Goal: Task Accomplishment & Management: Manage account settings

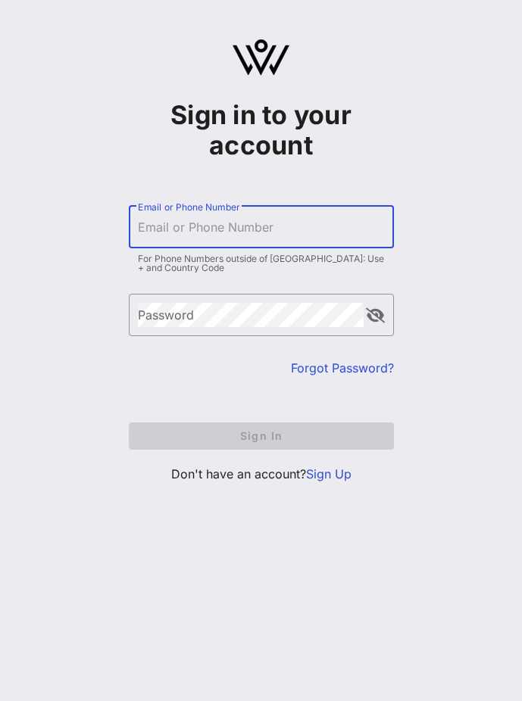
click at [249, 233] on input "Email or Phone Number" at bounding box center [261, 227] width 247 height 24
type input "[PERSON_NAME][EMAIL_ADDRESS][DOMAIN_NAME]"
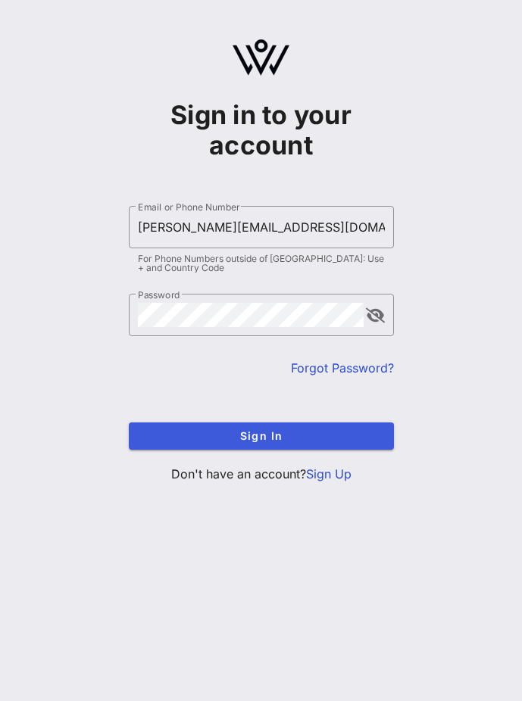
click at [244, 433] on span "Sign In" at bounding box center [261, 435] width 241 height 13
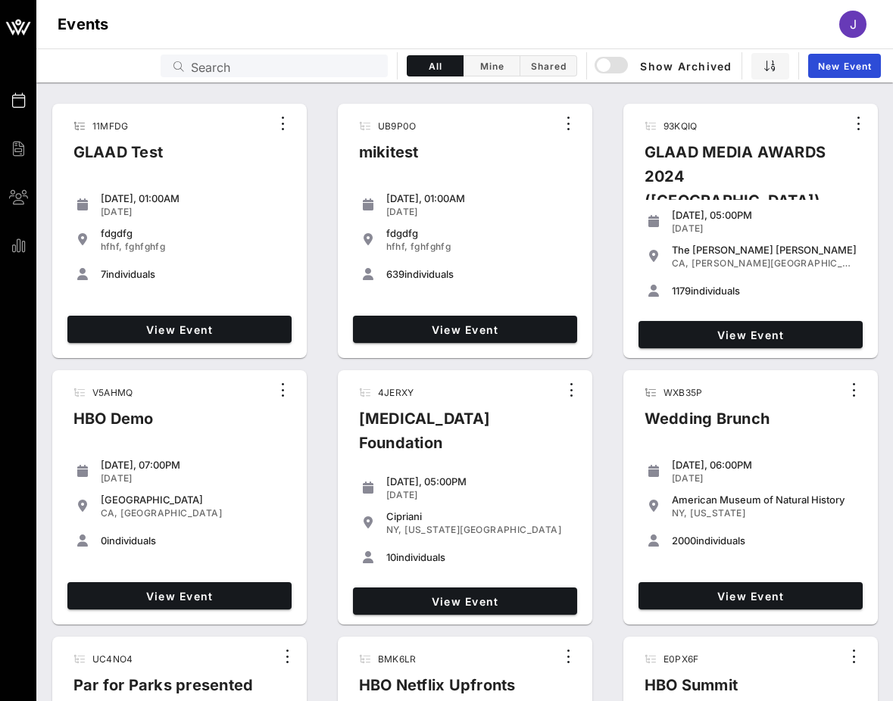
click at [310, 58] on input "Search" at bounding box center [285, 66] width 188 height 20
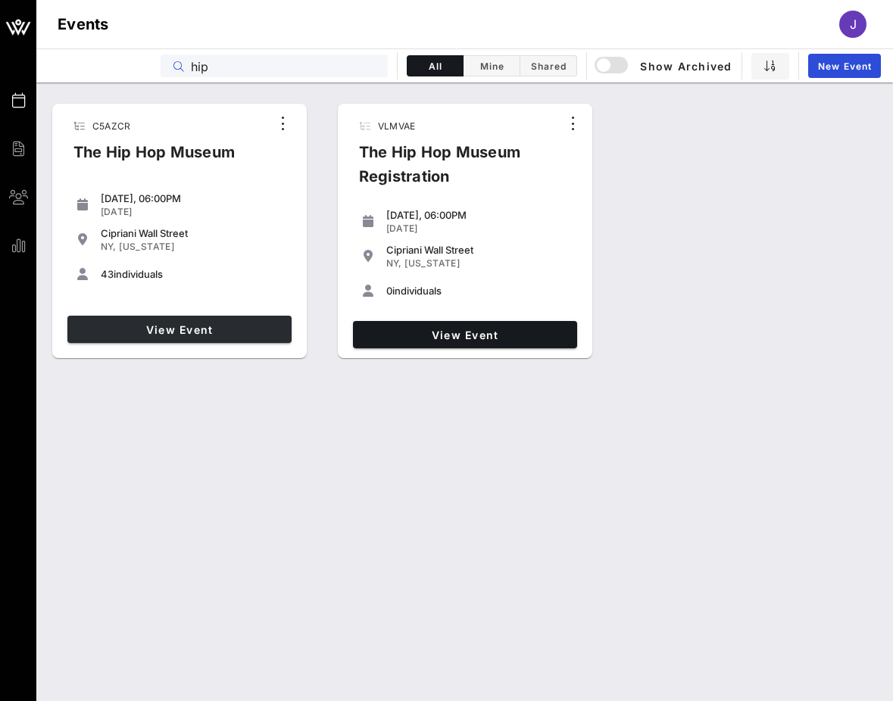
type input "hip"
click at [268, 328] on span "View Event" at bounding box center [179, 329] width 212 height 13
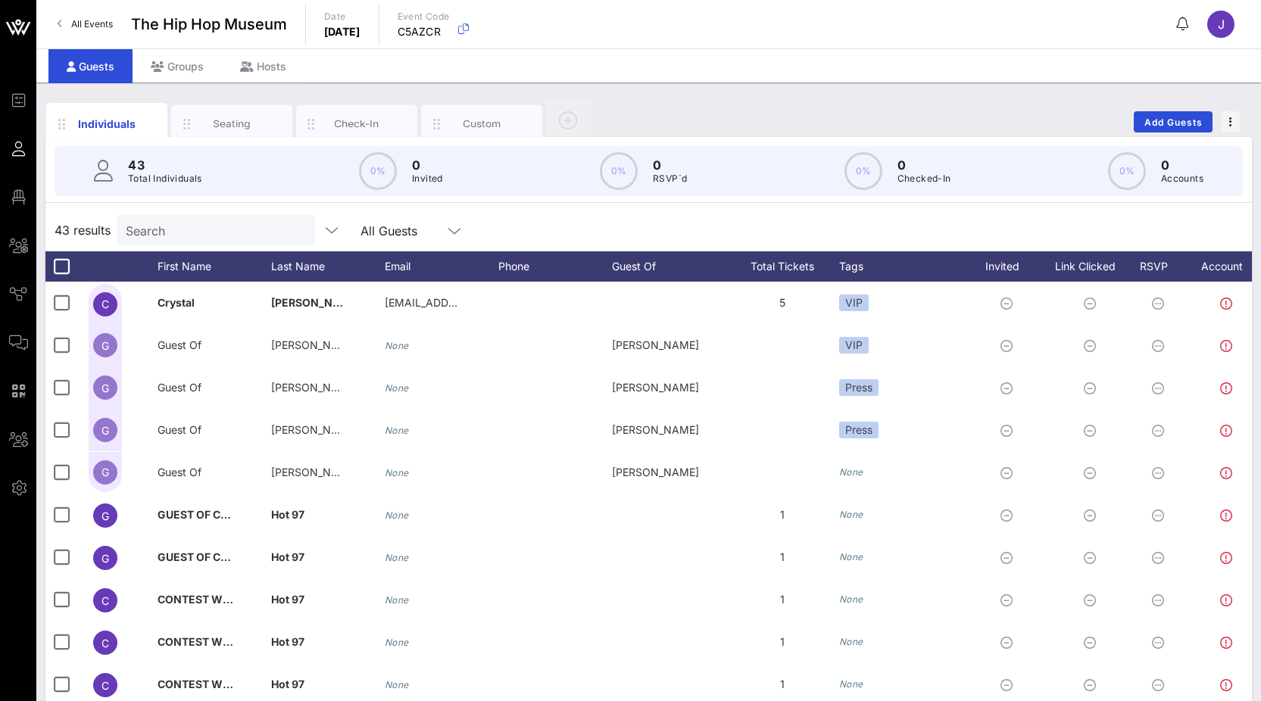
click at [229, 223] on input "Search" at bounding box center [214, 230] width 177 height 20
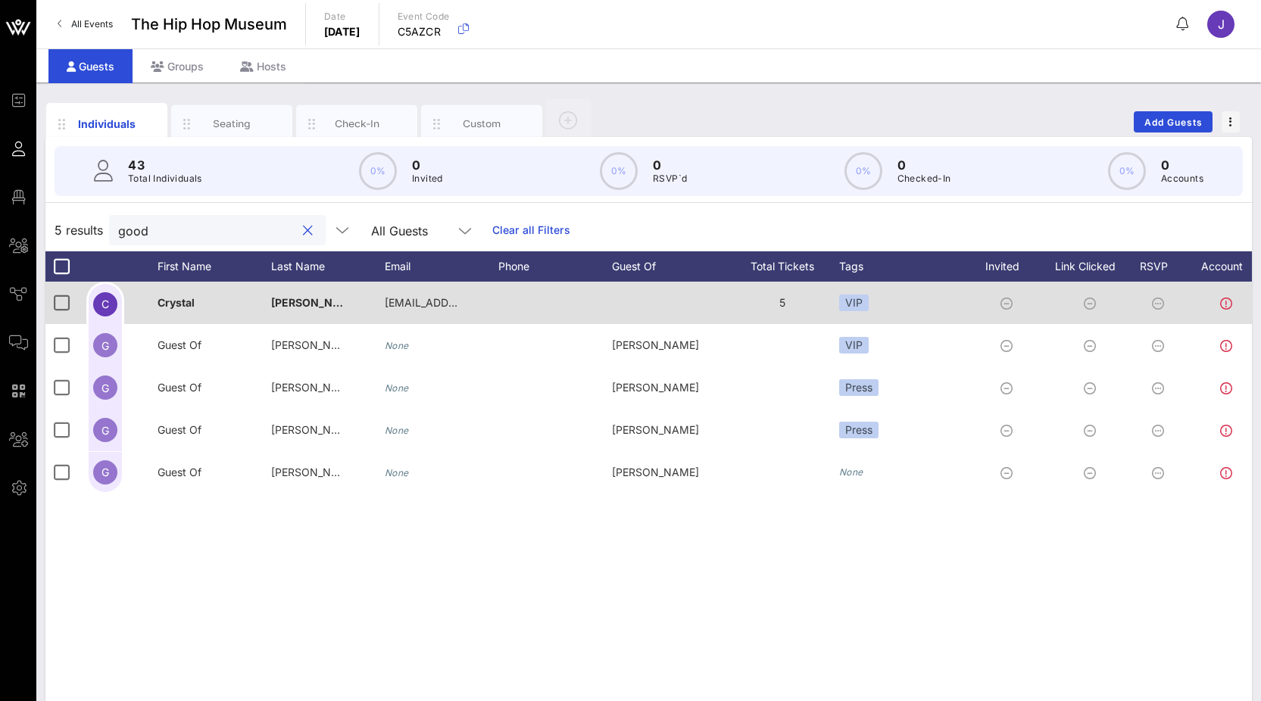
type input "good"
click at [521, 300] on div "VIP" at bounding box center [903, 303] width 129 height 42
click at [521, 301] on div "VIP" at bounding box center [903, 303] width 129 height 42
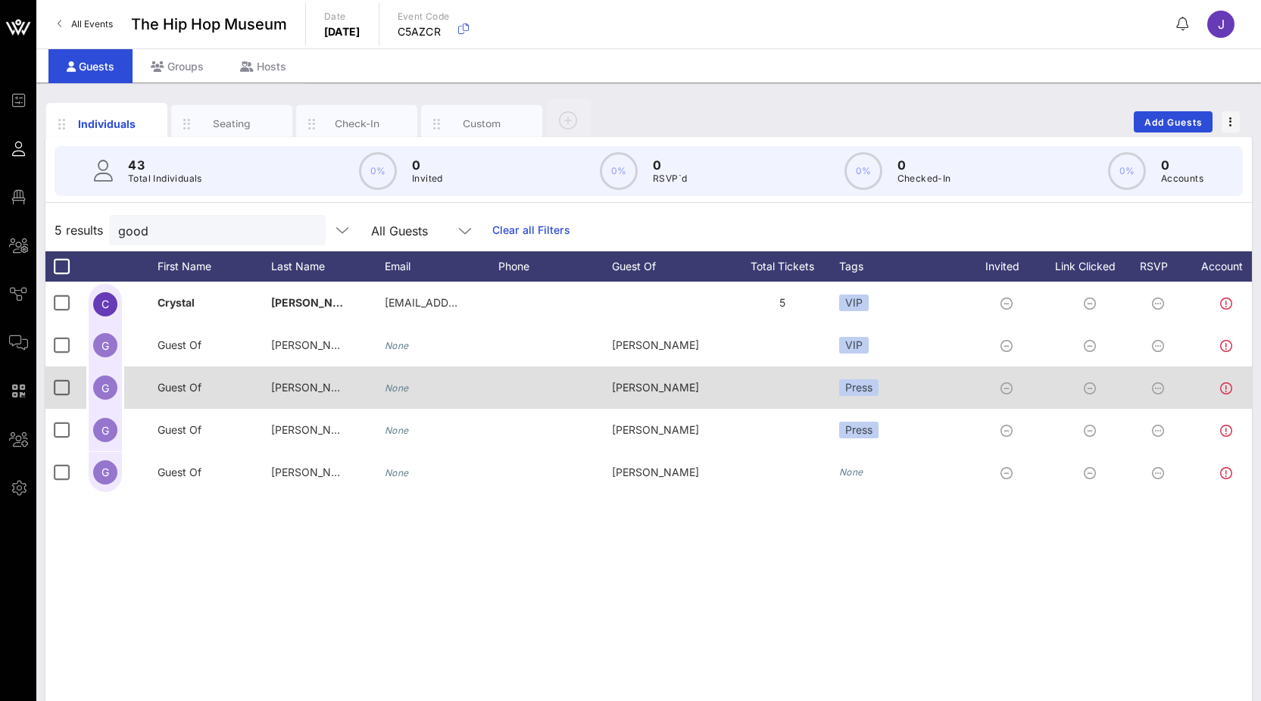
click at [521, 375] on div at bounding box center [782, 387] width 114 height 42
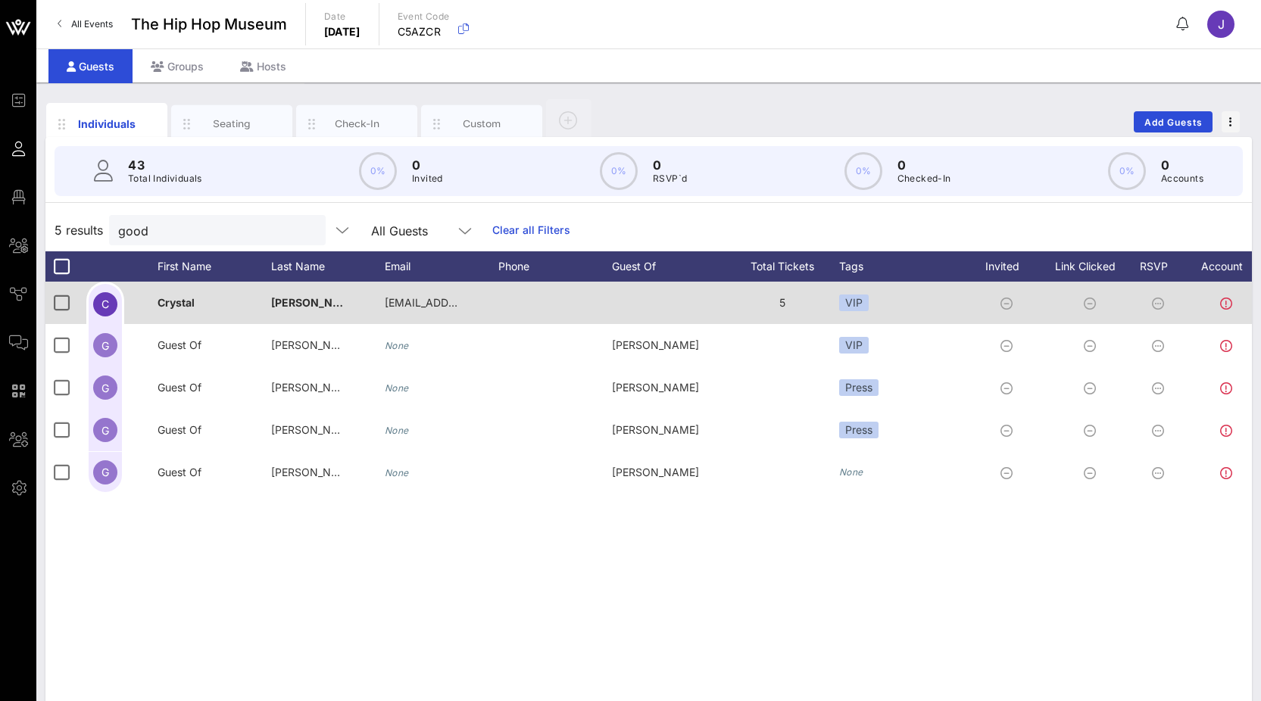
click at [521, 301] on div at bounding box center [555, 303] width 114 height 42
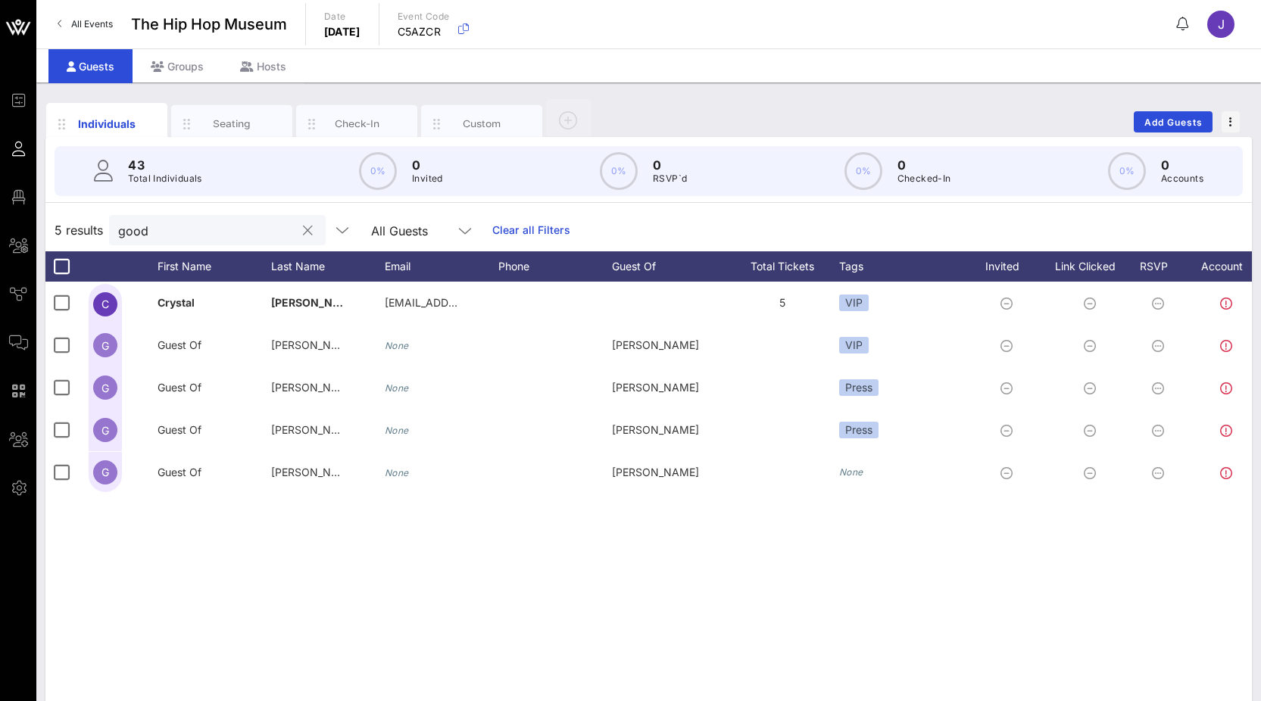
click at [309, 231] on button "clear icon" at bounding box center [308, 230] width 10 height 15
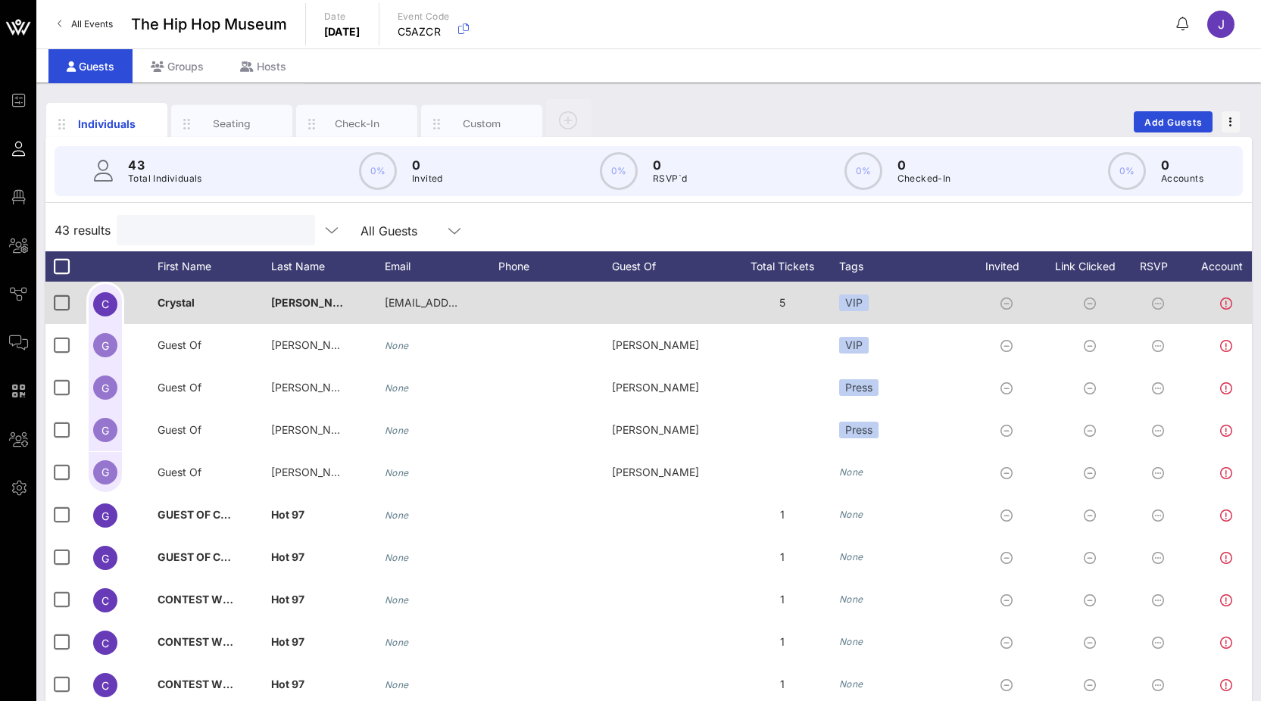
click at [229, 310] on div "Crystal" at bounding box center [214, 312] width 114 height 60
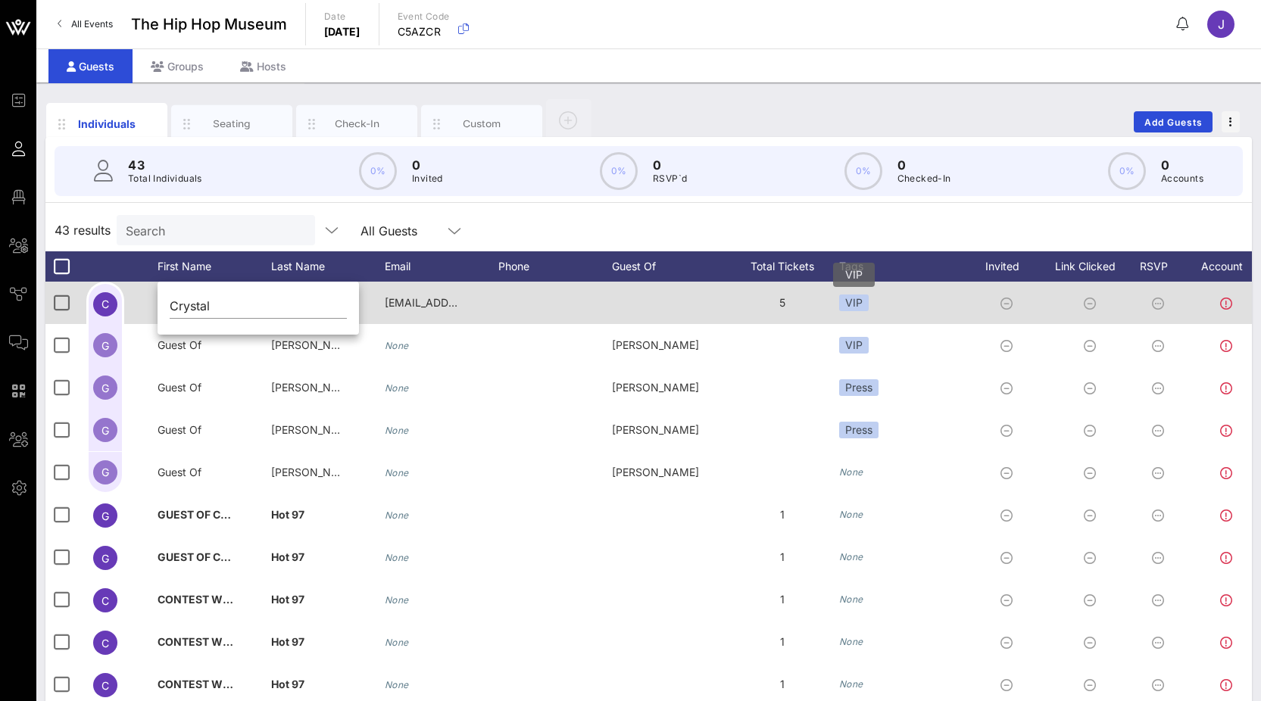
click at [521, 295] on div "VIP" at bounding box center [854, 303] width 30 height 17
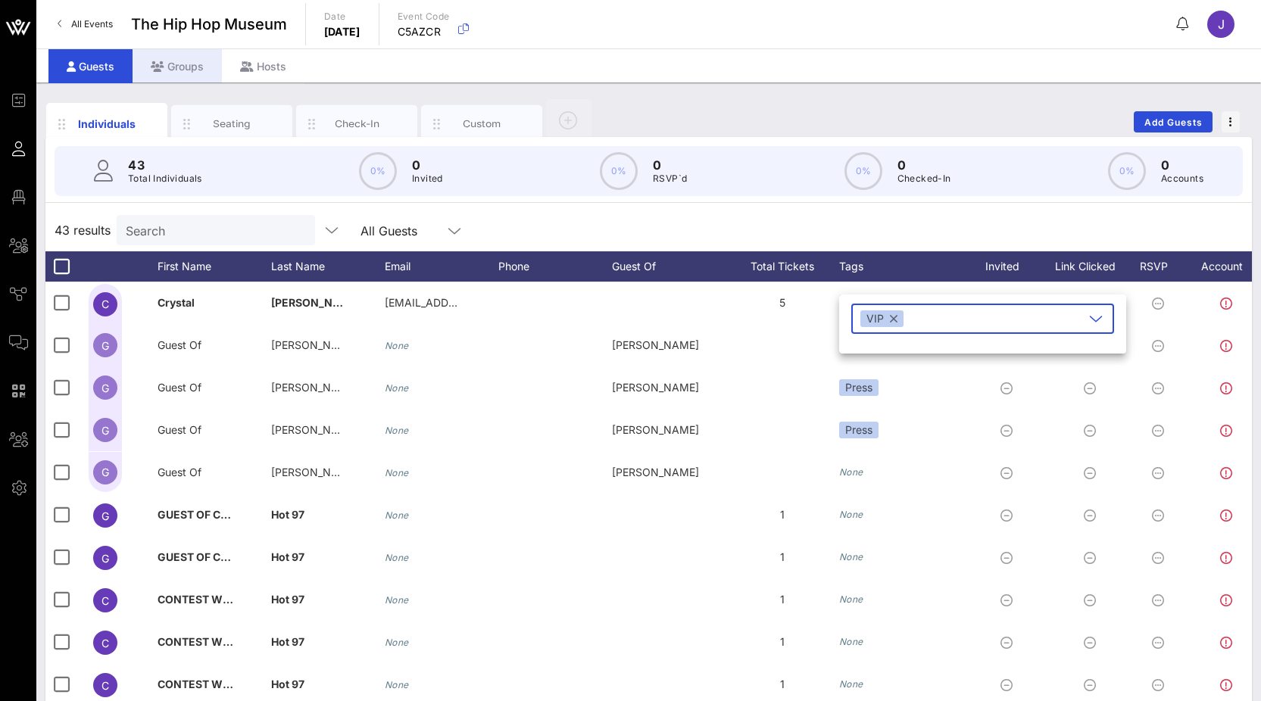
click at [185, 61] on div "Groups" at bounding box center [176, 66] width 89 height 34
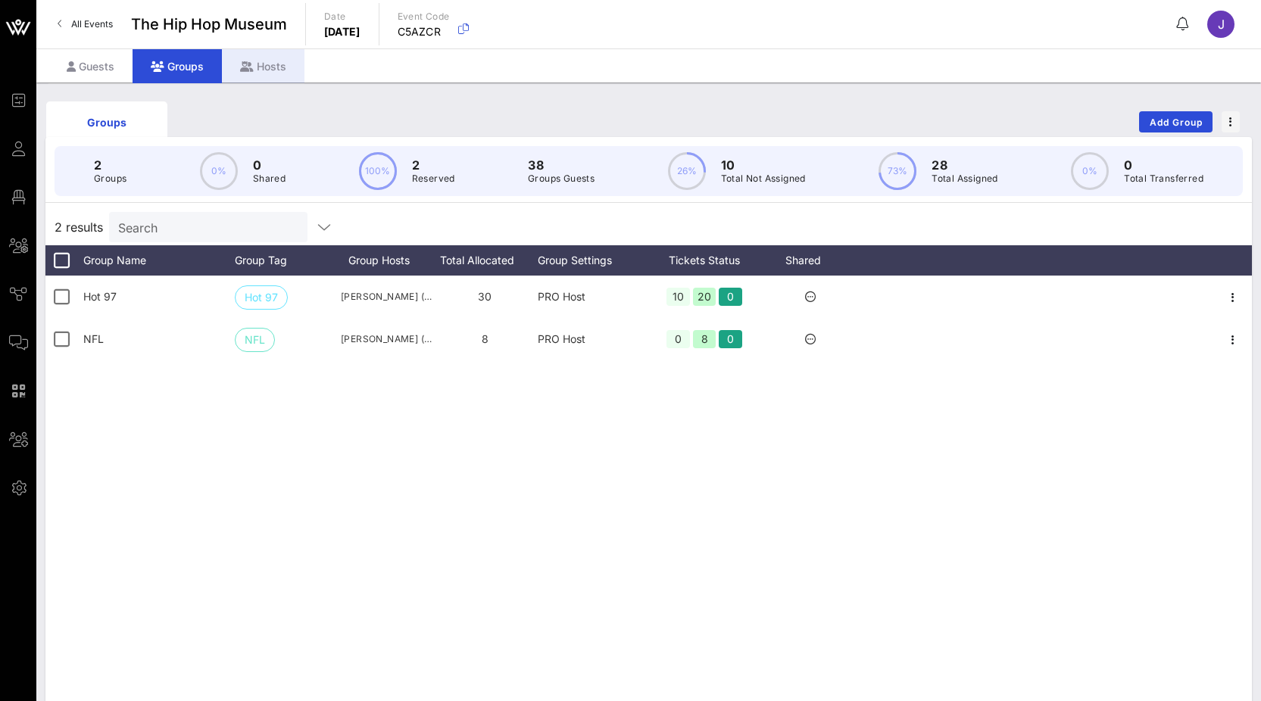
click at [266, 59] on div "Hosts" at bounding box center [263, 66] width 83 height 34
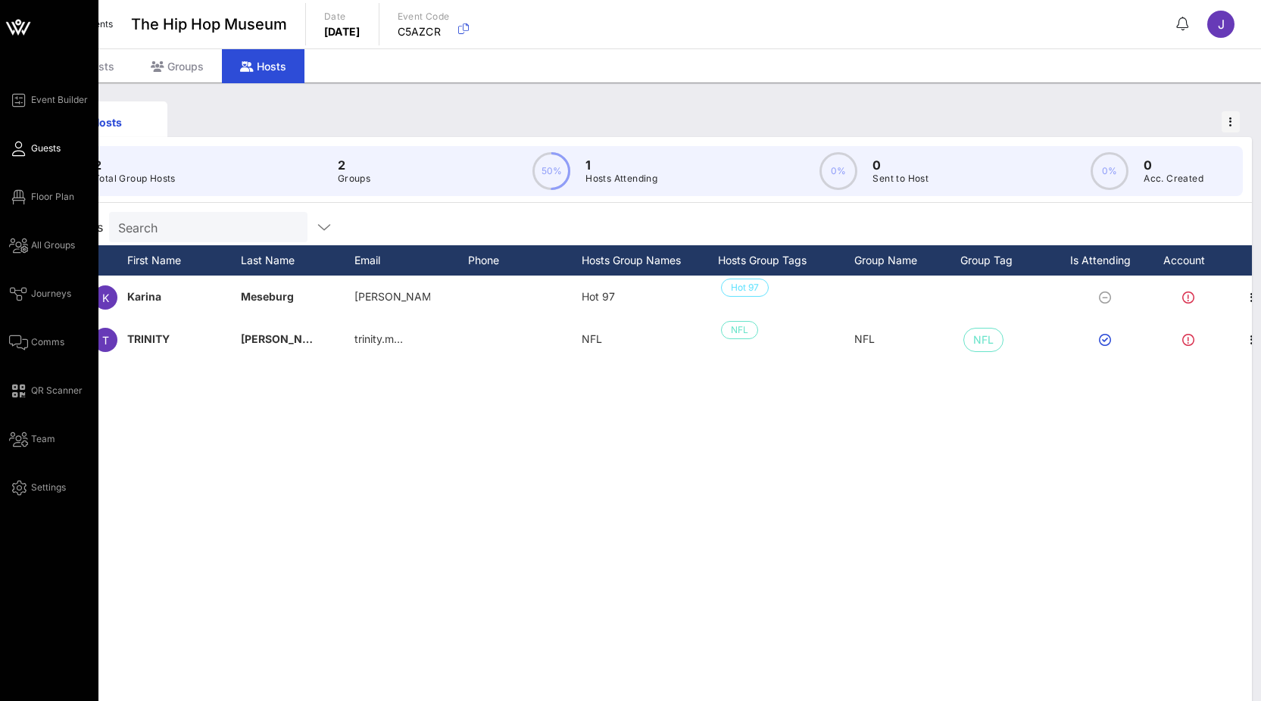
click at [39, 151] on span "Guests" at bounding box center [46, 149] width 30 height 14
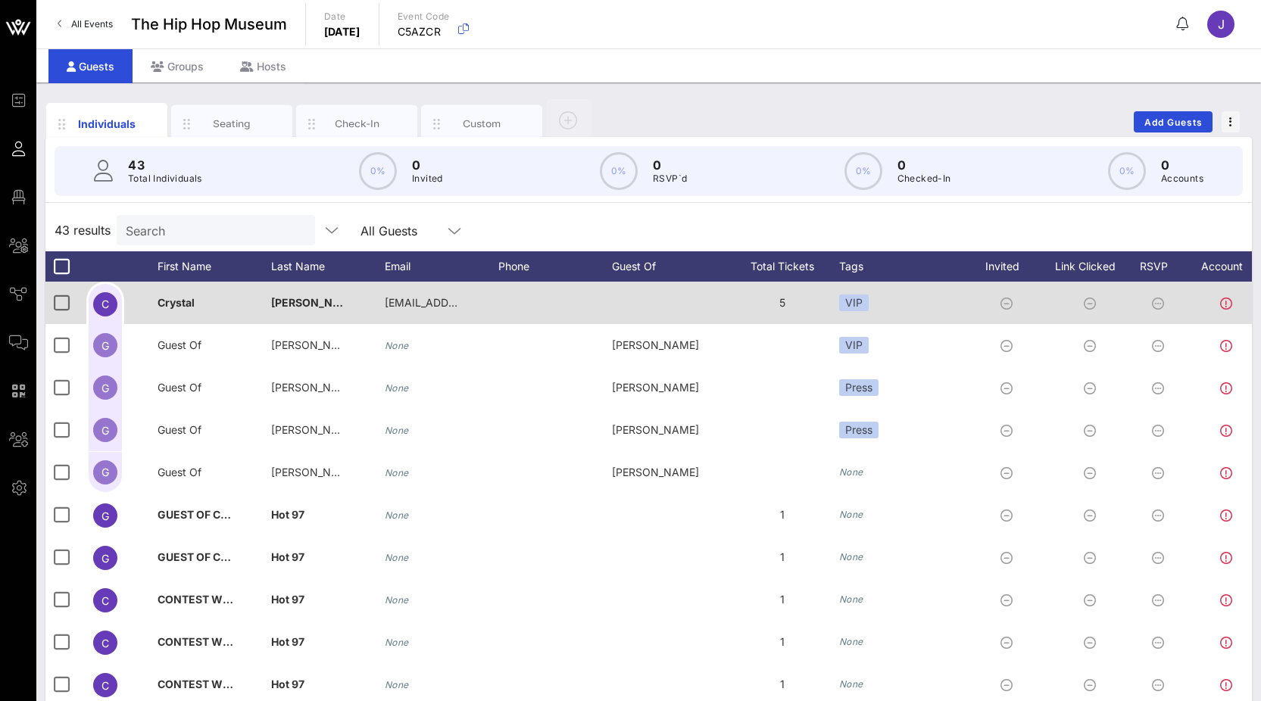
click at [521, 307] on div "VIP" at bounding box center [903, 303] width 129 height 42
click at [521, 303] on div "VIP" at bounding box center [903, 303] width 129 height 42
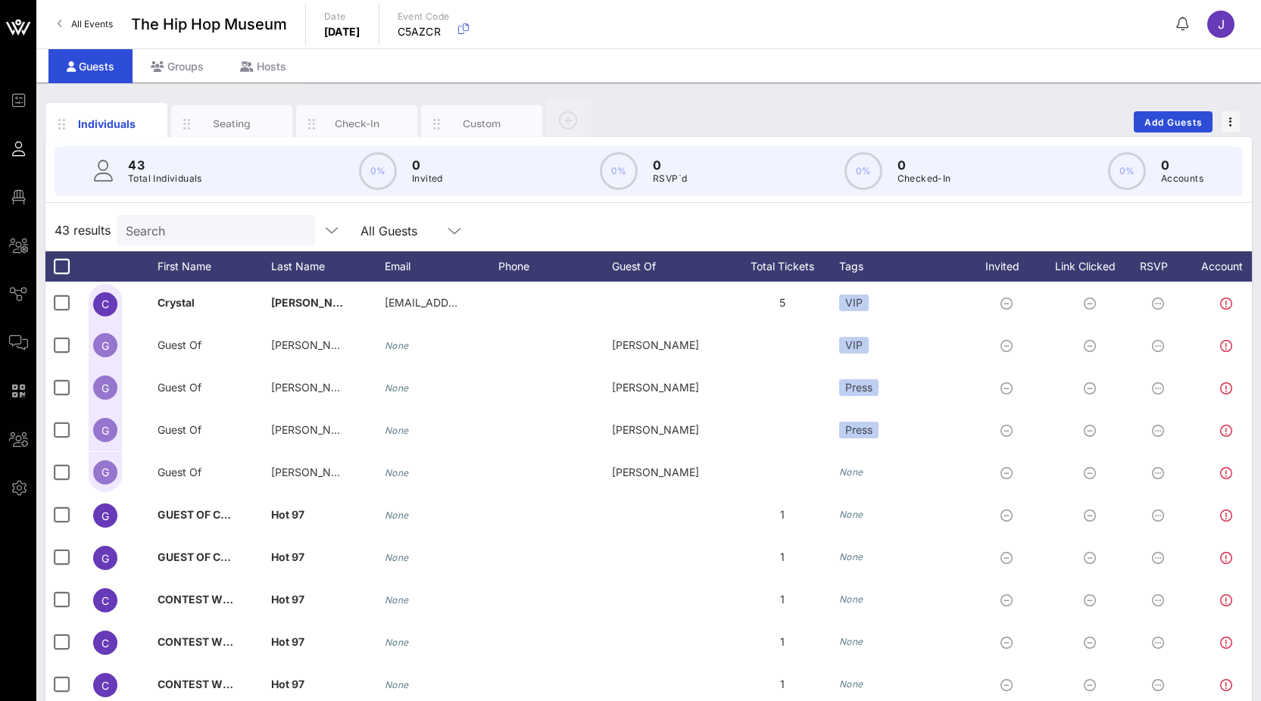
click at [247, 235] on input "Search" at bounding box center [214, 230] width 177 height 20
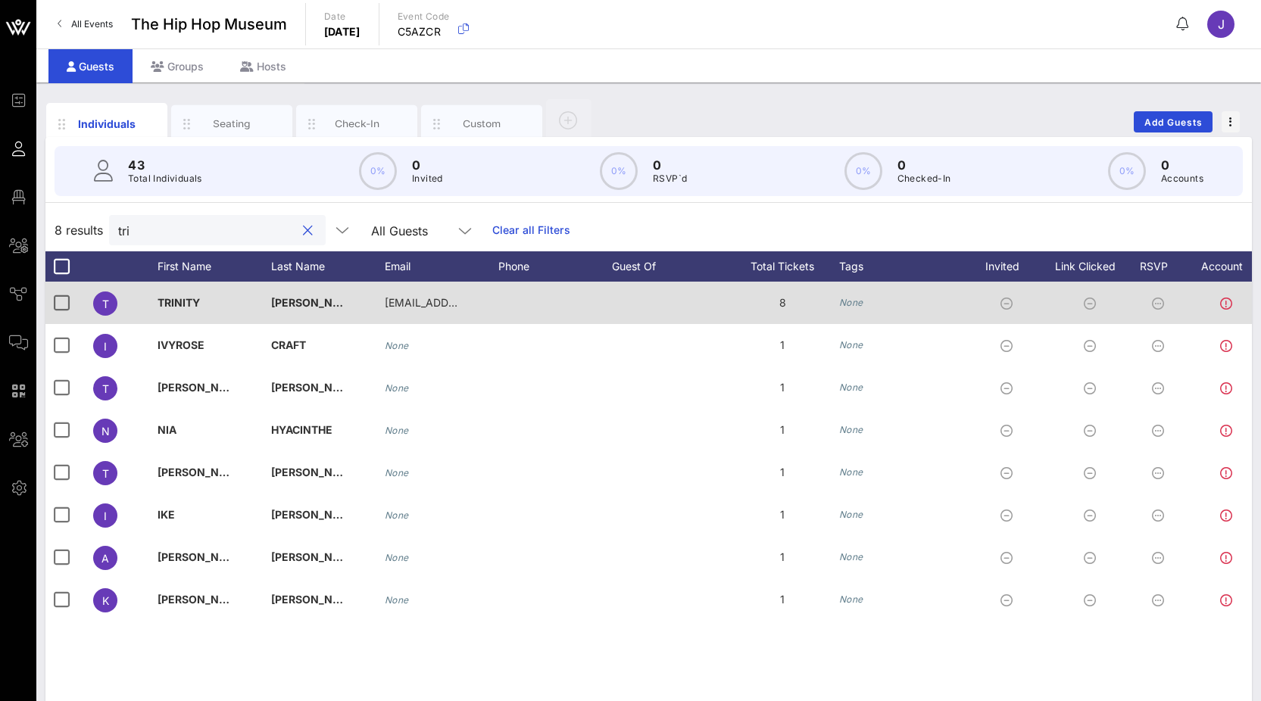
type input "tri"
click at [521, 305] on icon "None" at bounding box center [851, 302] width 24 height 11
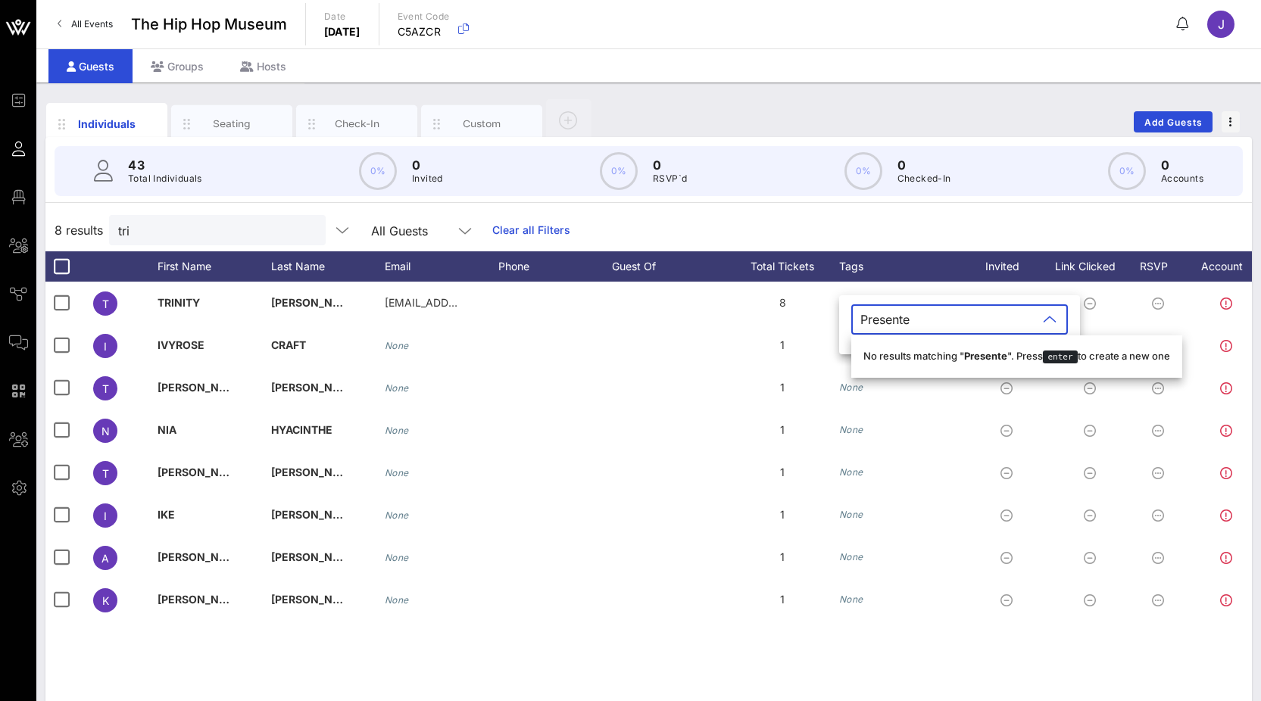
type input "Presenter"
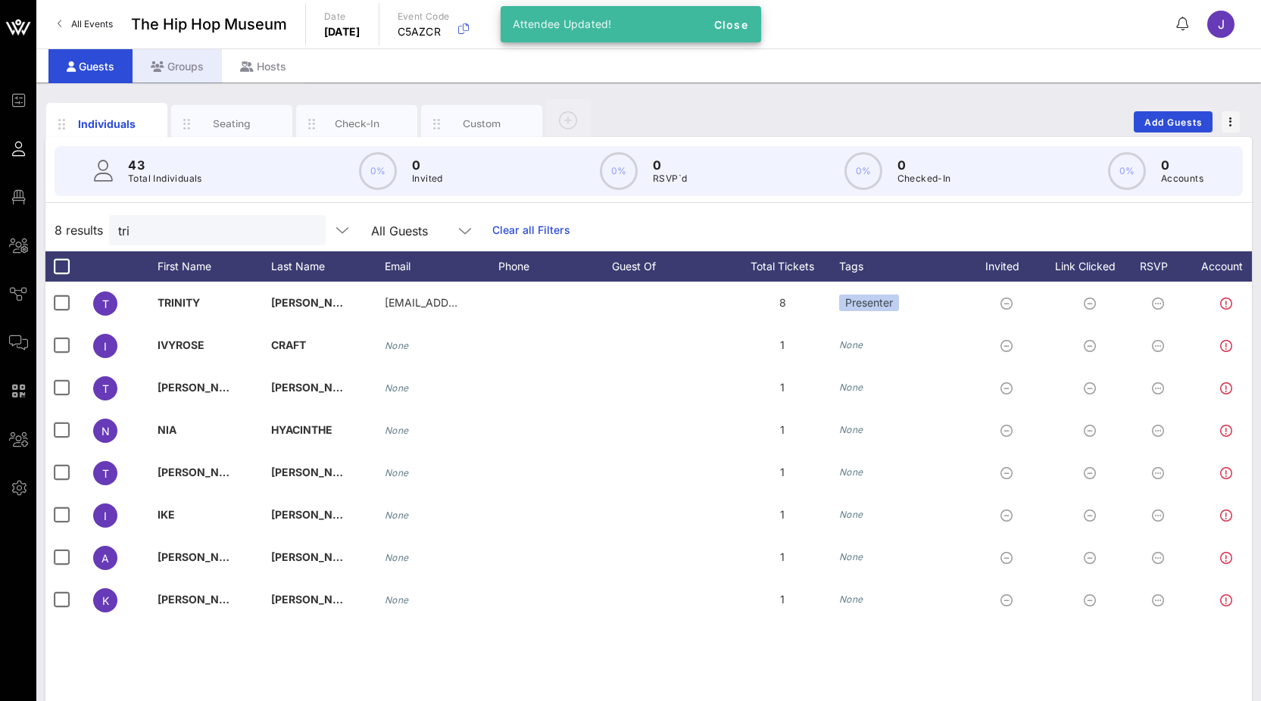
click at [196, 68] on div "Groups" at bounding box center [176, 66] width 89 height 34
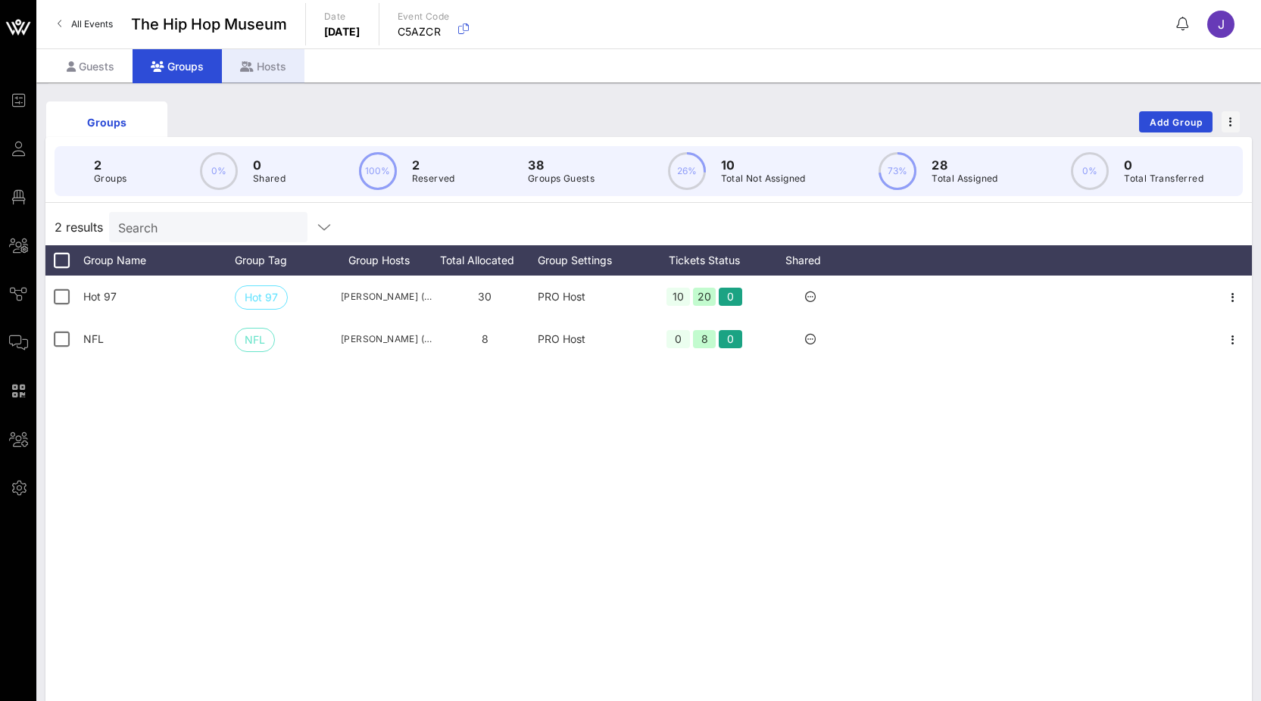
click at [257, 73] on div "Hosts" at bounding box center [263, 66] width 83 height 34
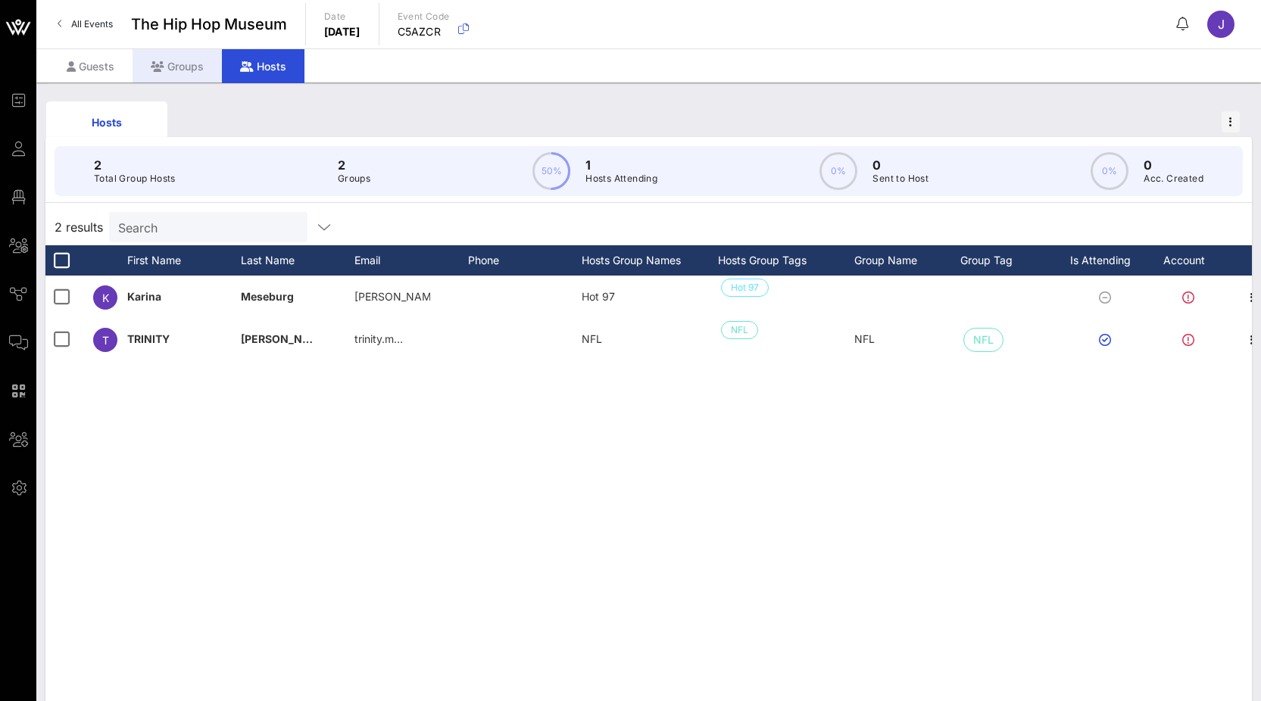
click at [184, 67] on div "Groups" at bounding box center [176, 66] width 89 height 34
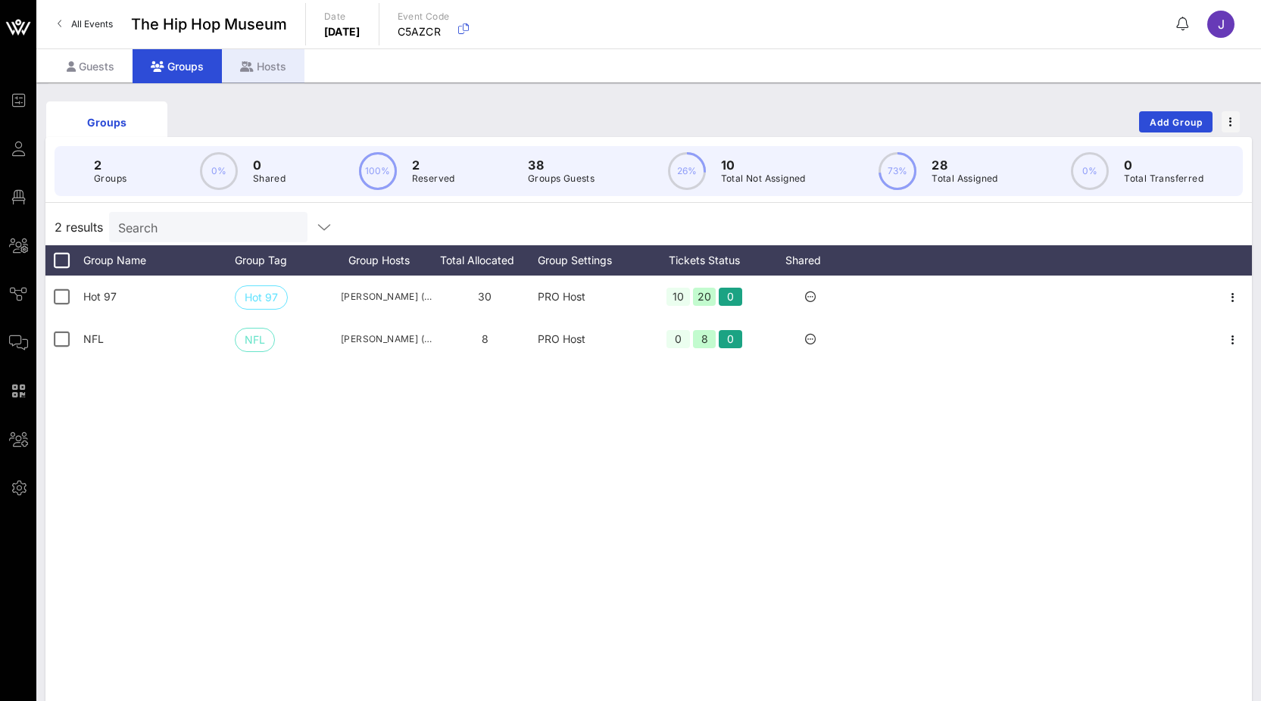
click at [256, 69] on div "Hosts" at bounding box center [263, 66] width 83 height 34
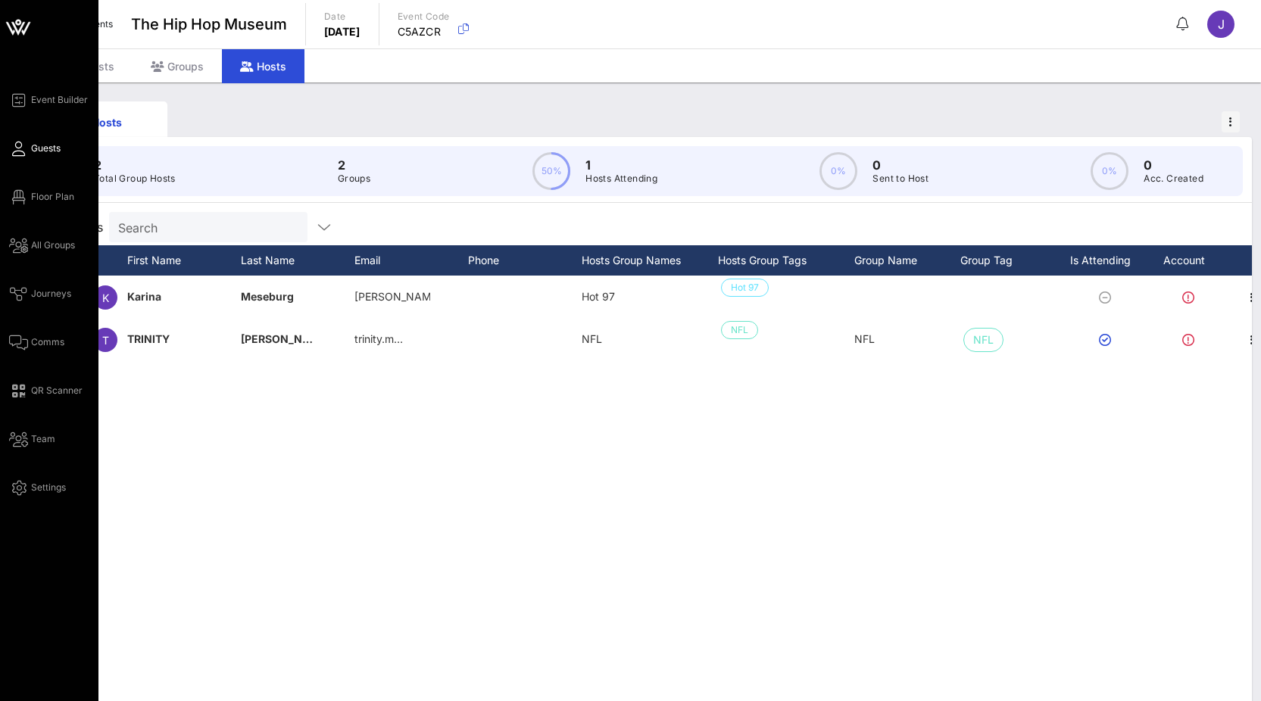
click at [35, 147] on span "Guests" at bounding box center [46, 149] width 30 height 14
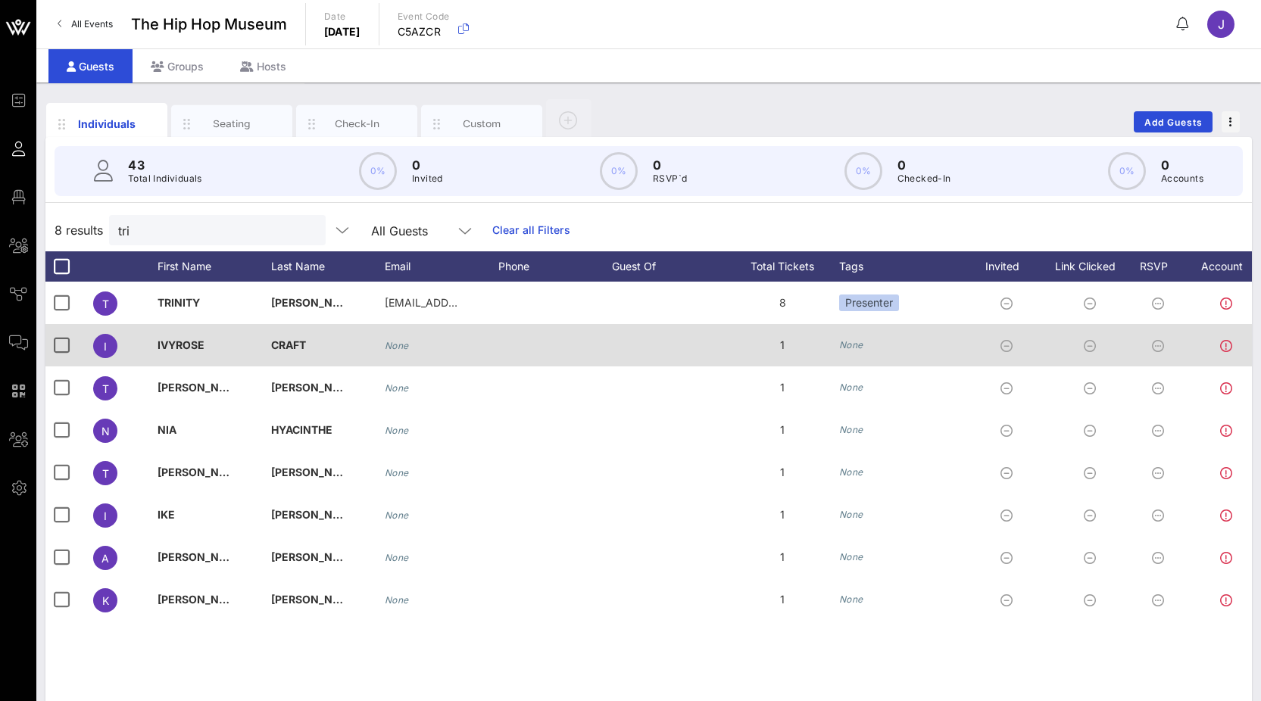
click at [521, 335] on div "None" at bounding box center [903, 345] width 129 height 42
click at [521, 347] on icon "None" at bounding box center [851, 344] width 24 height 11
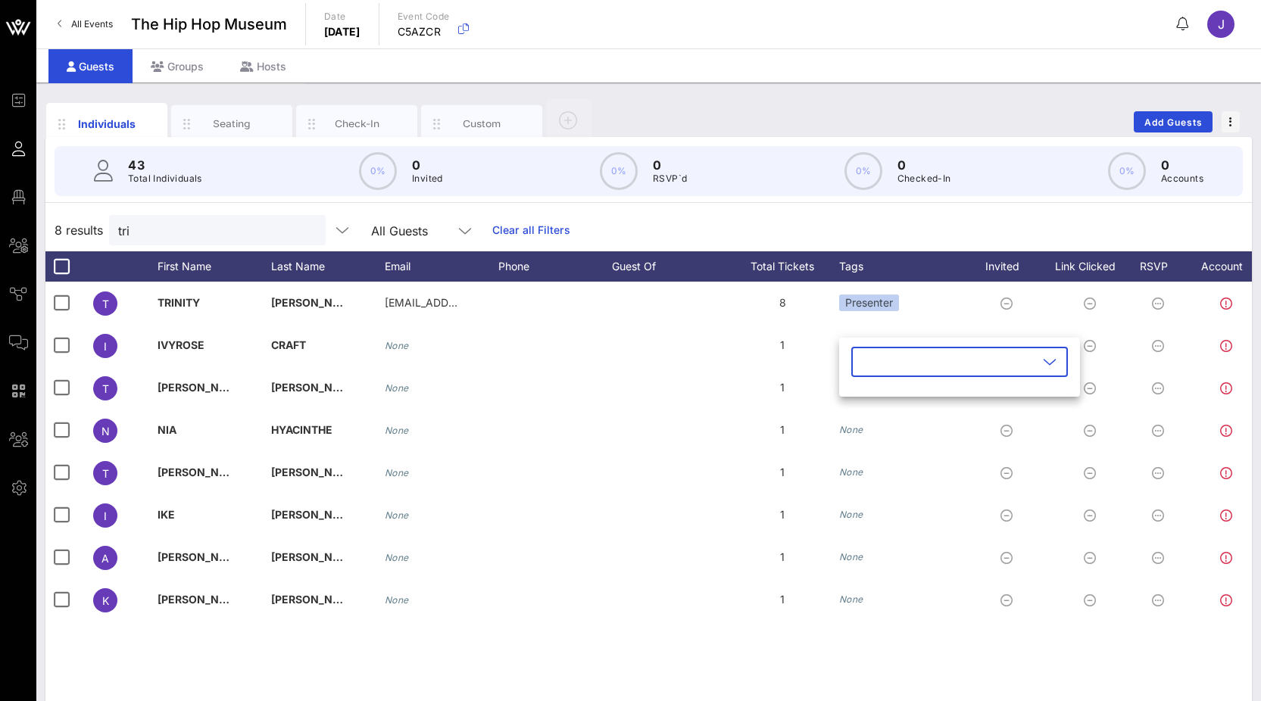
click at [521, 218] on div "8 results tri All Guests Clear all Filters" at bounding box center [648, 230] width 1206 height 42
click at [521, 266] on icon at bounding box center [873, 266] width 9 height 9
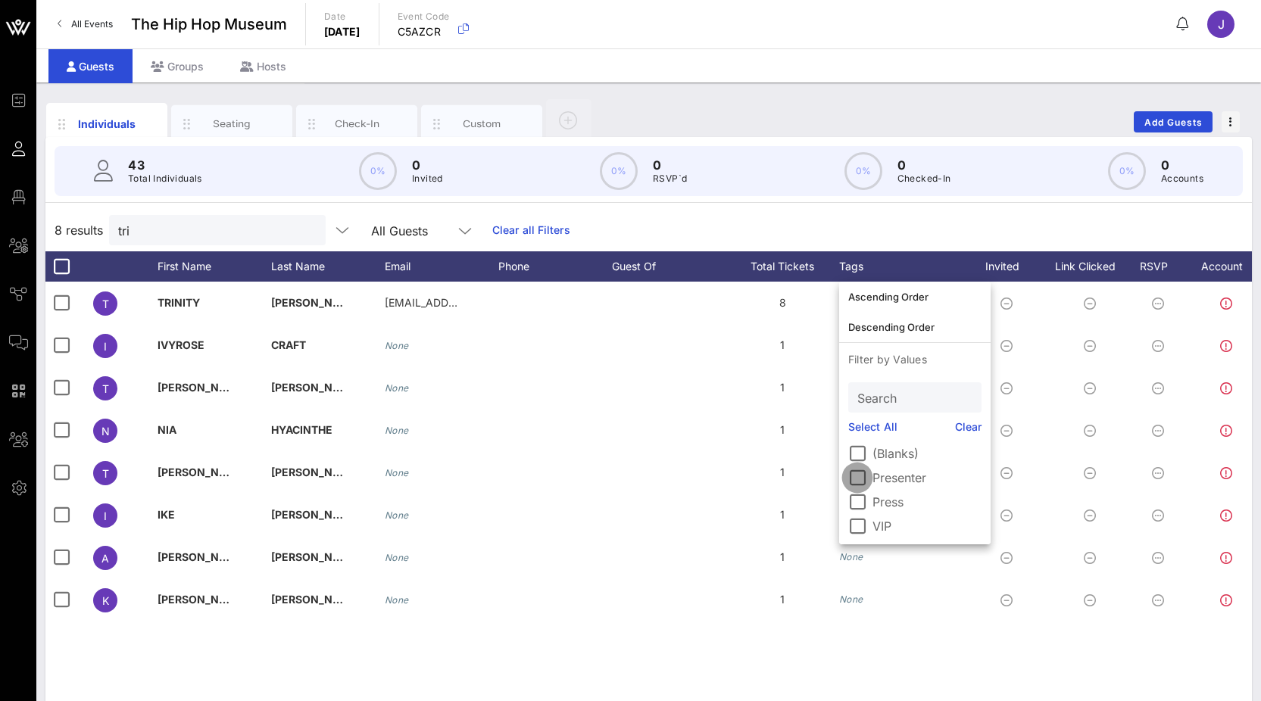
click at [521, 478] on div at bounding box center [857, 478] width 26 height 26
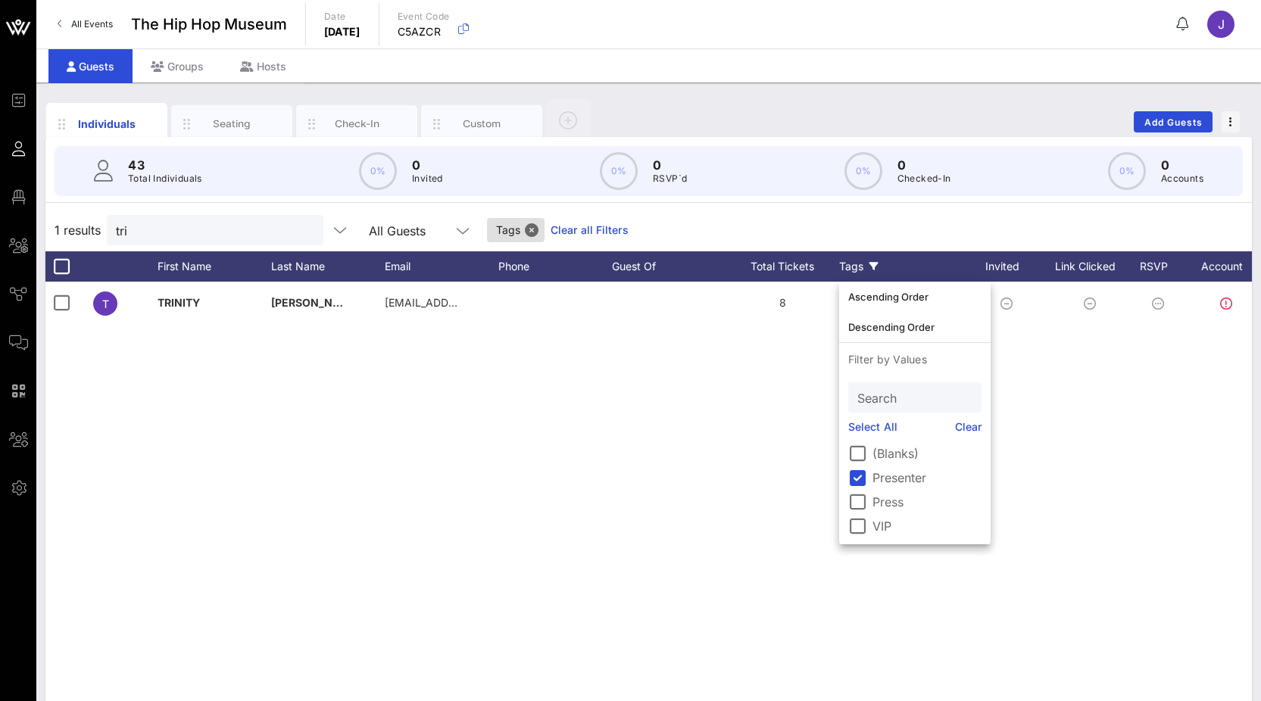
click at [521, 228] on div "1 results tri All Guests Tags Clear all Filters" at bounding box center [648, 230] width 1206 height 42
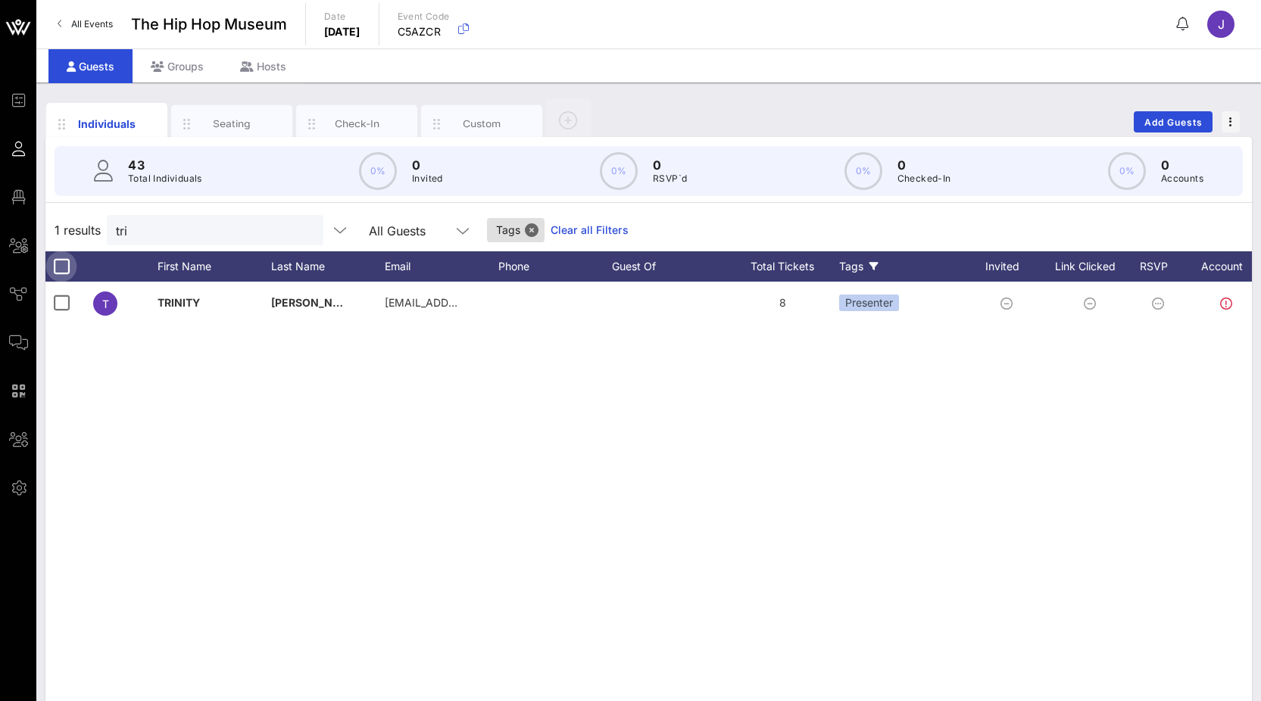
click at [61, 266] on div at bounding box center [61, 267] width 26 height 26
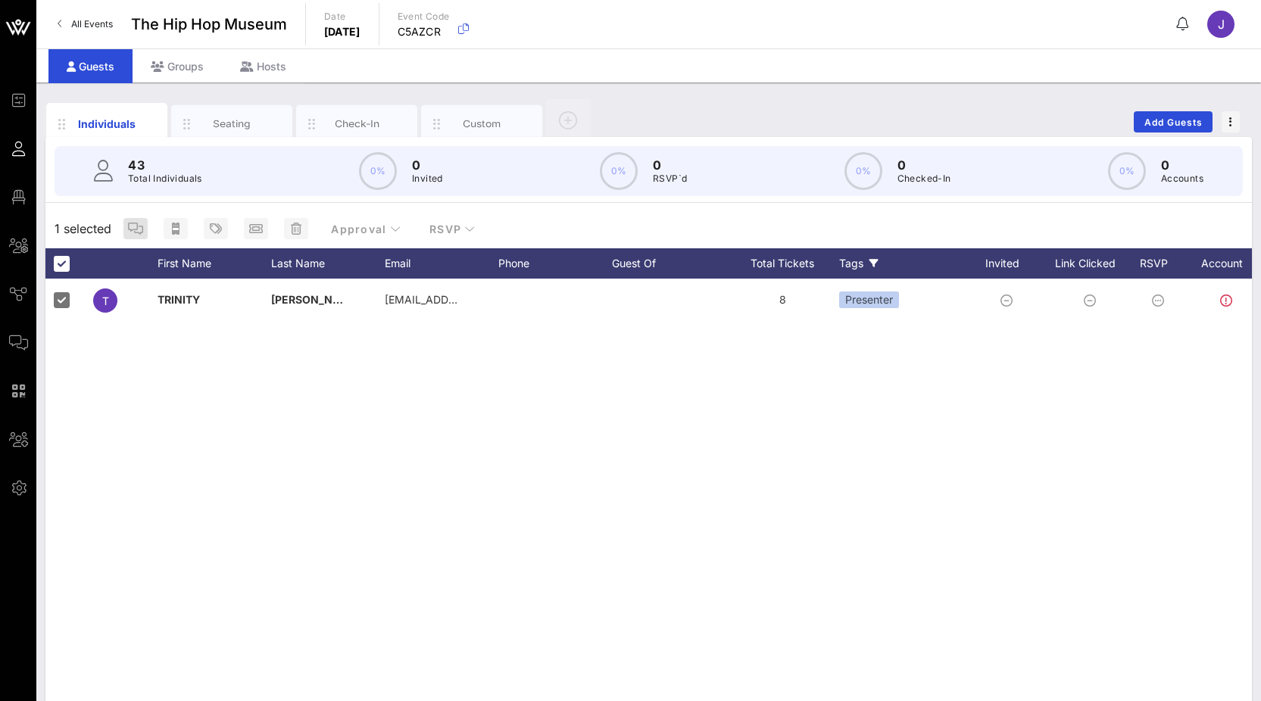
click at [136, 224] on icon "button" at bounding box center [135, 229] width 15 height 12
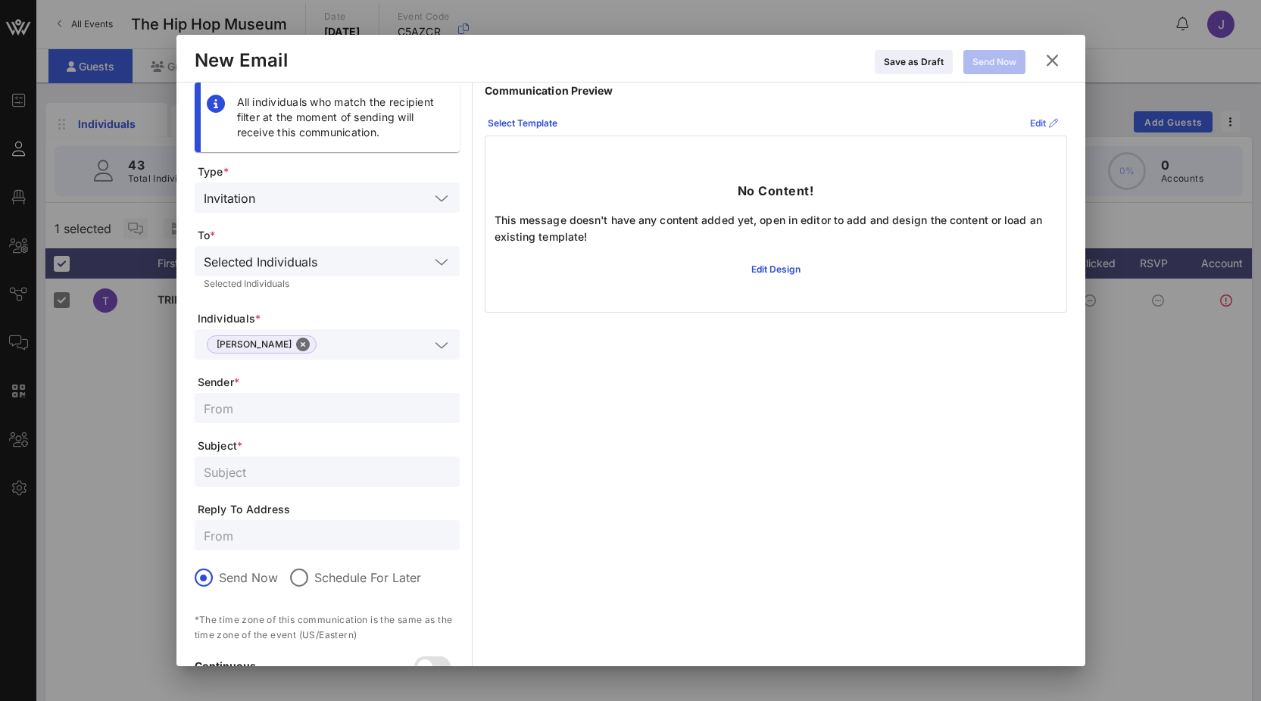
click at [521, 123] on div "Edit" at bounding box center [1044, 123] width 28 height 15
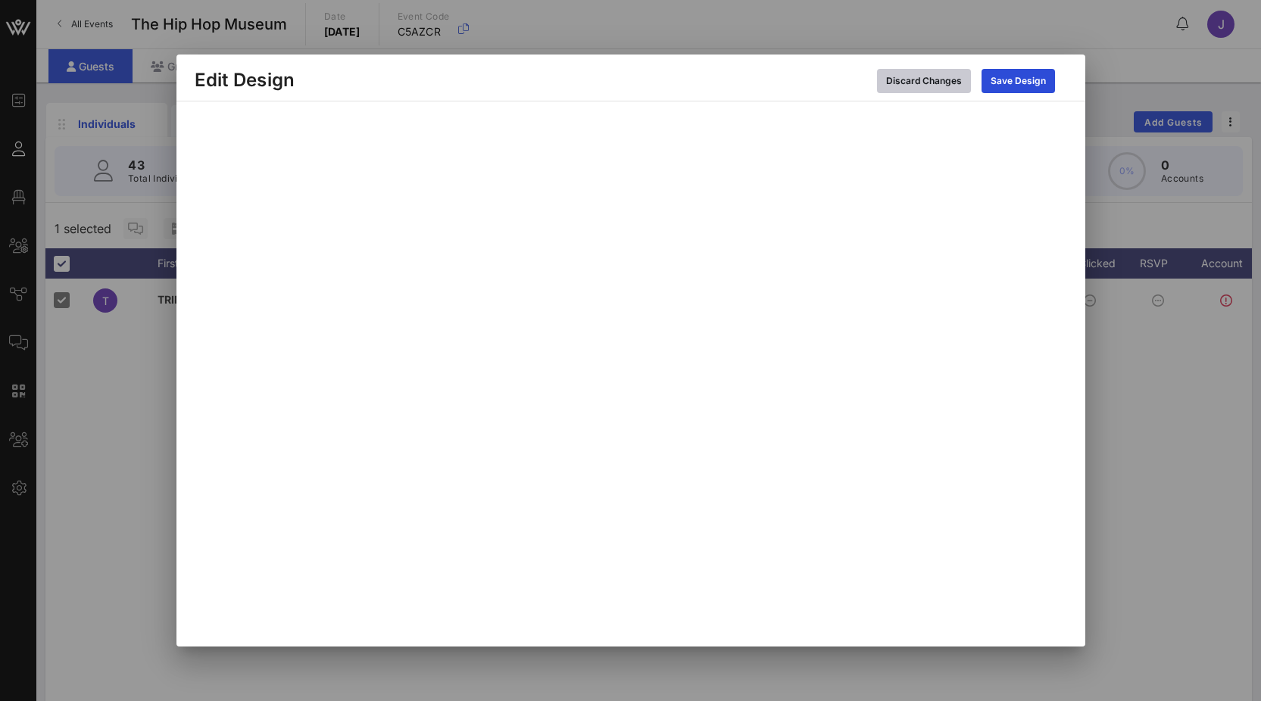
drag, startPoint x: 1063, startPoint y: 33, endPoint x: 910, endPoint y: 88, distance: 162.4
click at [521, 88] on div "Discard Changes" at bounding box center [924, 80] width 76 height 15
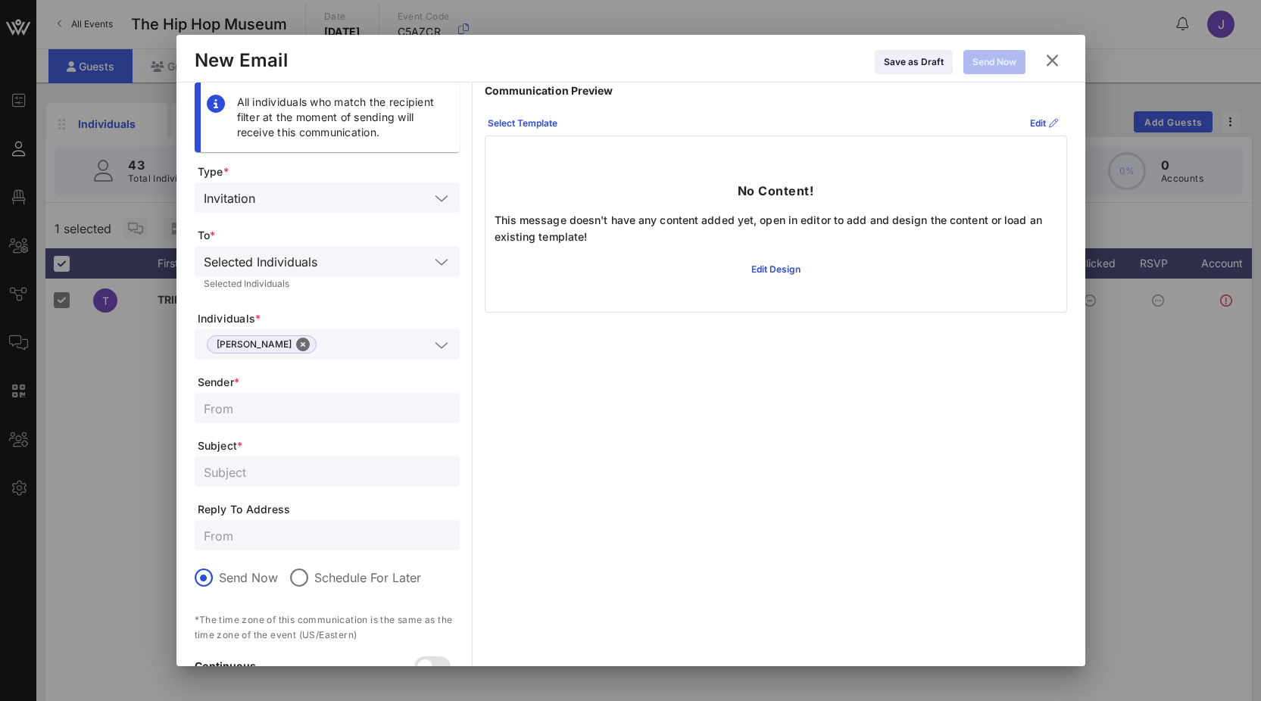
click at [521, 56] on icon at bounding box center [1051, 60] width 25 height 23
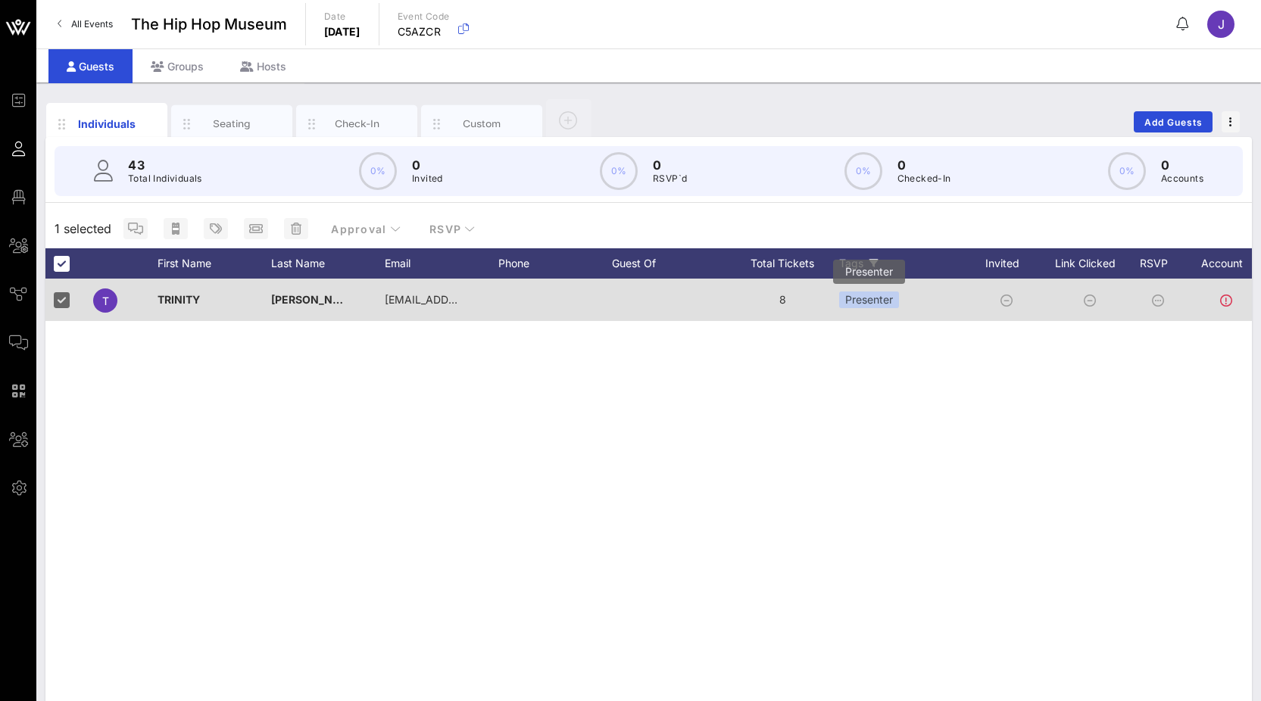
click at [521, 301] on div "Presenter" at bounding box center [869, 299] width 60 height 17
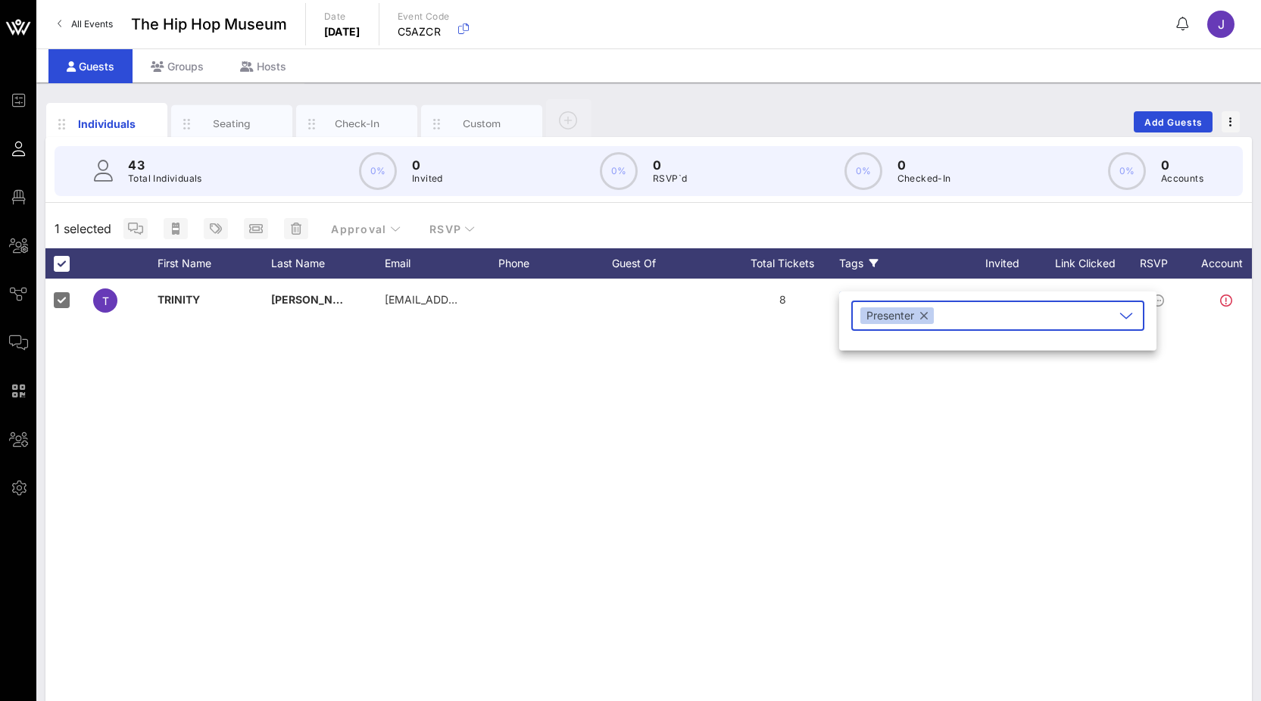
click at [521, 223] on div "1 selected Approval RSVP" at bounding box center [648, 228] width 1206 height 39
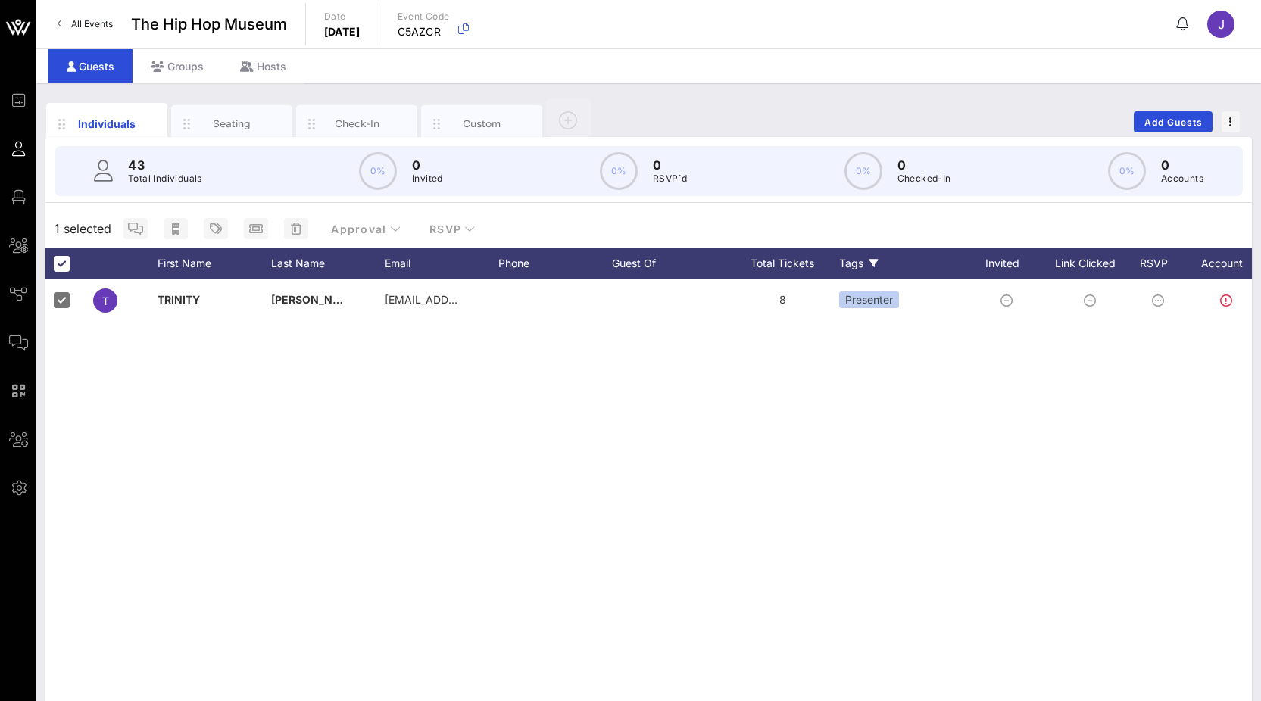
click at [521, 264] on div "Tags" at bounding box center [903, 263] width 129 height 30
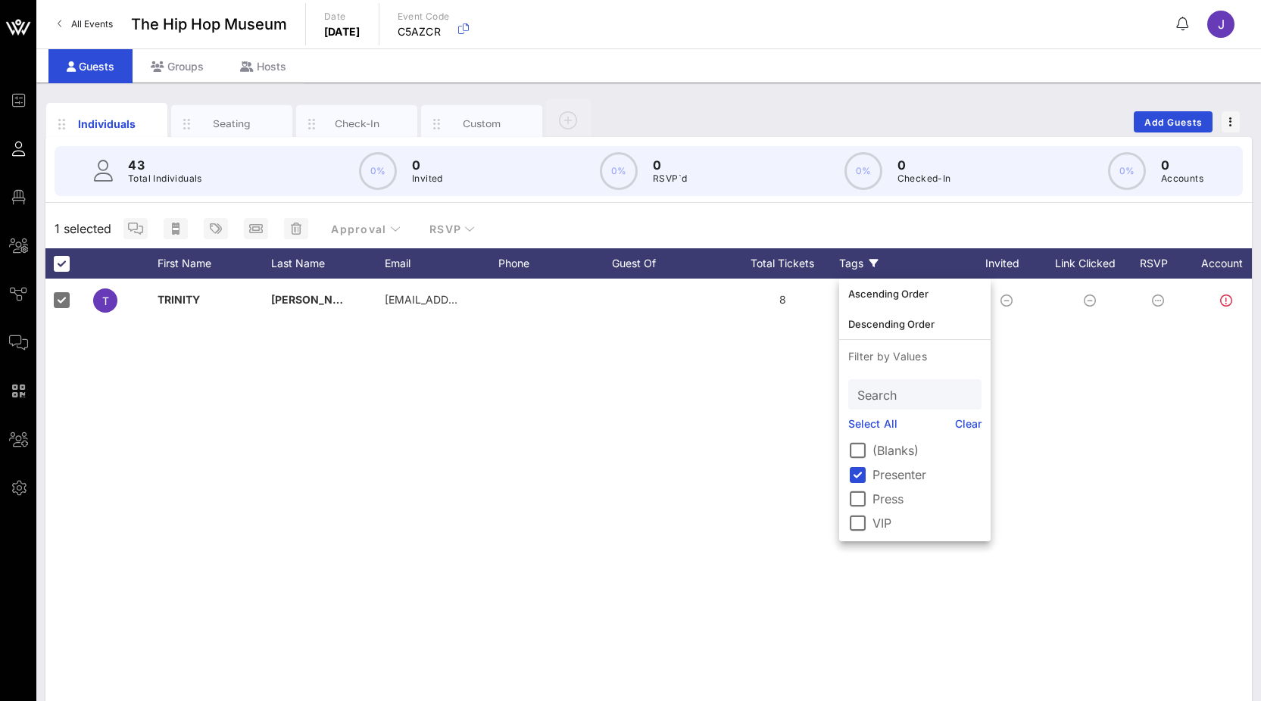
click at [521, 189] on icon at bounding box center [863, 171] width 38 height 38
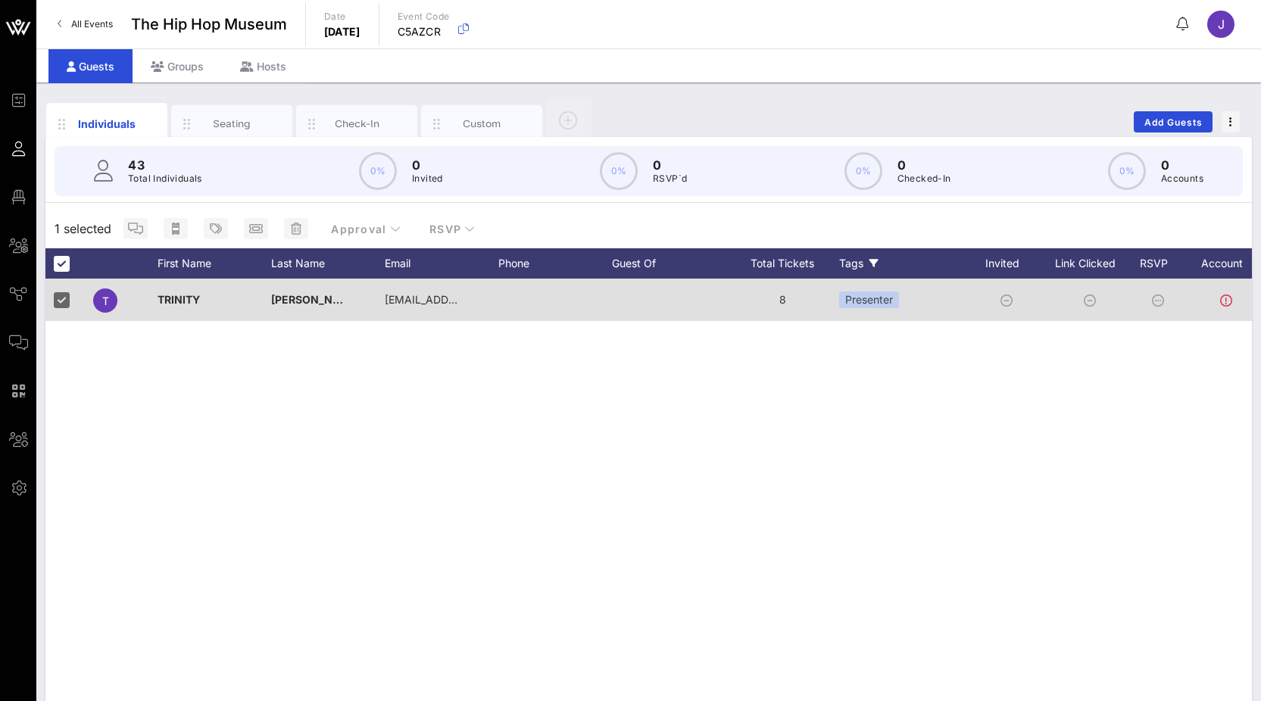
click at [521, 295] on div "Presenter" at bounding box center [869, 299] width 60 height 17
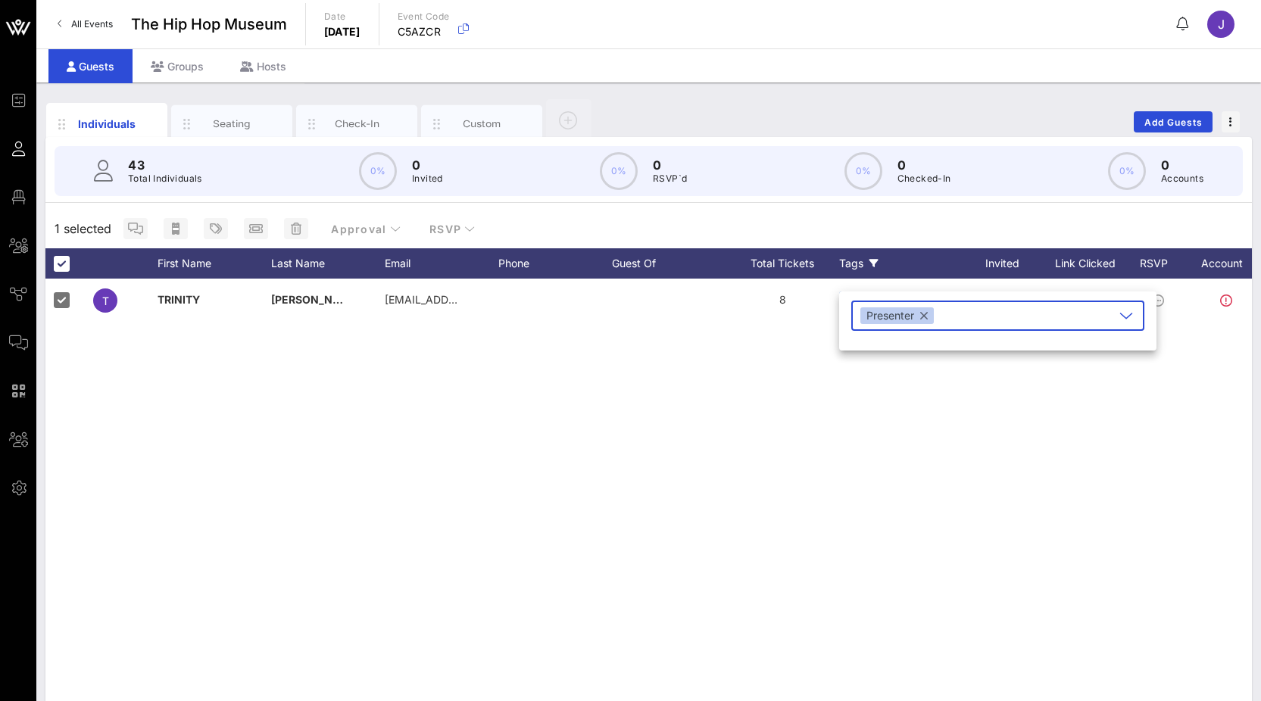
click at [521, 201] on div "43 Total Individuals 0% 0 Invited 0% 0 RSVP`d 0% 0 Checked-In 0% 0 Accounts" at bounding box center [648, 171] width 1224 height 68
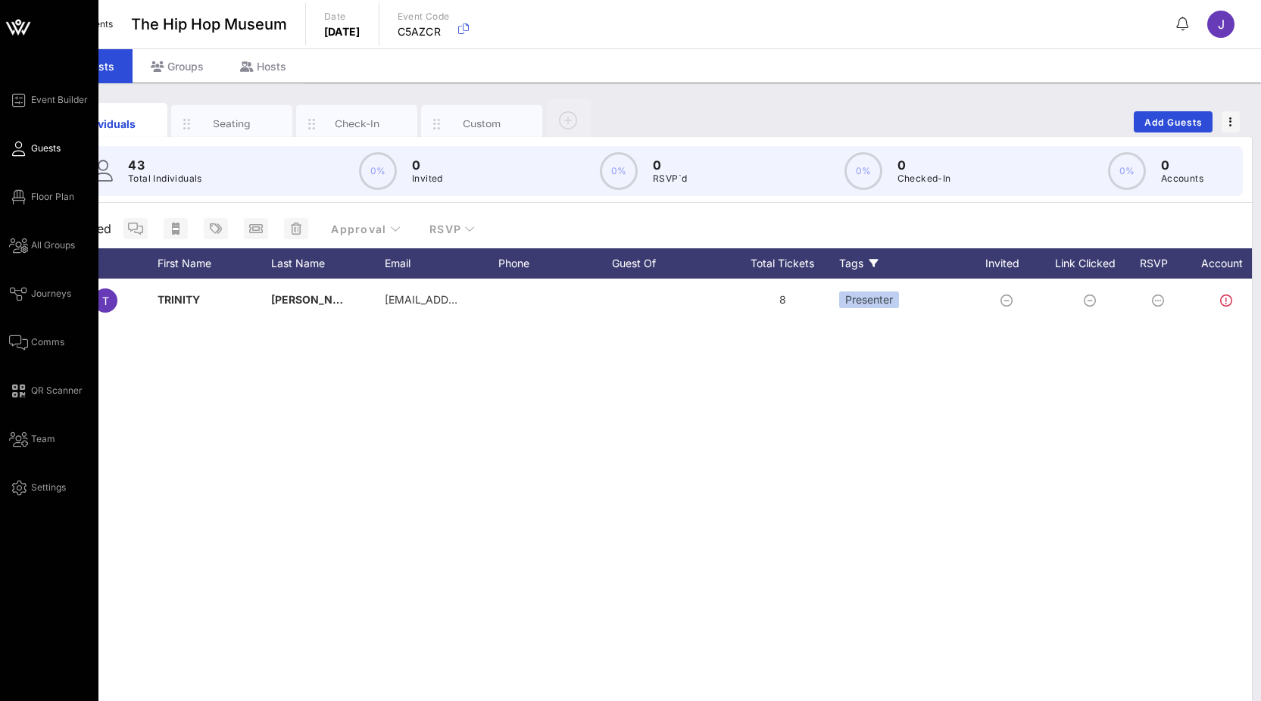
click at [19, 149] on icon at bounding box center [18, 149] width 19 height 2
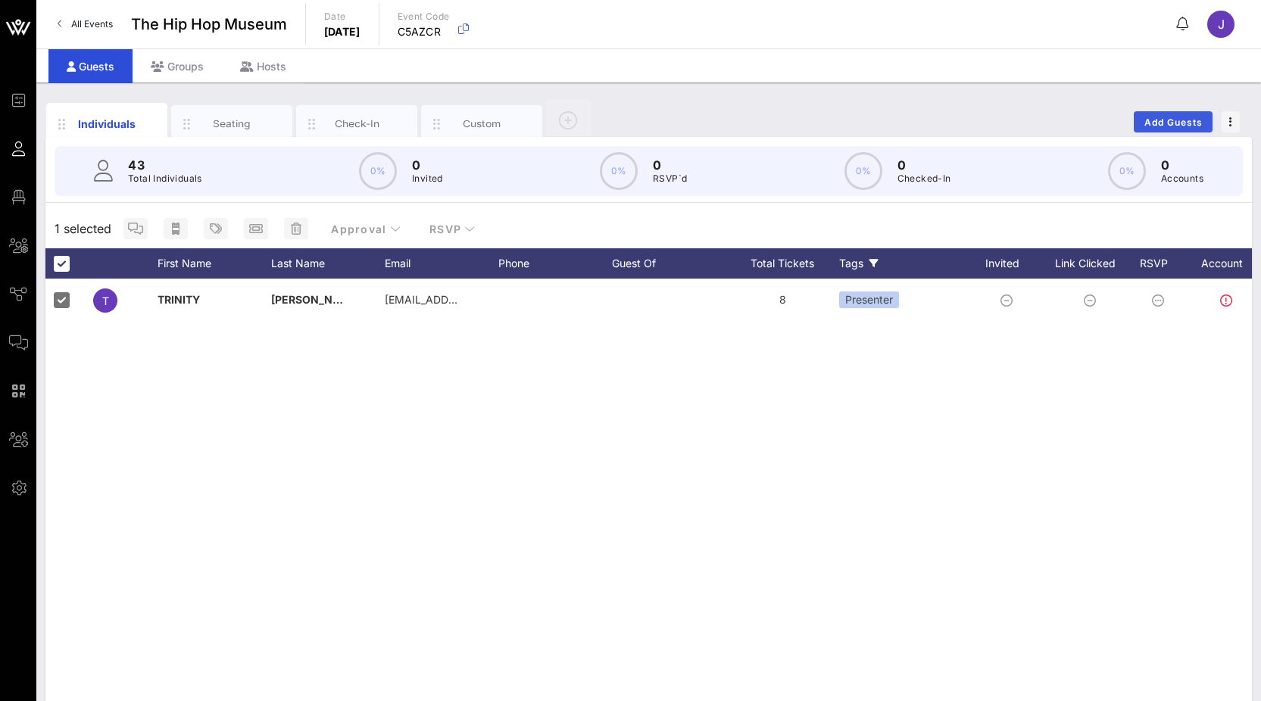
click at [521, 119] on span "Add Guests" at bounding box center [1173, 122] width 60 height 11
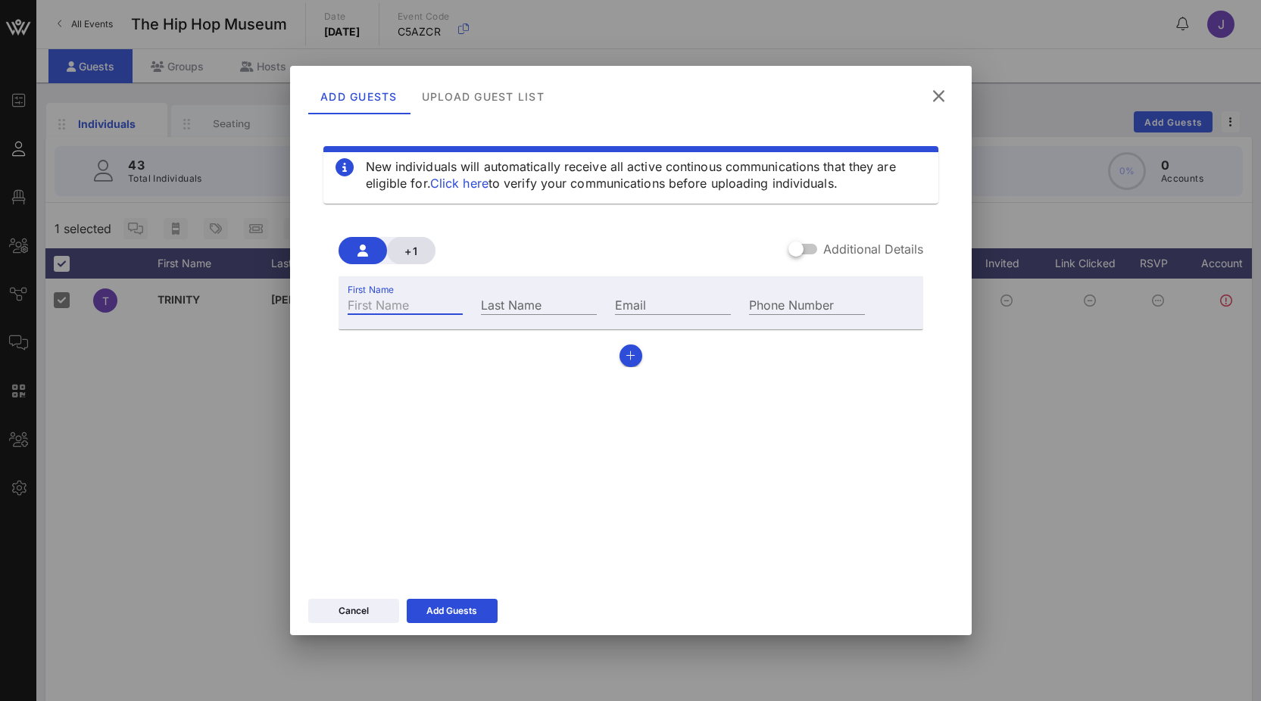
click at [415, 248] on span "+1" at bounding box center [411, 251] width 24 height 13
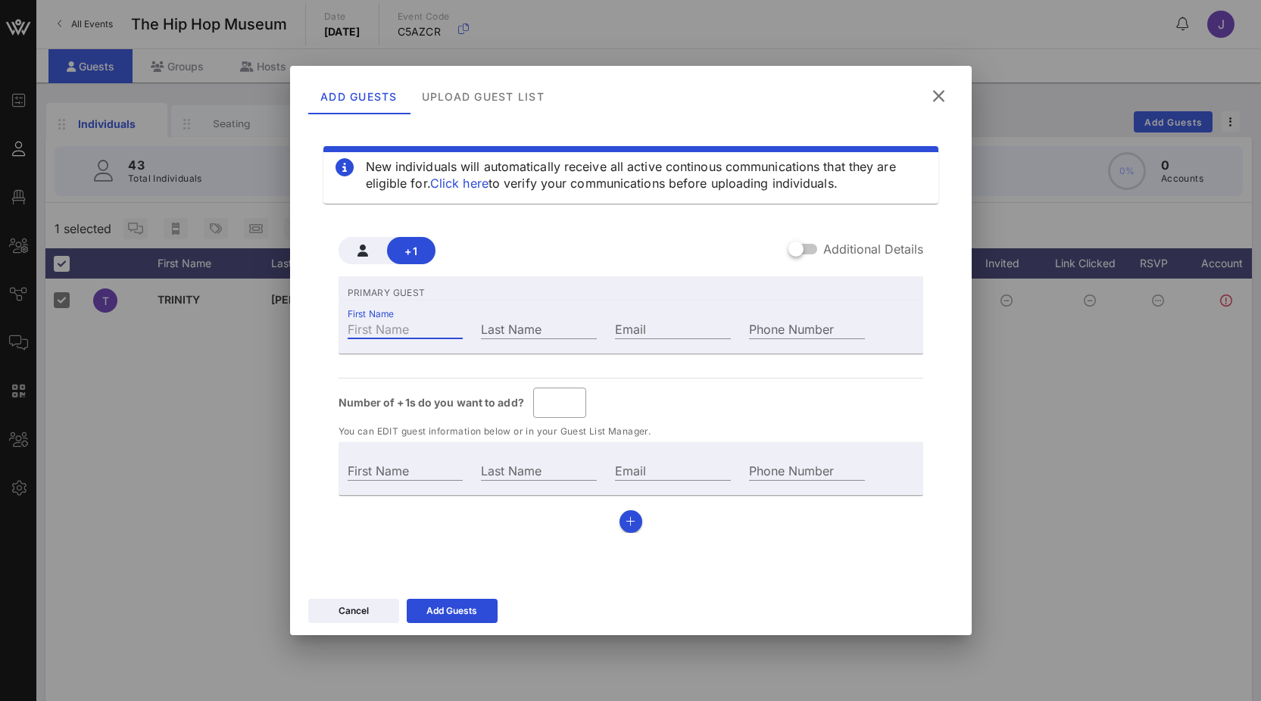
type input "Guest Of"
type input "Q"
type input "QW"
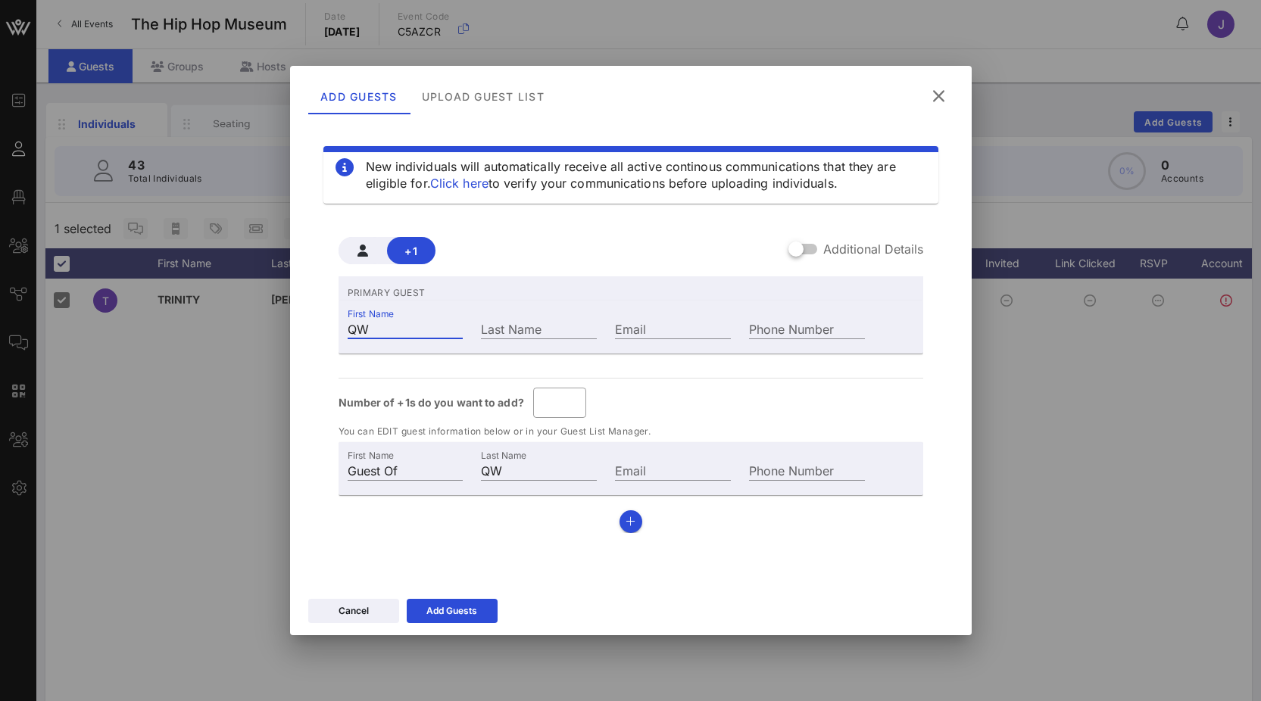
type input "Q"
type input "Qu"
type input "Que"
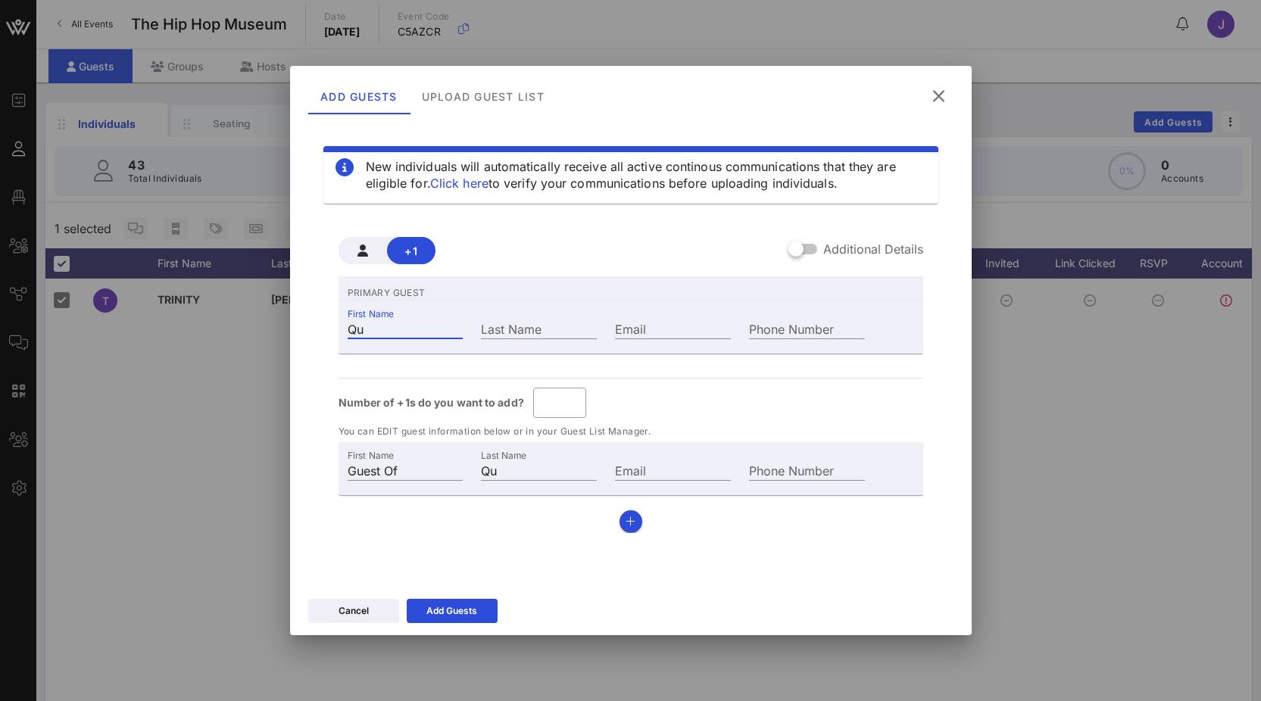
type input "Que"
type input "Quee"
type input "Queen"
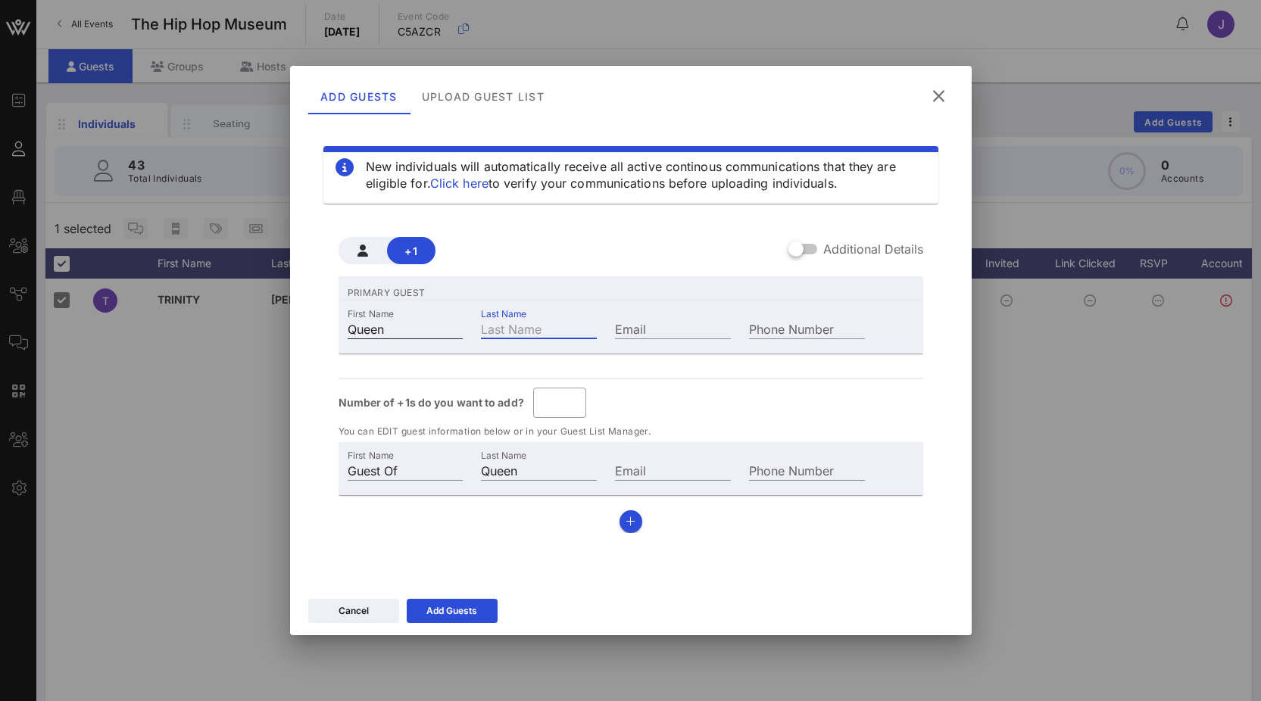
type input "Queen L"
type input "L"
type input "Queen La"
type input "La"
type input "Queen Lat"
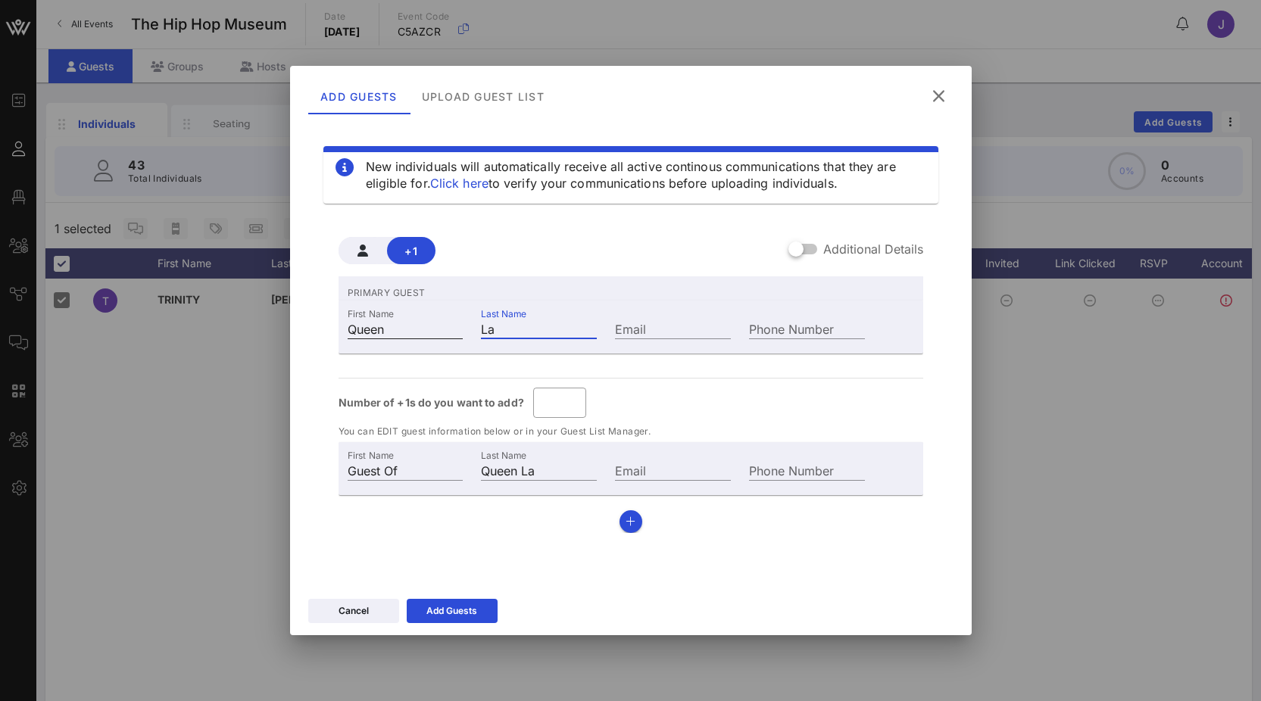
type input "Lat"
type input "Queen Lati"
type input "Lati"
type input "Queen Latif"
type input "Latif"
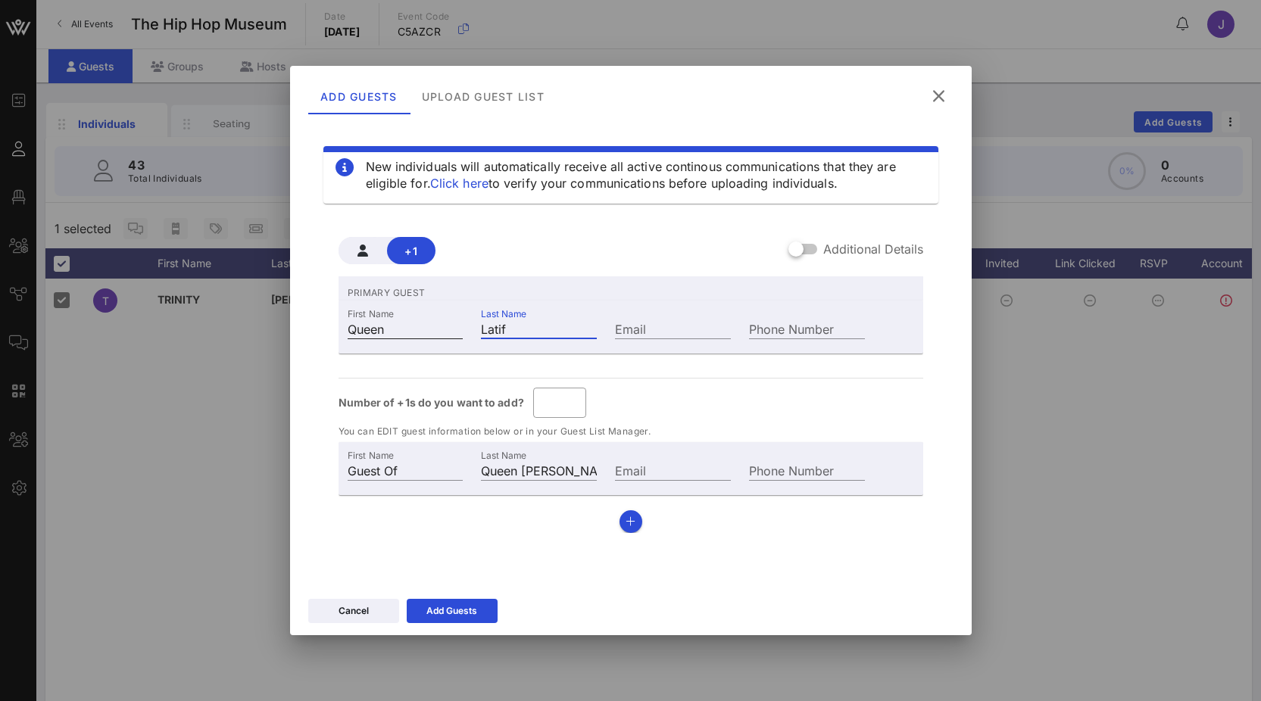
type input "Queen Latifa"
type input "Latifa"
type input "[PERSON_NAME]"
type input "Latifah"
type input "[EMAIL_ADDRESS][DOMAIN_NAME]"
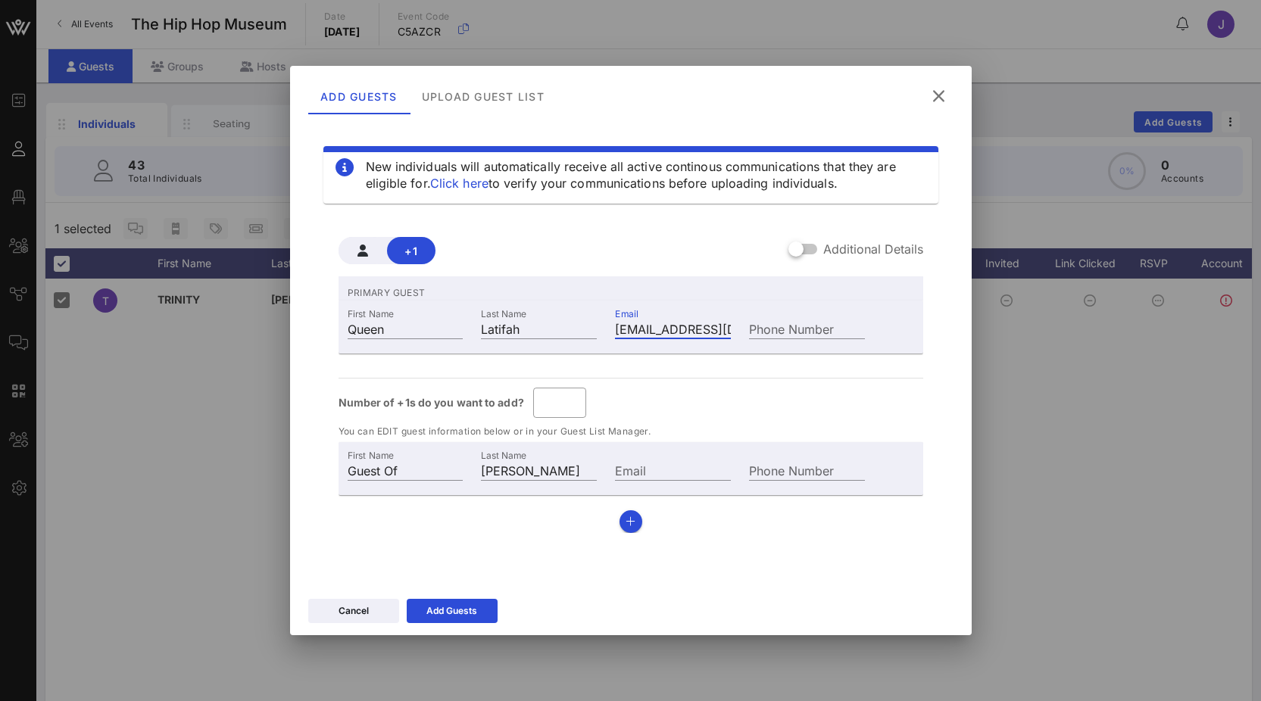
click at [521, 414] on div "Number of +1s do you want to add? ​ *" at bounding box center [630, 403] width 584 height 30
drag, startPoint x: 553, startPoint y: 404, endPoint x: 514, endPoint y: 404, distance: 39.4
click at [514, 404] on div "Number of +1s do you want to add? ​ *" at bounding box center [630, 403] width 584 height 30
type input "*"
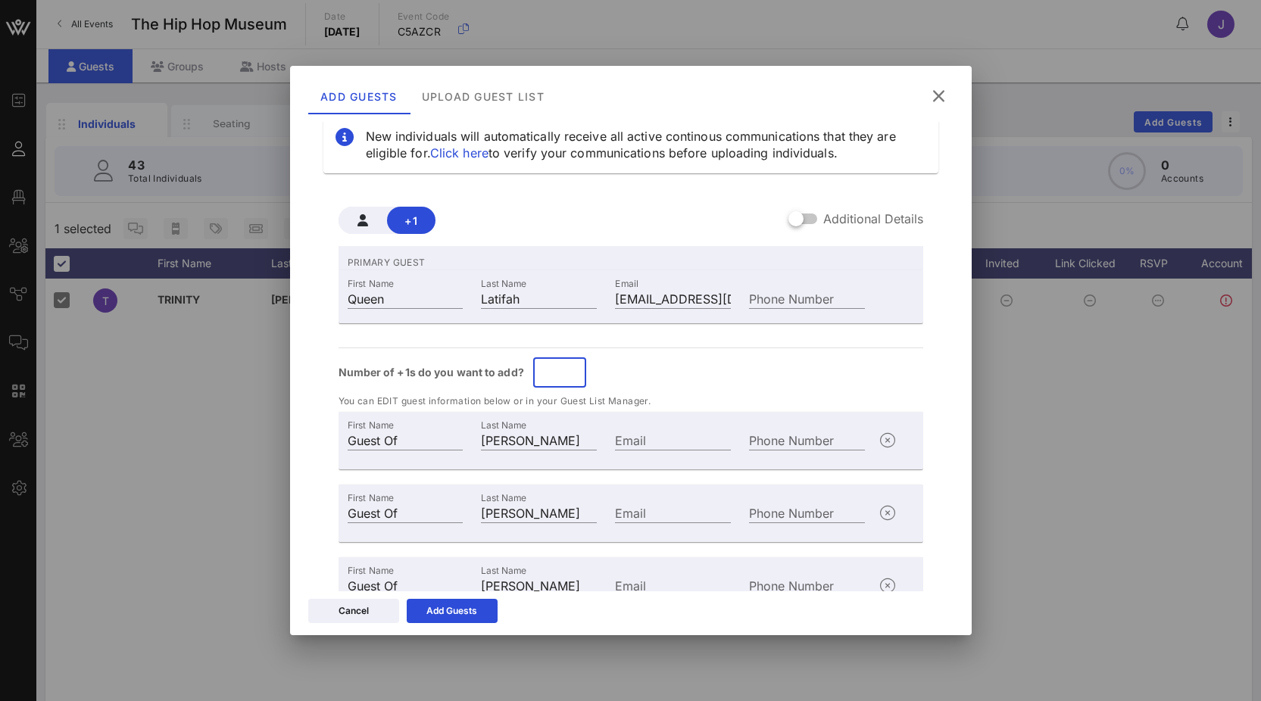
scroll to position [64, 0]
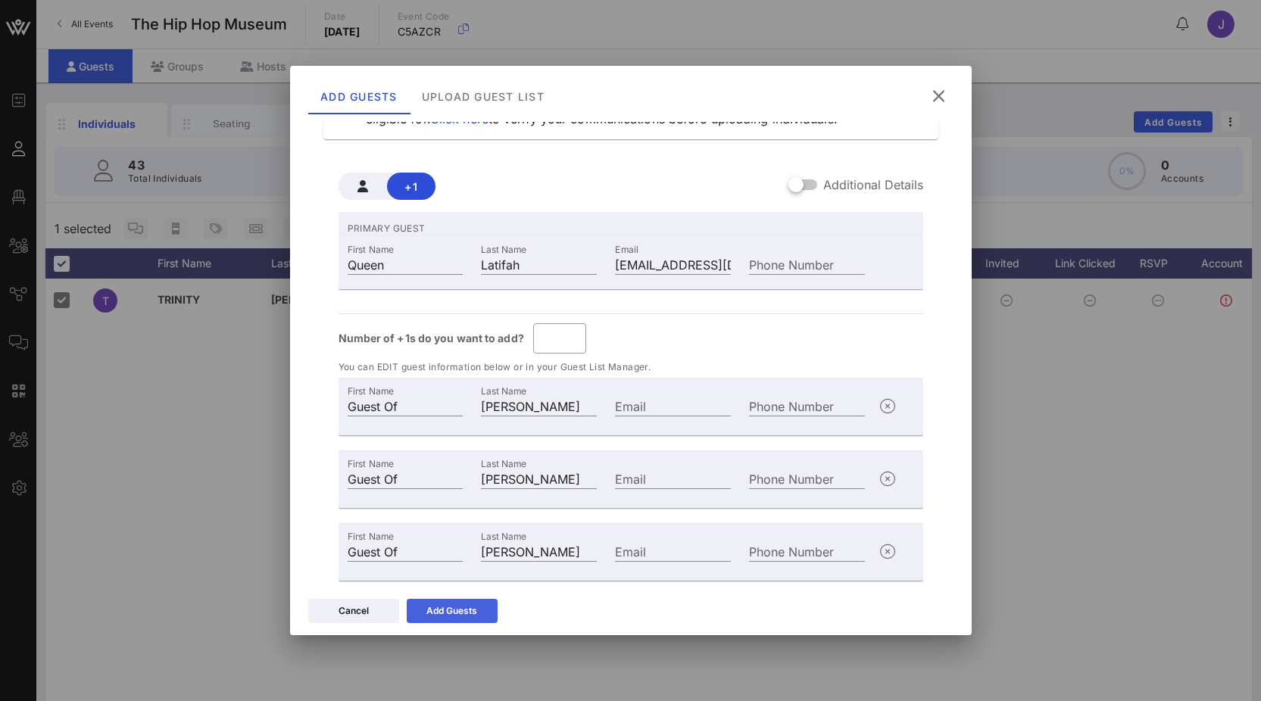
click at [468, 615] on div "Add Guests" at bounding box center [451, 610] width 51 height 15
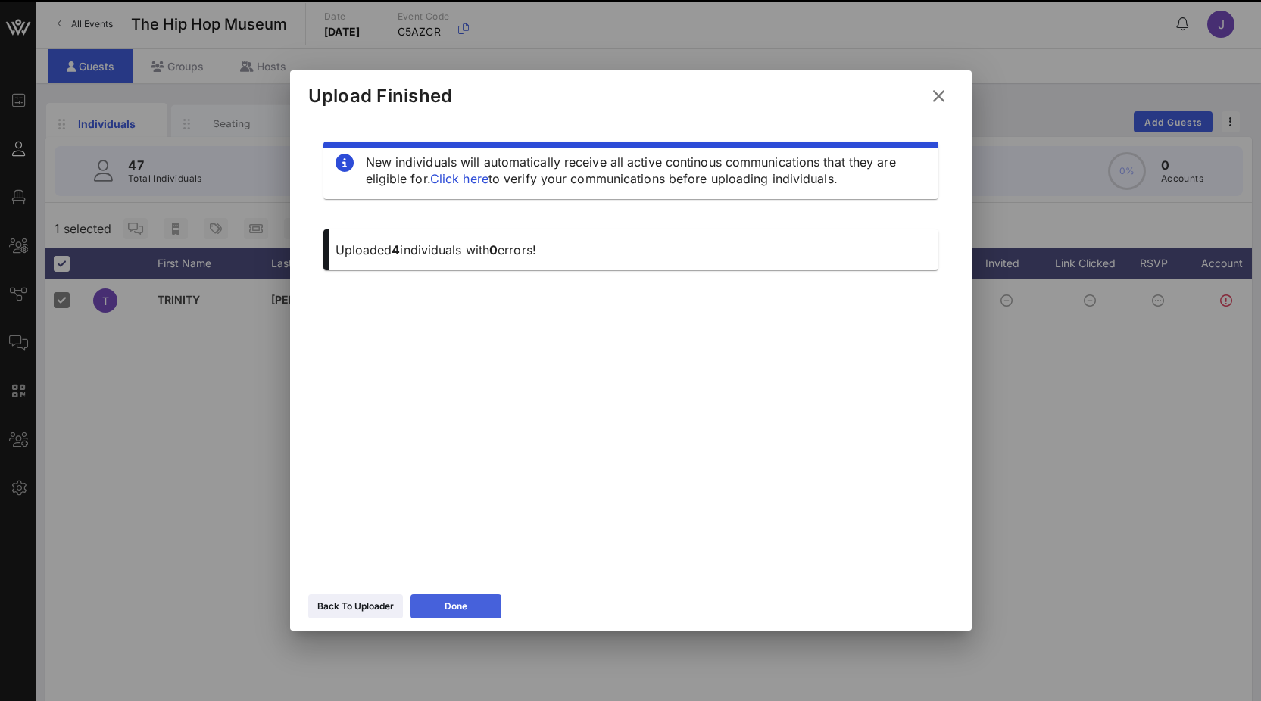
scroll to position [0, 0]
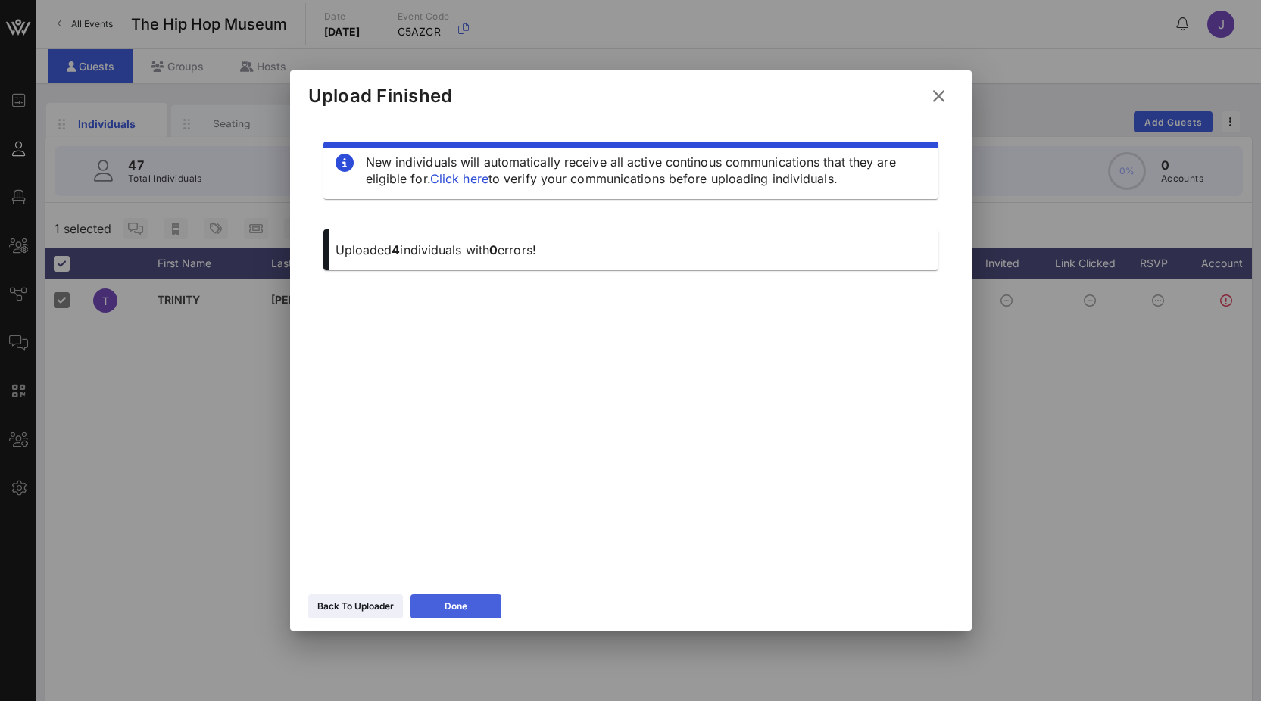
click at [472, 604] on button "Done" at bounding box center [455, 606] width 91 height 24
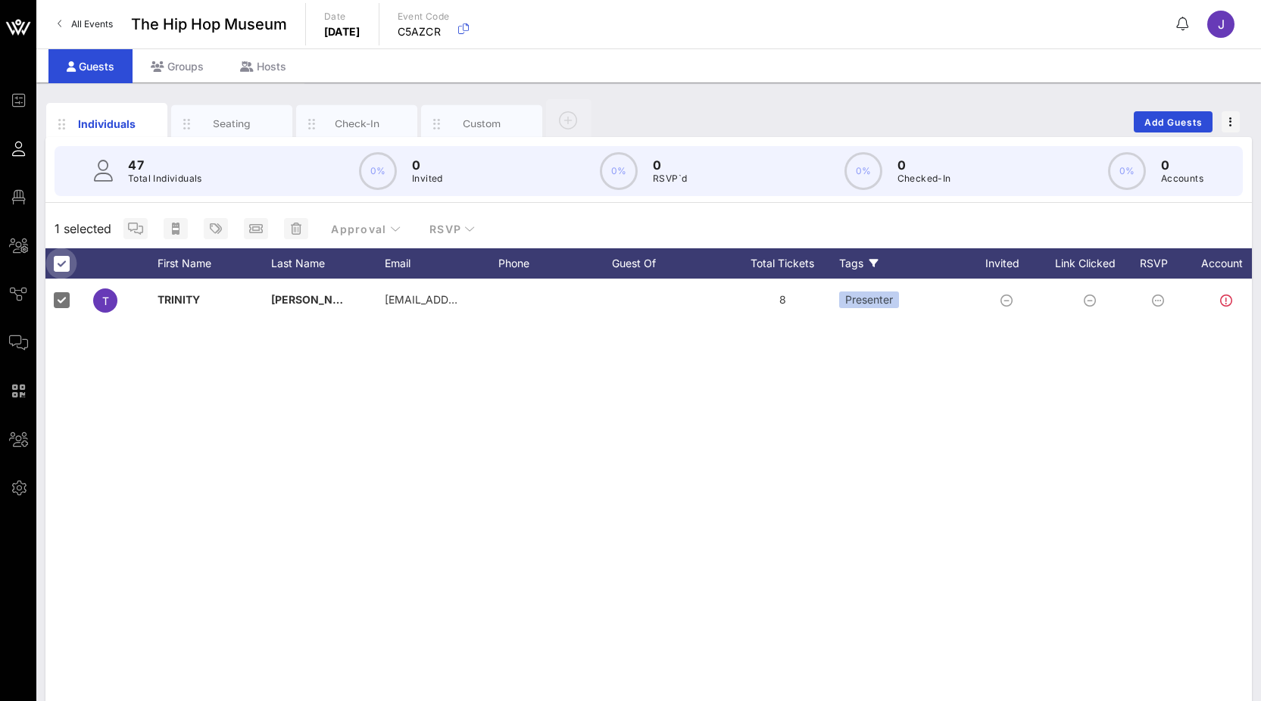
click at [65, 261] on div at bounding box center [61, 264] width 26 height 26
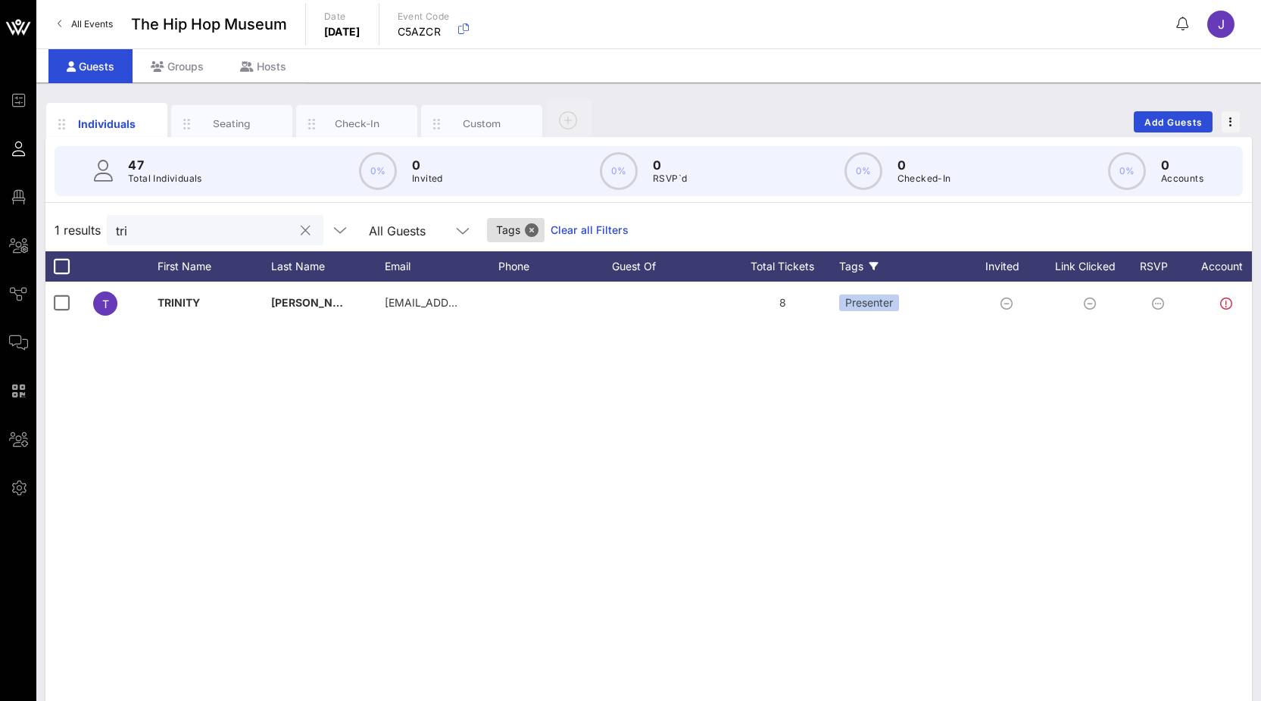
click at [310, 230] on button "clear icon" at bounding box center [306, 230] width 10 height 15
click at [292, 229] on input "text" at bounding box center [204, 230] width 177 height 20
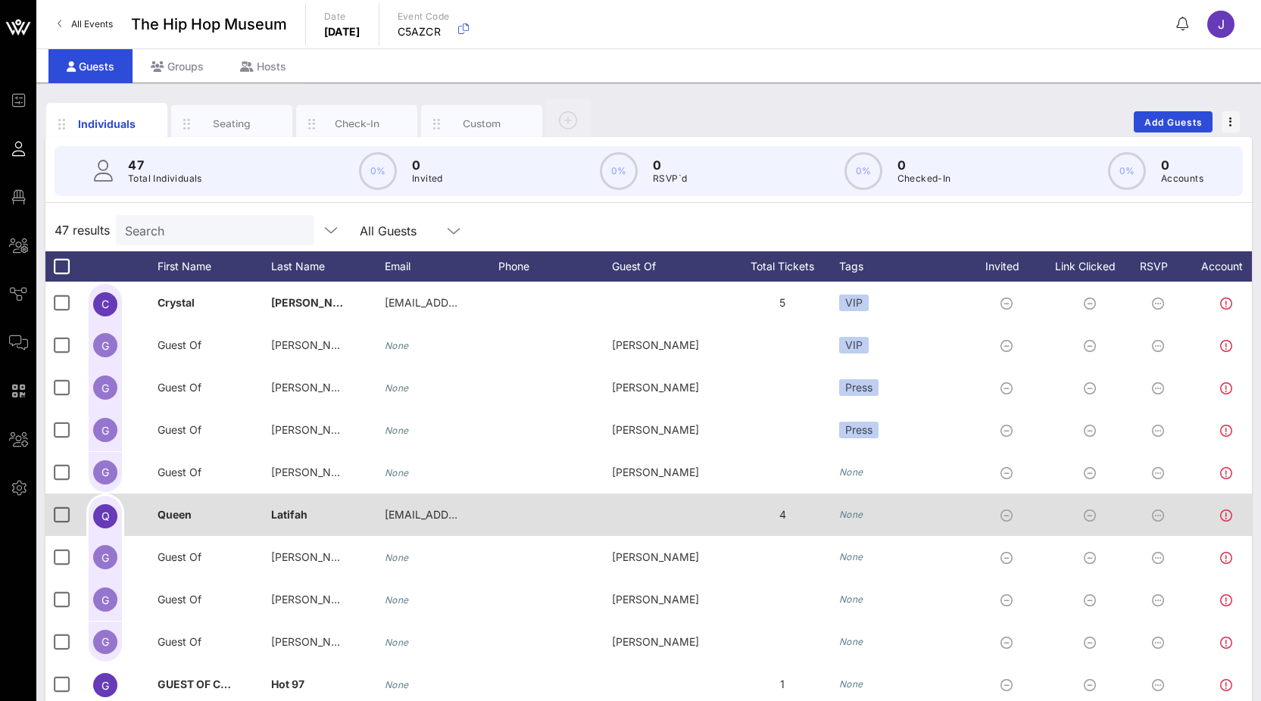
click at [856, 510] on icon "None" at bounding box center [851, 514] width 24 height 11
click at [910, 515] on div "Honoree" at bounding box center [903, 515] width 129 height 42
click at [900, 516] on div "Honoree" at bounding box center [903, 515] width 129 height 42
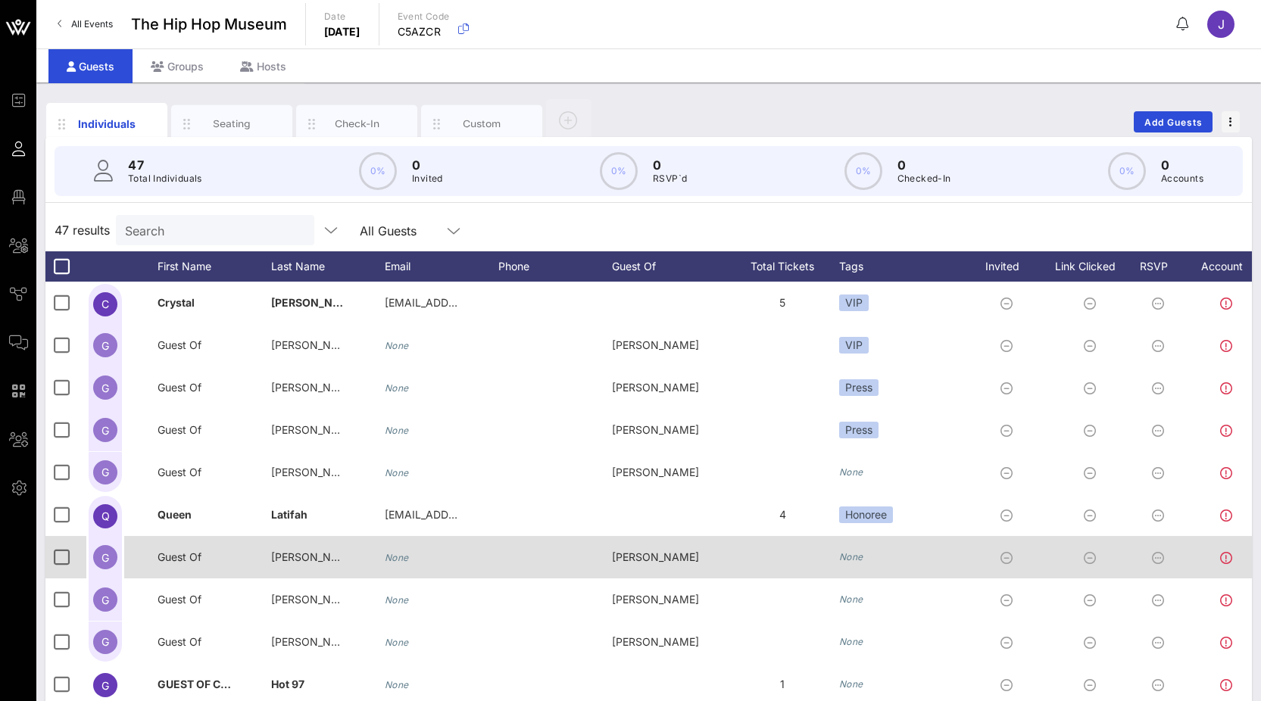
click at [901, 553] on div "None" at bounding box center [903, 557] width 129 height 42
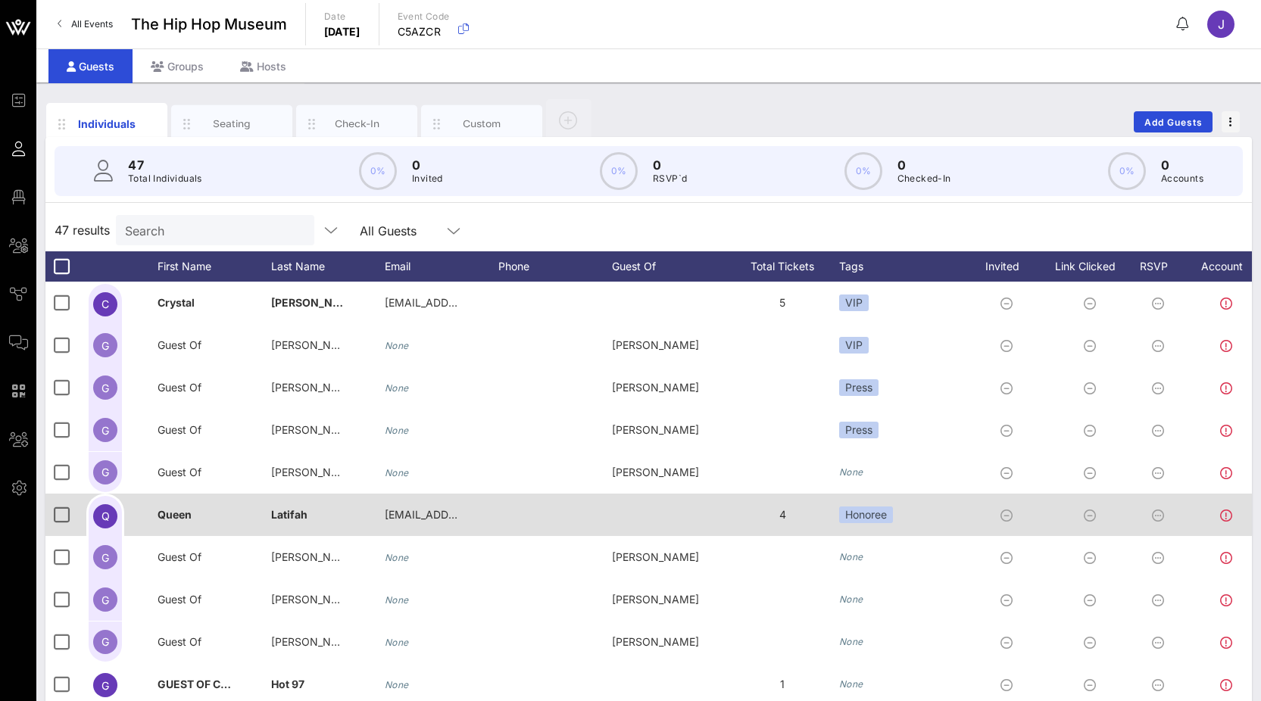
click at [900, 519] on div "Honoree" at bounding box center [903, 515] width 129 height 42
click at [832, 516] on div "4" at bounding box center [782, 515] width 114 height 42
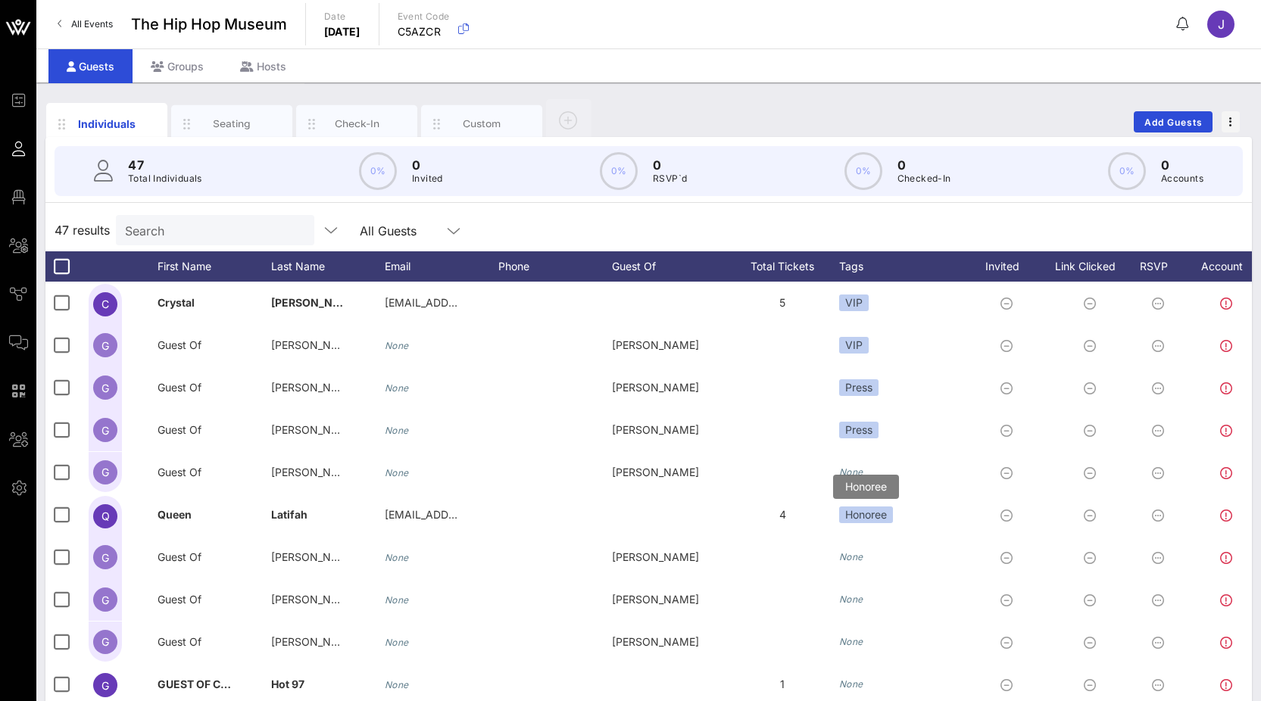
click at [852, 516] on div "Honoree" at bounding box center [866, 514] width 54 height 17
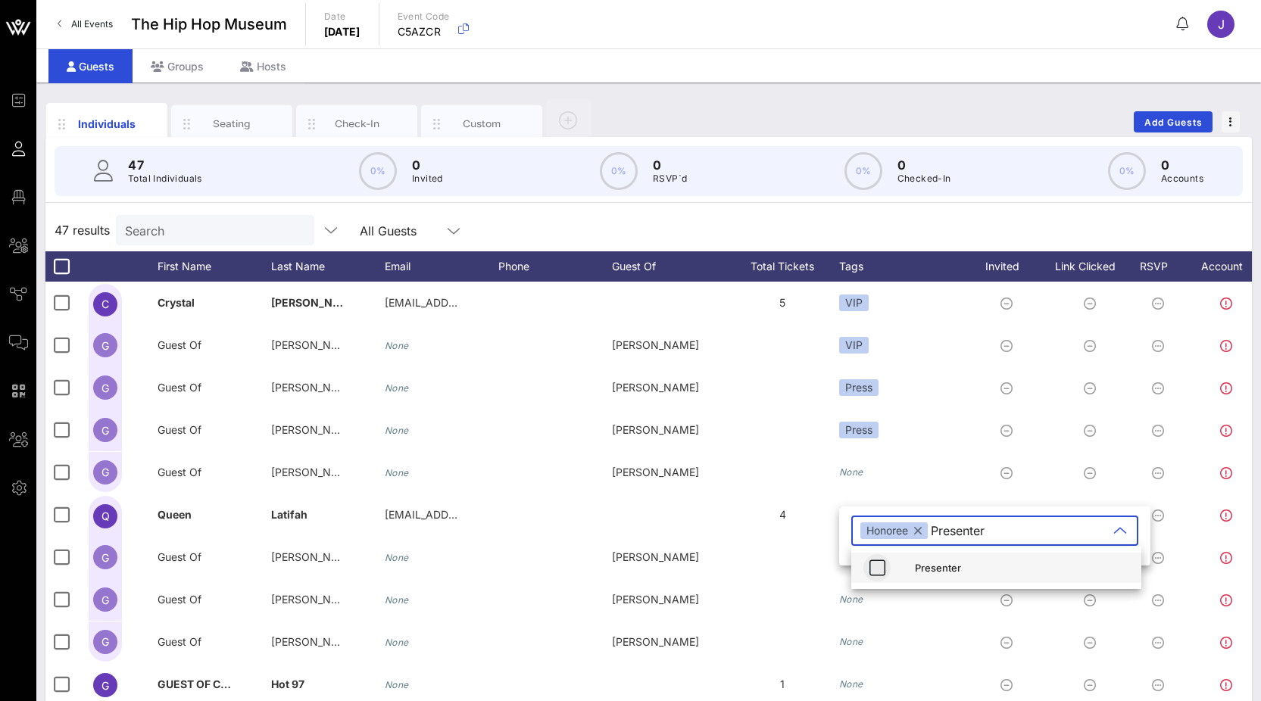
type input "Presenter"
click at [882, 567] on icon "button" at bounding box center [877, 568] width 18 height 18
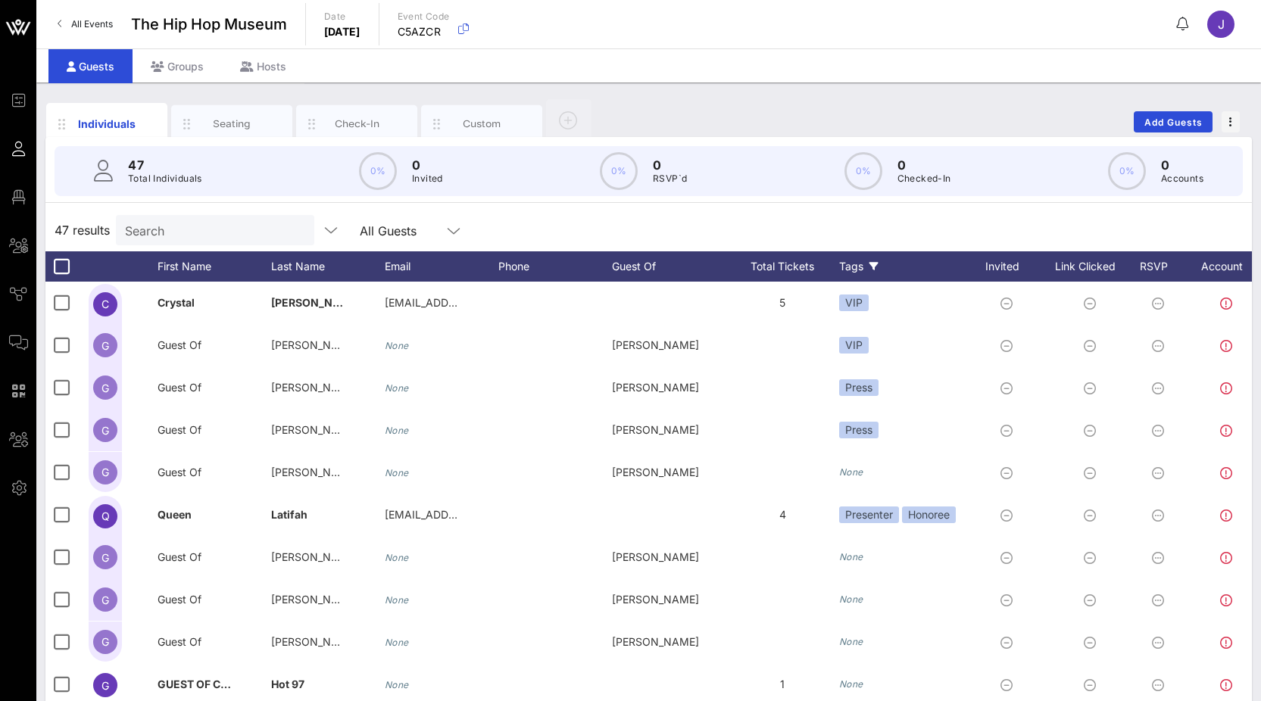
click at [851, 265] on div "Tags" at bounding box center [903, 266] width 129 height 30
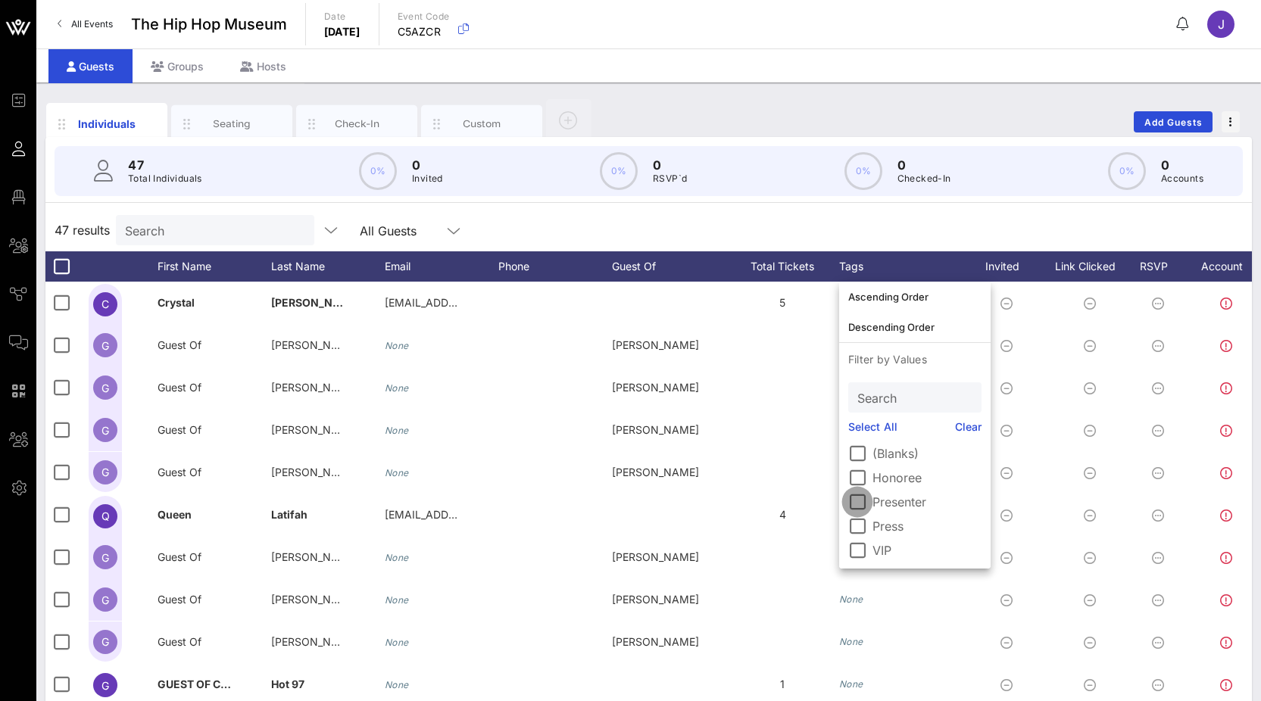
click at [868, 507] on div at bounding box center [857, 502] width 26 height 26
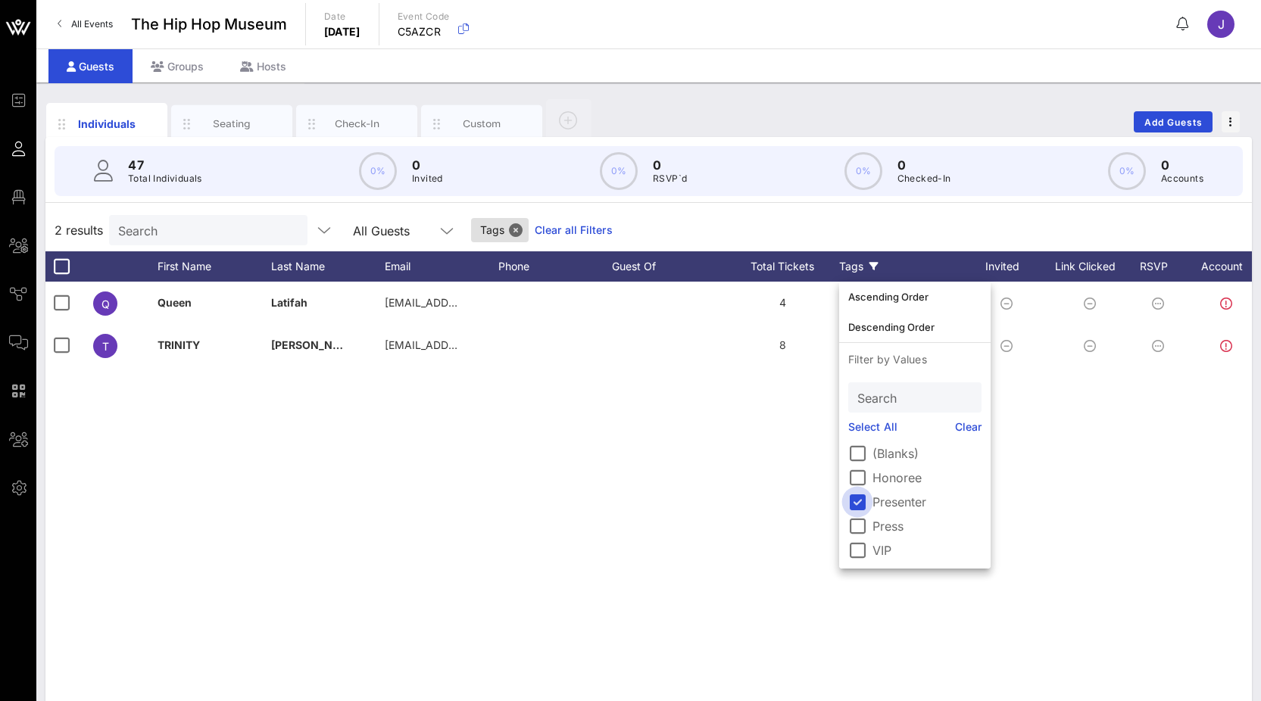
click at [868, 507] on div at bounding box center [857, 502] width 26 height 26
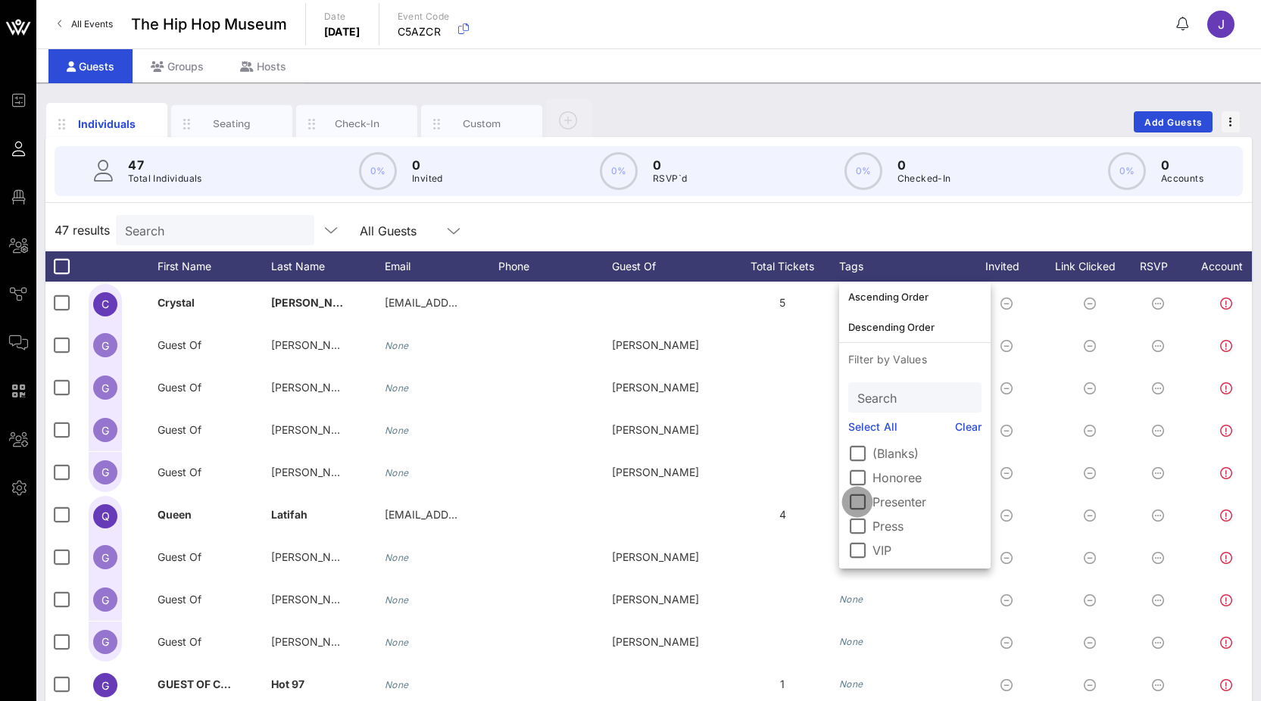
click at [864, 505] on div at bounding box center [857, 502] width 26 height 26
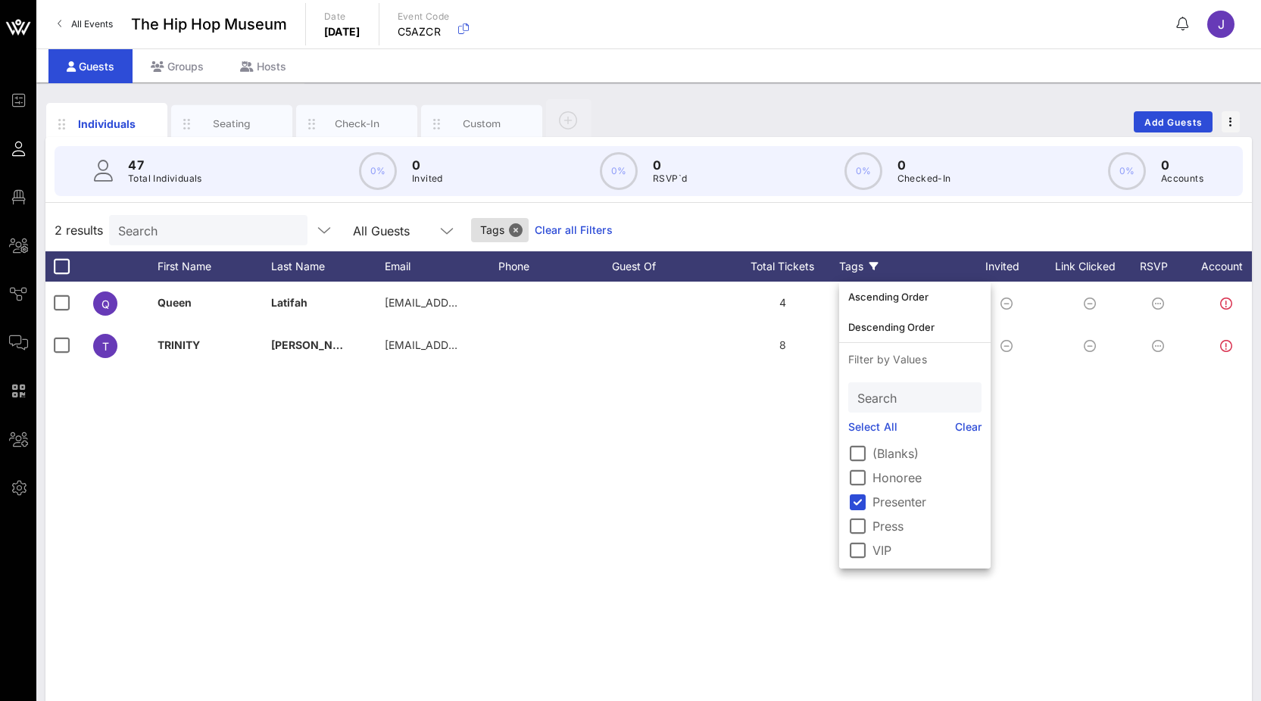
click at [891, 230] on div "2 results Search All Guests Tags Clear all Filters" at bounding box center [648, 230] width 1206 height 42
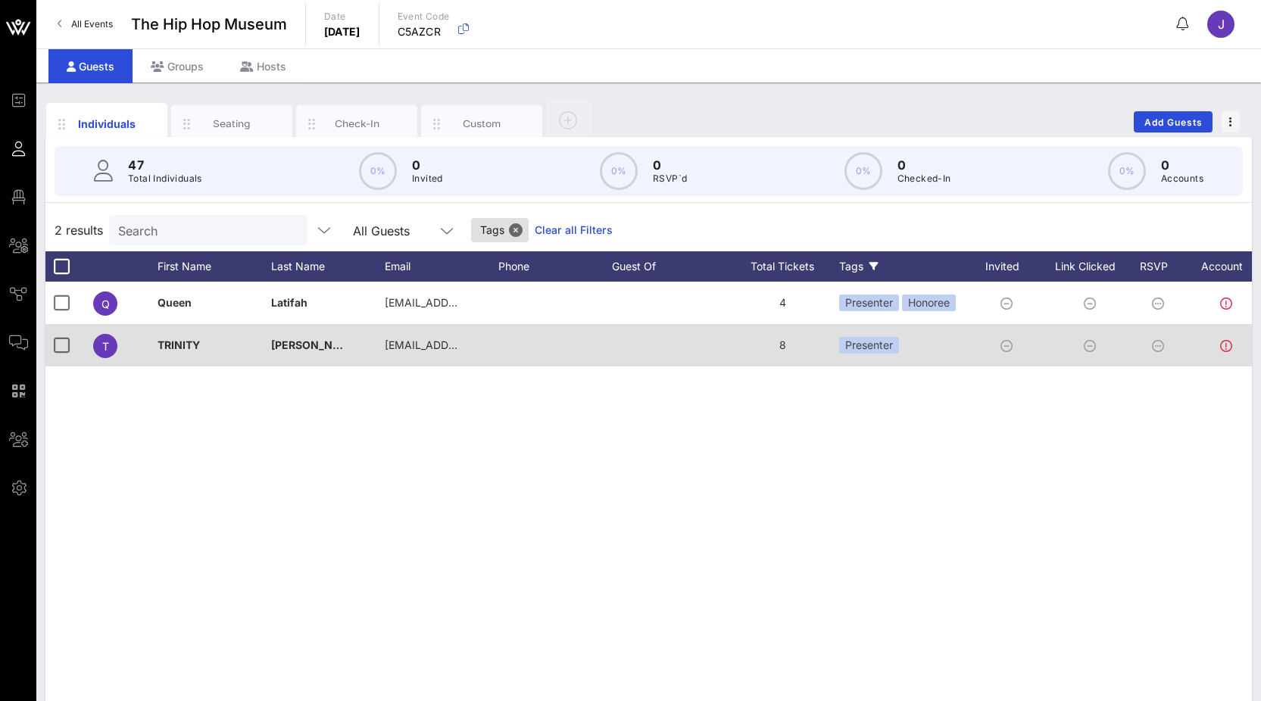
click at [912, 349] on div "Presenter" at bounding box center [903, 345] width 129 height 42
click at [878, 341] on div "Presenter" at bounding box center [869, 345] width 60 height 17
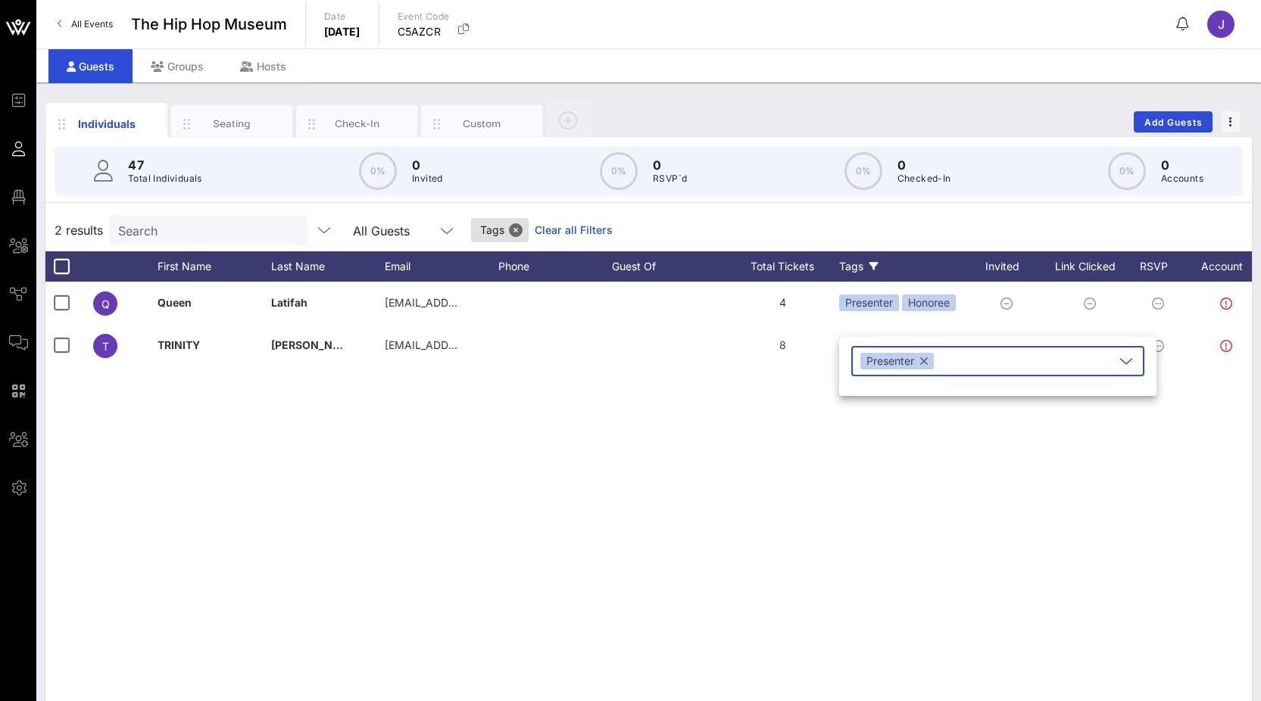
click at [1129, 366] on icon at bounding box center [1126, 361] width 14 height 18
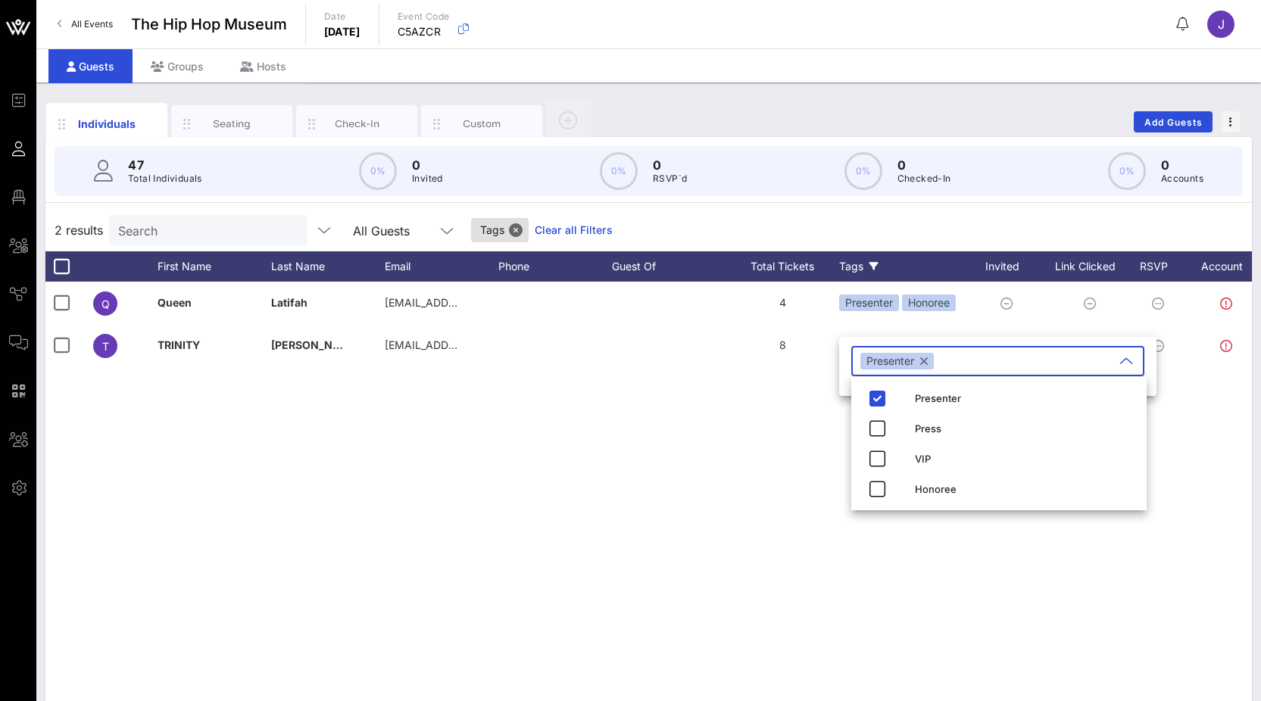
click at [884, 214] on div "2 results Search All Guests Tags Clear all Filters" at bounding box center [648, 230] width 1206 height 42
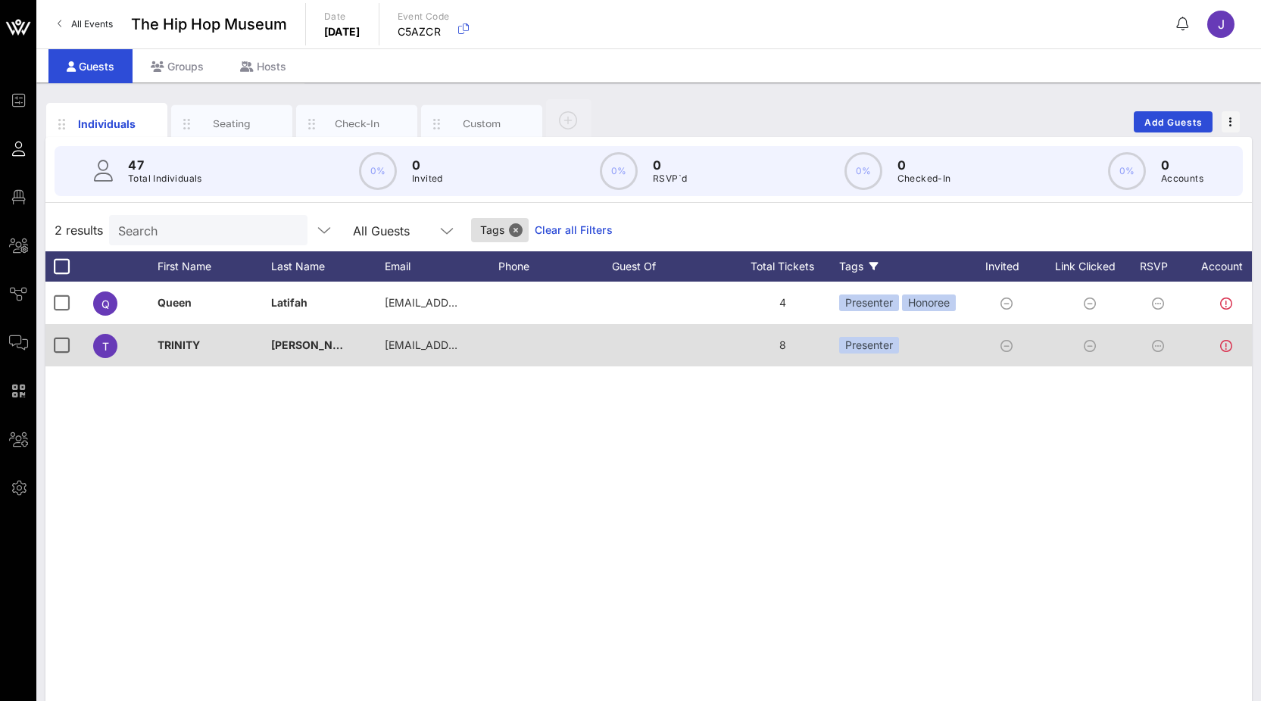
click at [926, 345] on div "Presenter" at bounding box center [903, 345] width 129 height 42
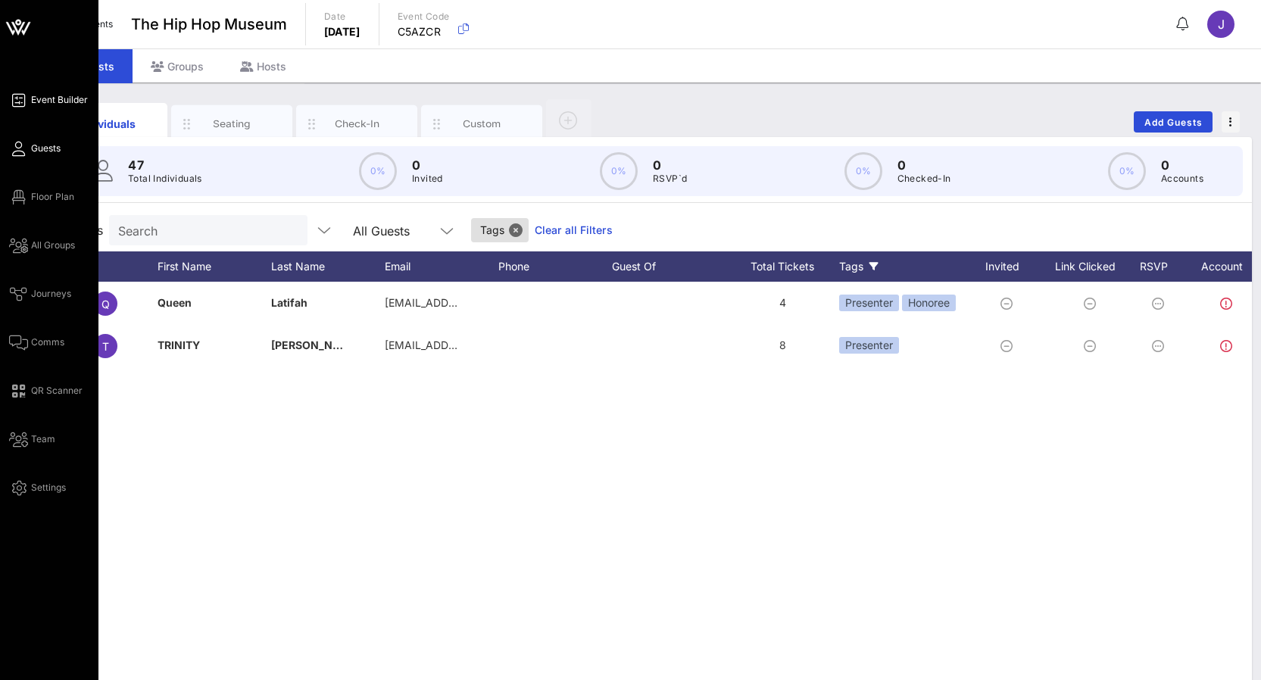
click at [28, 101] on link "Event Builder" at bounding box center [48, 100] width 79 height 18
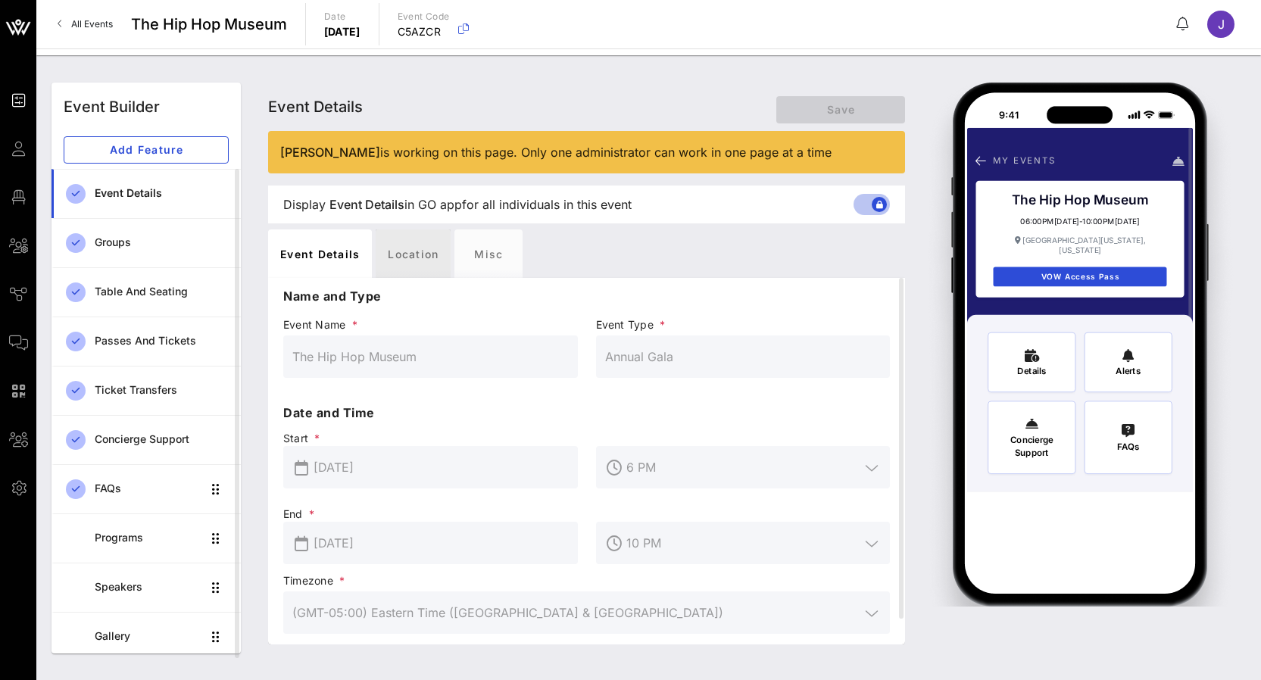
click at [409, 256] on div "Location" at bounding box center [413, 253] width 75 height 48
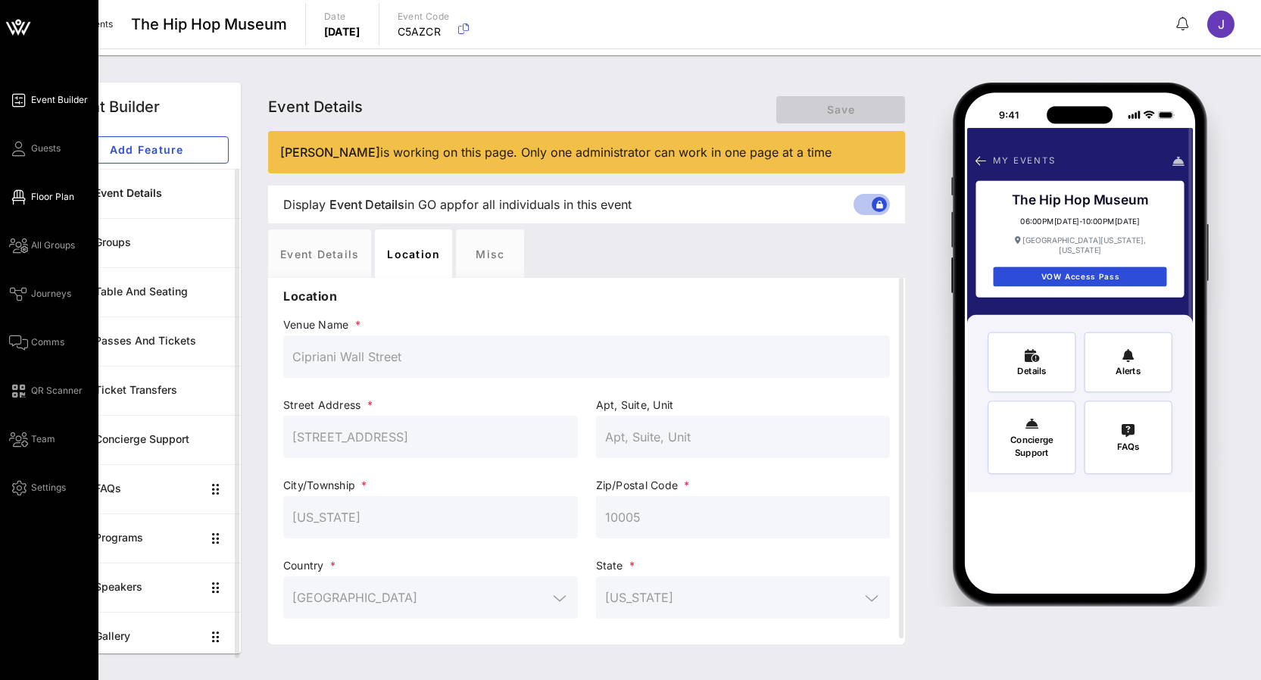
click at [30, 195] on link "Floor Plan" at bounding box center [41, 197] width 65 height 18
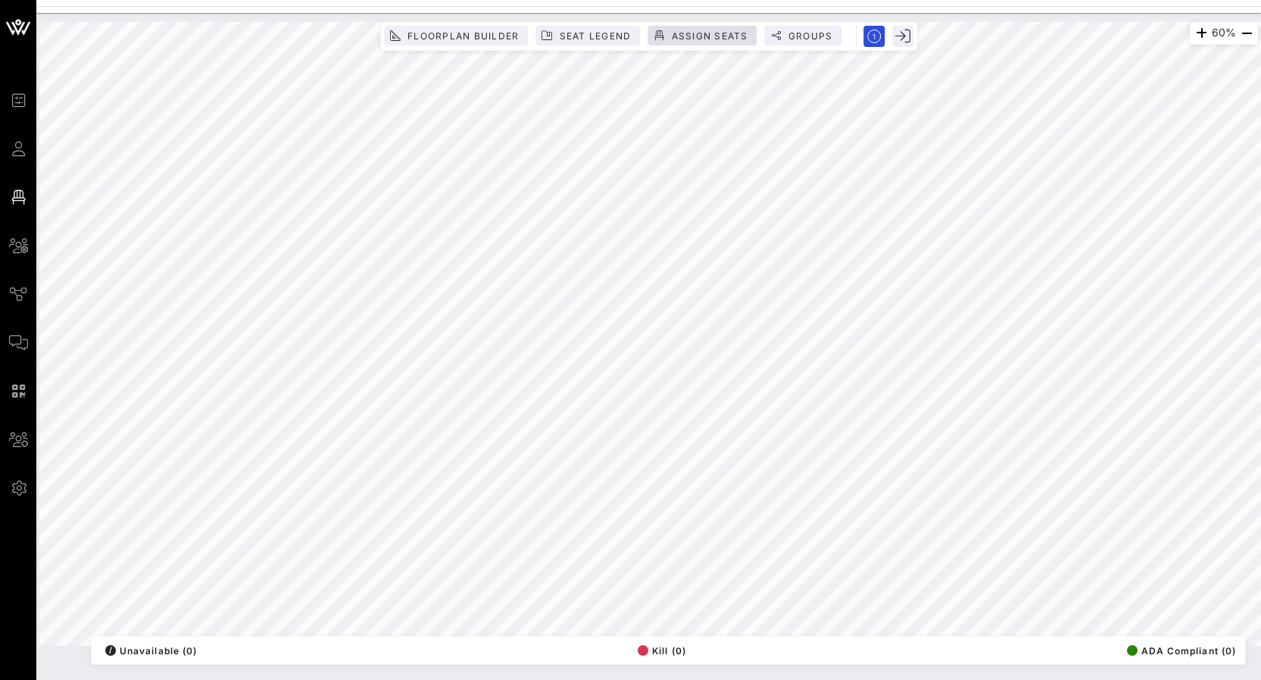
drag, startPoint x: 483, startPoint y: 22, endPoint x: 720, endPoint y: 36, distance: 237.4
click at [720, 36] on span "Assign Seats" at bounding box center [708, 35] width 77 height 11
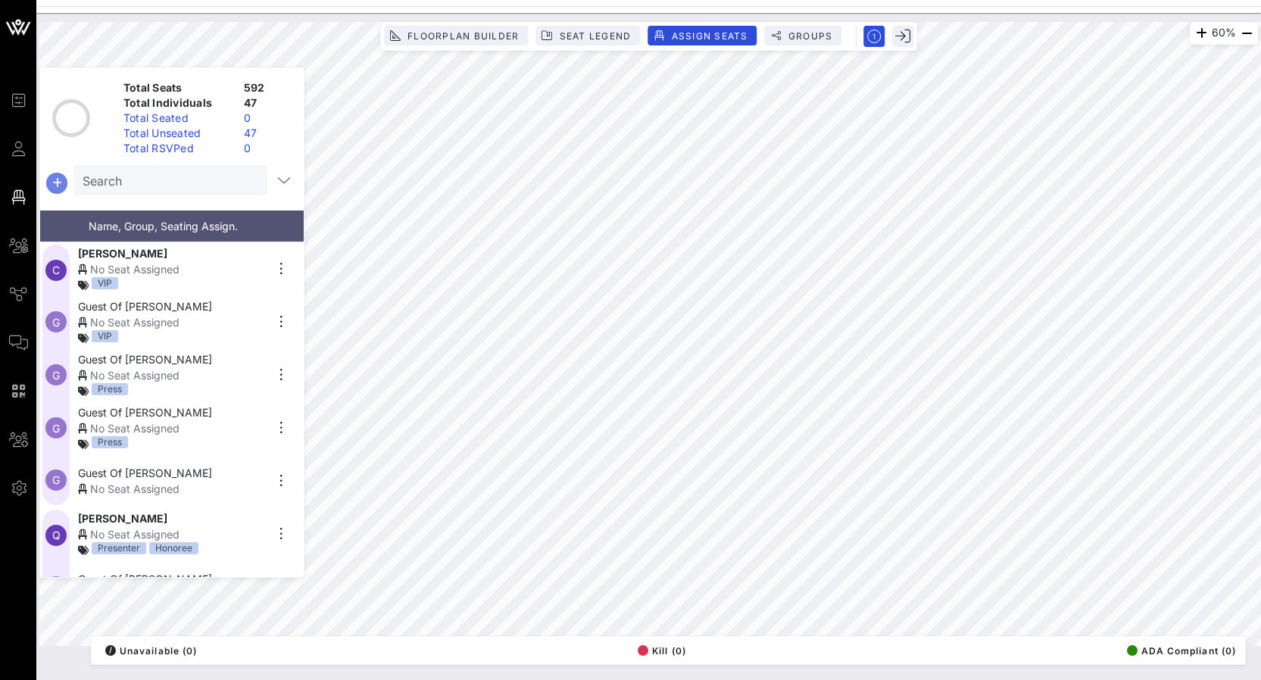
click at [61, 176] on icon "button" at bounding box center [57, 183] width 18 height 18
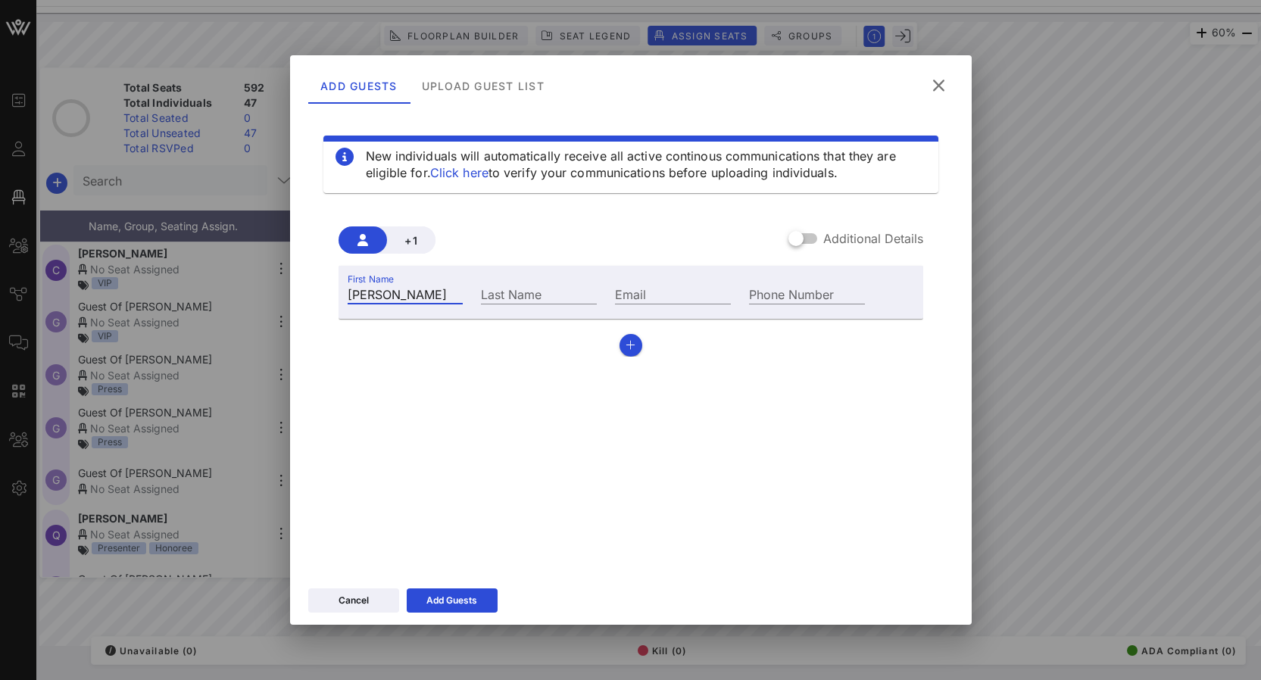
type input "[PERSON_NAME]"
type input "B"
type input "[EMAIL_ADDRESS][DOMAIN_NAME]"
click at [458, 444] on div "New individuals will automatically receive all active continous communications …" at bounding box center [630, 338] width 645 height 454
click at [460, 606] on div "Add Guests" at bounding box center [451, 600] width 51 height 15
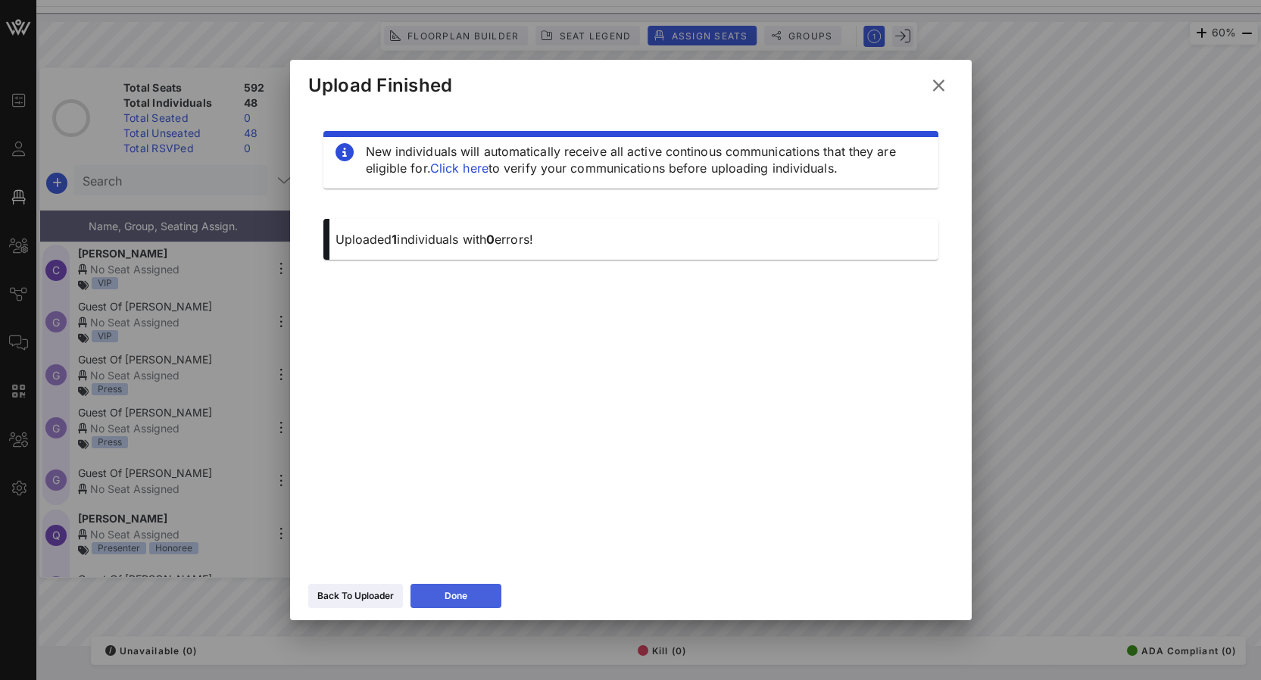
click at [460, 590] on div "Done" at bounding box center [455, 595] width 23 height 15
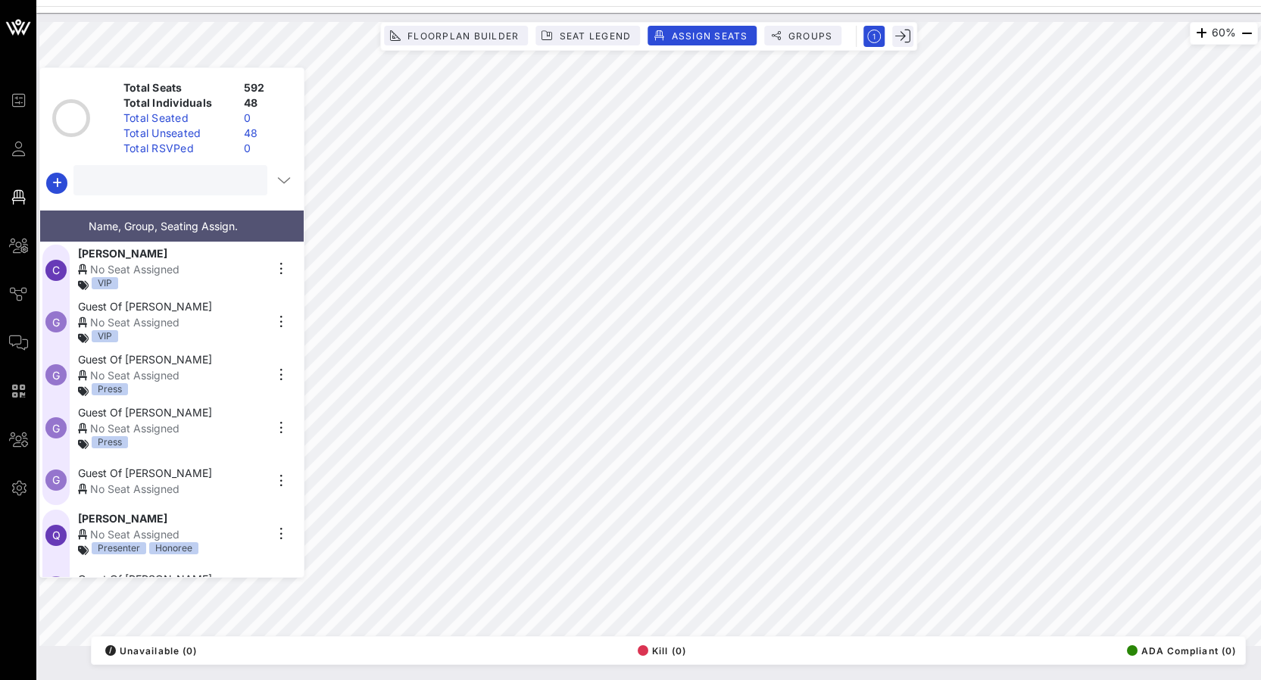
click at [201, 185] on input "text" at bounding box center [169, 180] width 173 height 20
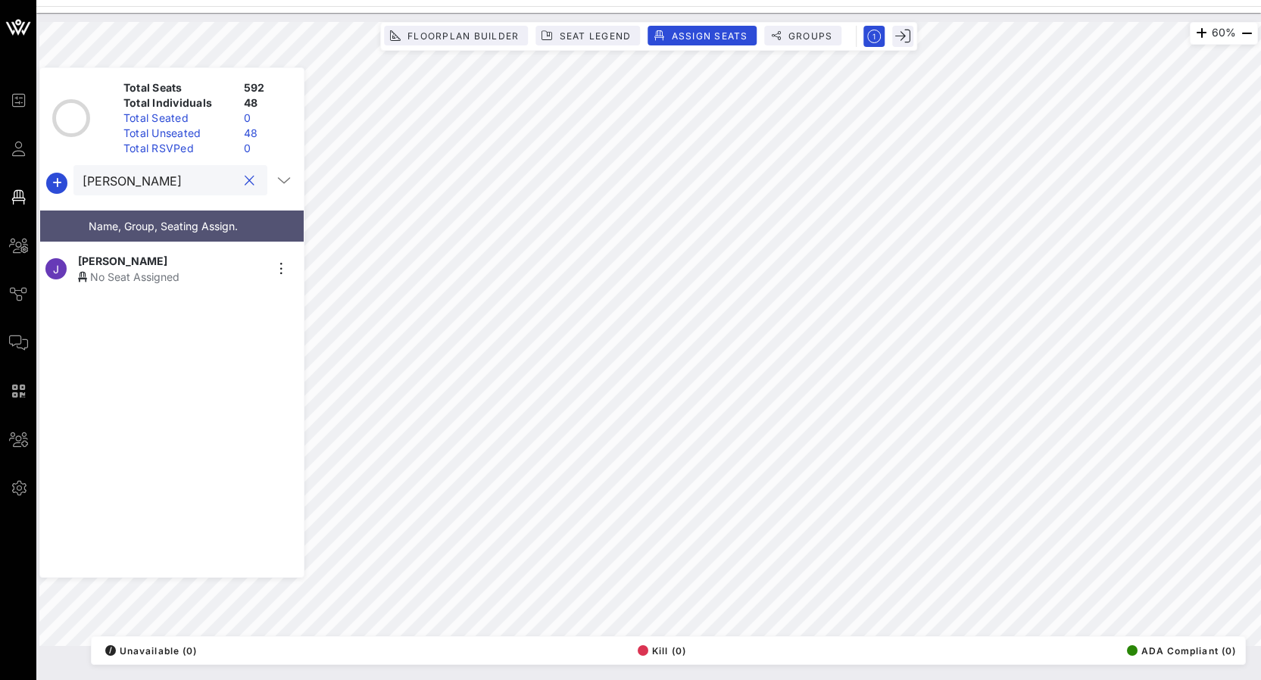
type input "[PERSON_NAME]"
drag, startPoint x: 207, startPoint y: 202, endPoint x: 279, endPoint y: 266, distance: 96.5
click at [279, 266] on icon "button" at bounding box center [281, 269] width 18 height 18
click at [310, 326] on div "Pass/Ticket Link" at bounding box center [323, 325] width 76 height 12
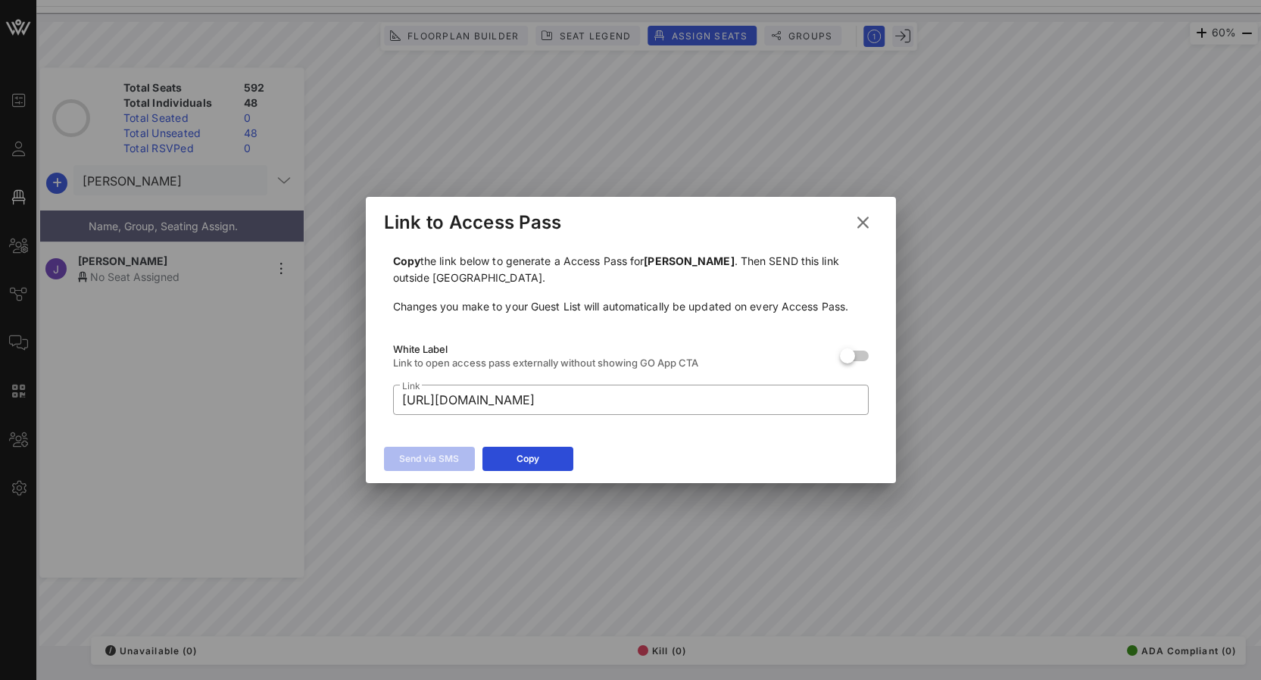
click at [867, 223] on icon at bounding box center [861, 222] width 23 height 22
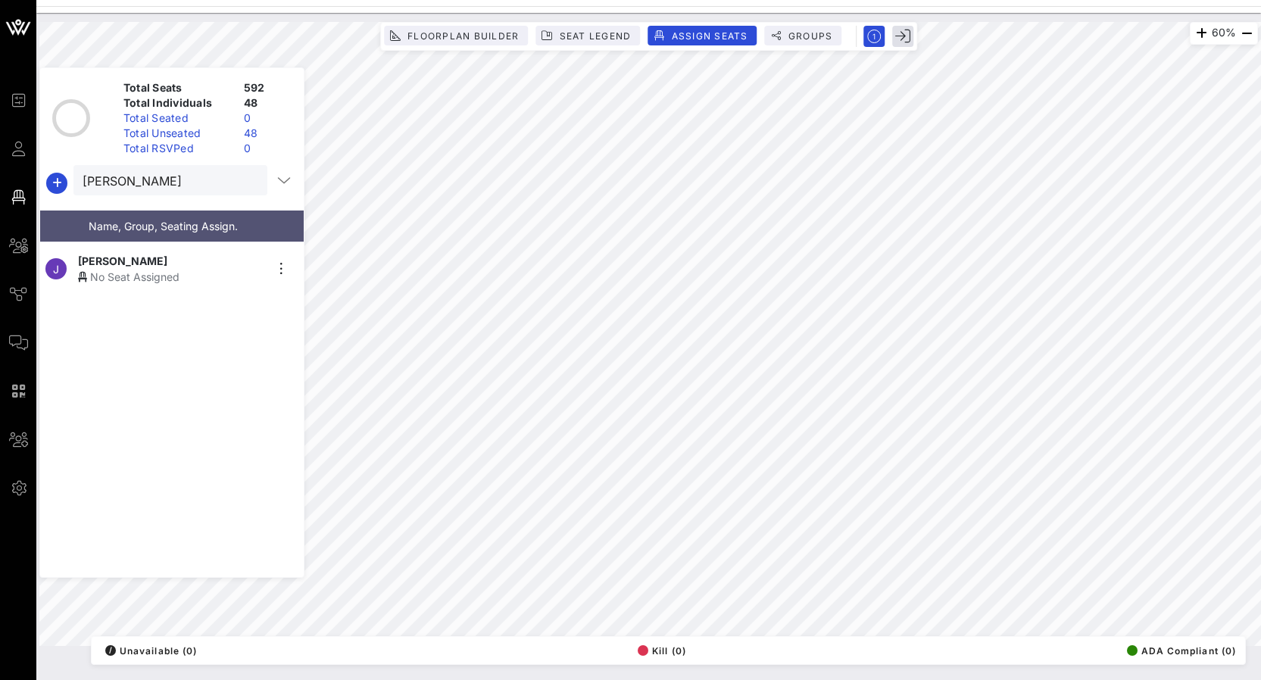
click at [900, 35] on icon "button" at bounding box center [902, 36] width 15 height 15
click at [905, 42] on icon "button" at bounding box center [902, 36] width 15 height 15
click at [901, 37] on icon "button" at bounding box center [902, 36] width 15 height 15
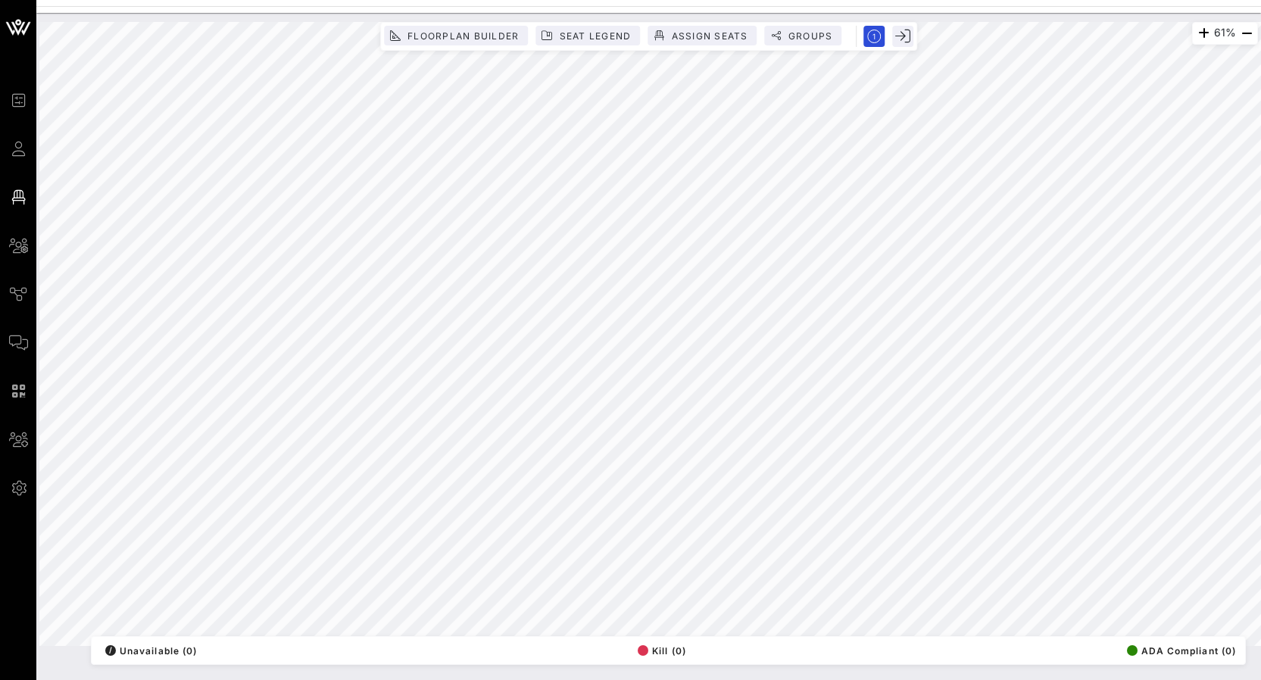
click at [902, 40] on icon "button" at bounding box center [902, 36] width 15 height 15
click at [730, 31] on span "Assign Seats" at bounding box center [708, 35] width 77 height 11
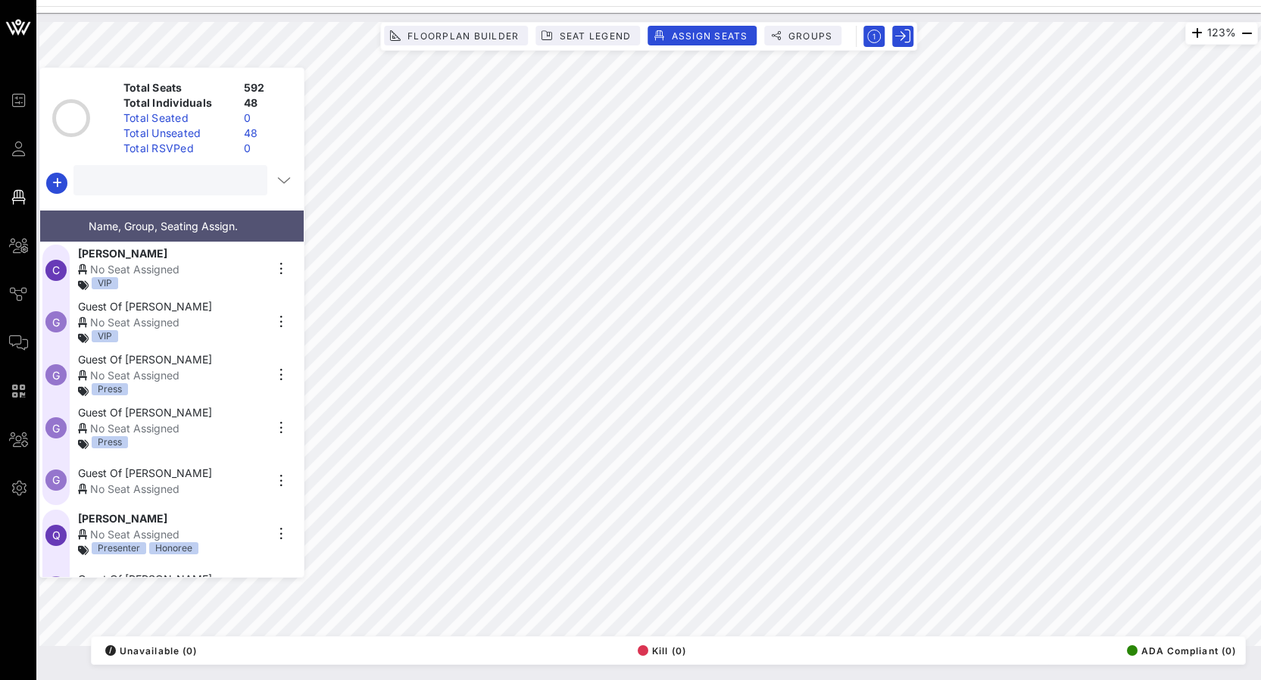
click at [189, 179] on input "text" at bounding box center [169, 180] width 173 height 20
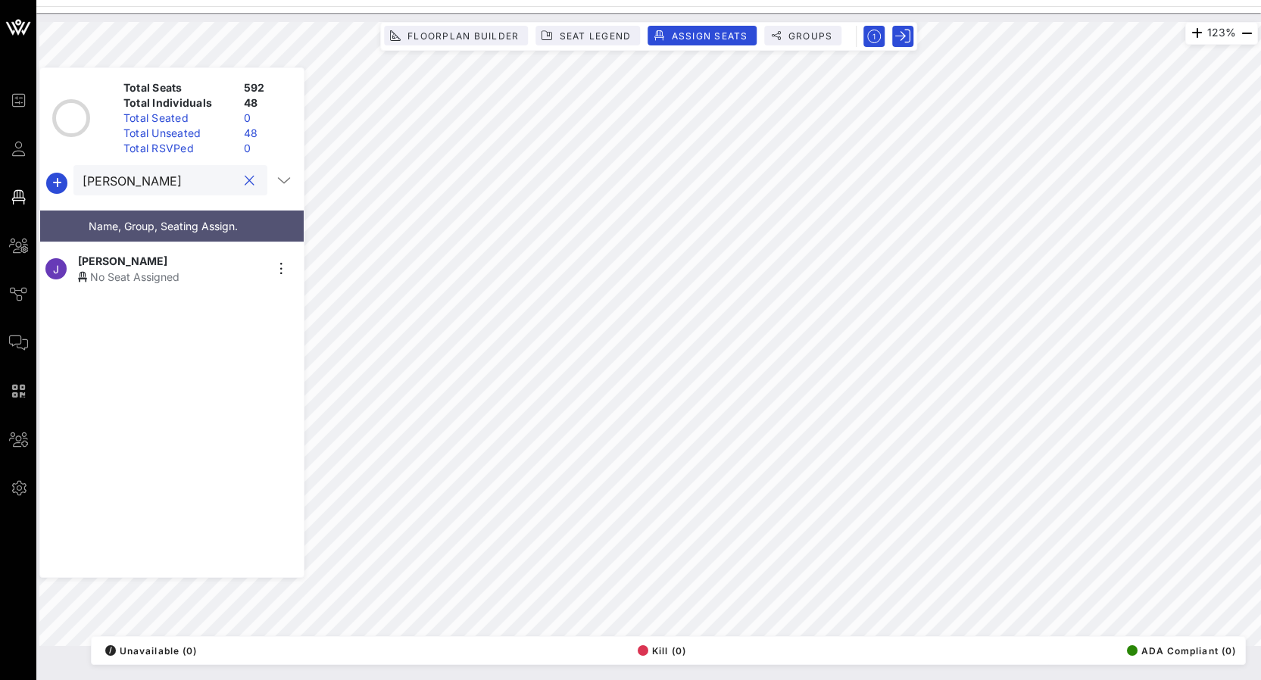
type input "[PERSON_NAME]"
drag, startPoint x: 189, startPoint y: 179, endPoint x: 281, endPoint y: 268, distance: 127.4
click at [281, 268] on icon "button" at bounding box center [281, 269] width 18 height 18
click at [307, 326] on div "Pass/Ticket Link" at bounding box center [323, 325] width 76 height 12
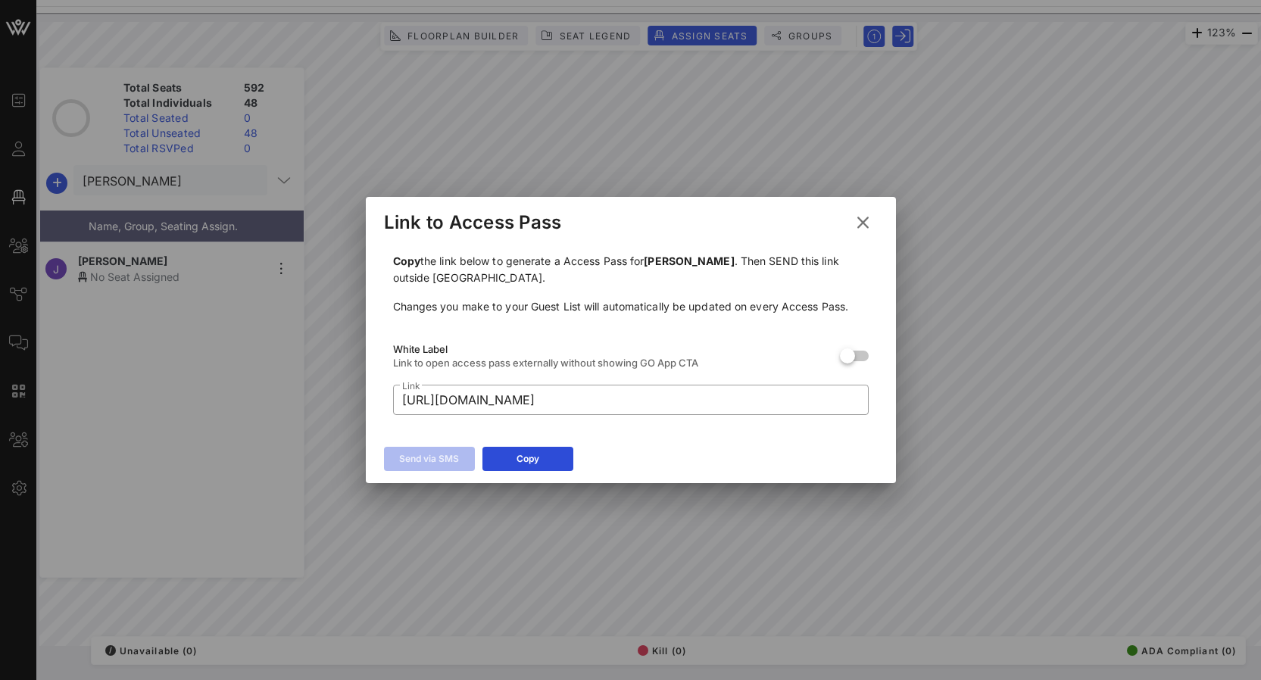
click at [864, 217] on icon at bounding box center [862, 222] width 21 height 19
